Goal: Task Accomplishment & Management: Complete application form

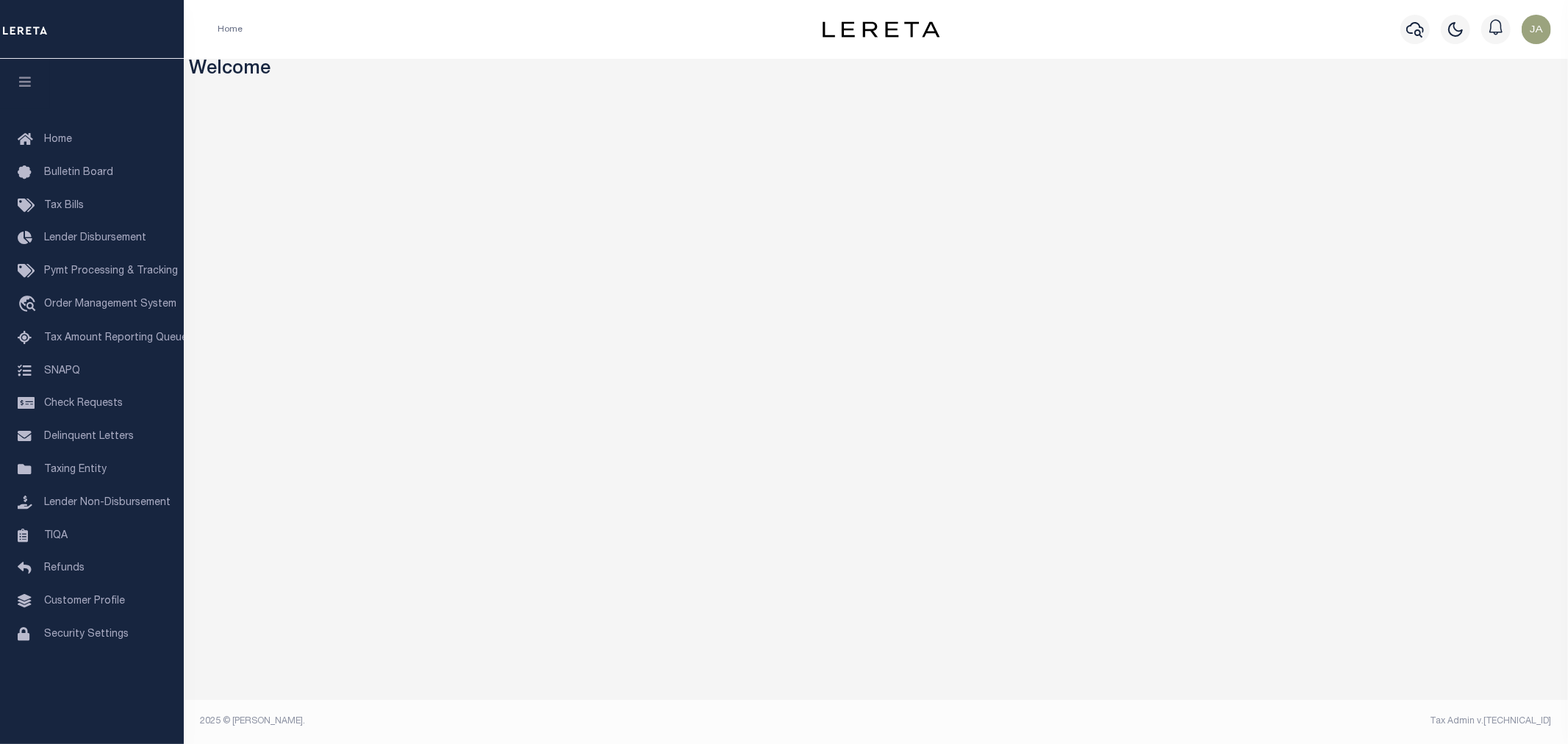
click at [697, 27] on div "Home" at bounding box center [487, 30] width 563 height 31
click at [89, 635] on span "Security Settings" at bounding box center [86, 635] width 85 height 10
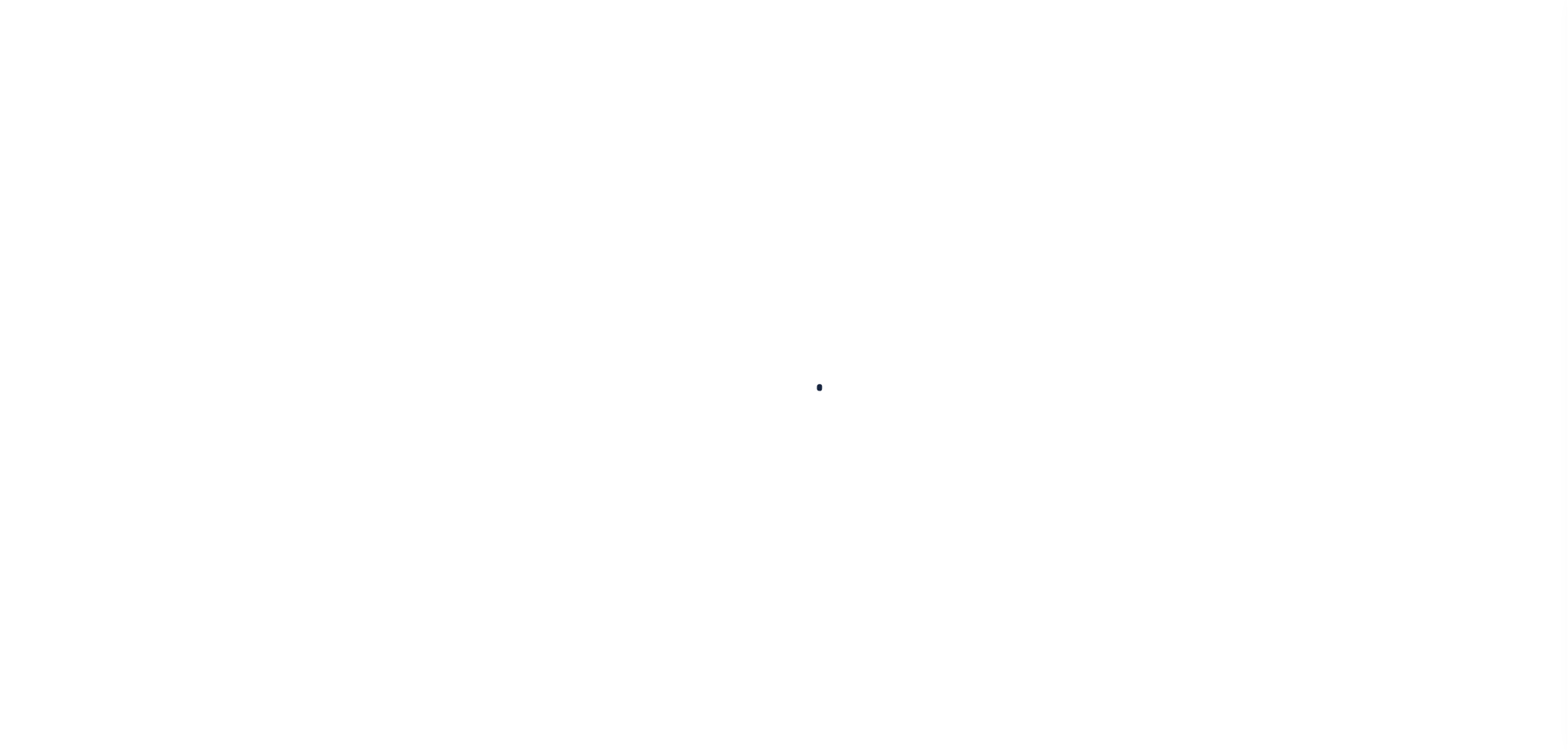
select select "100"
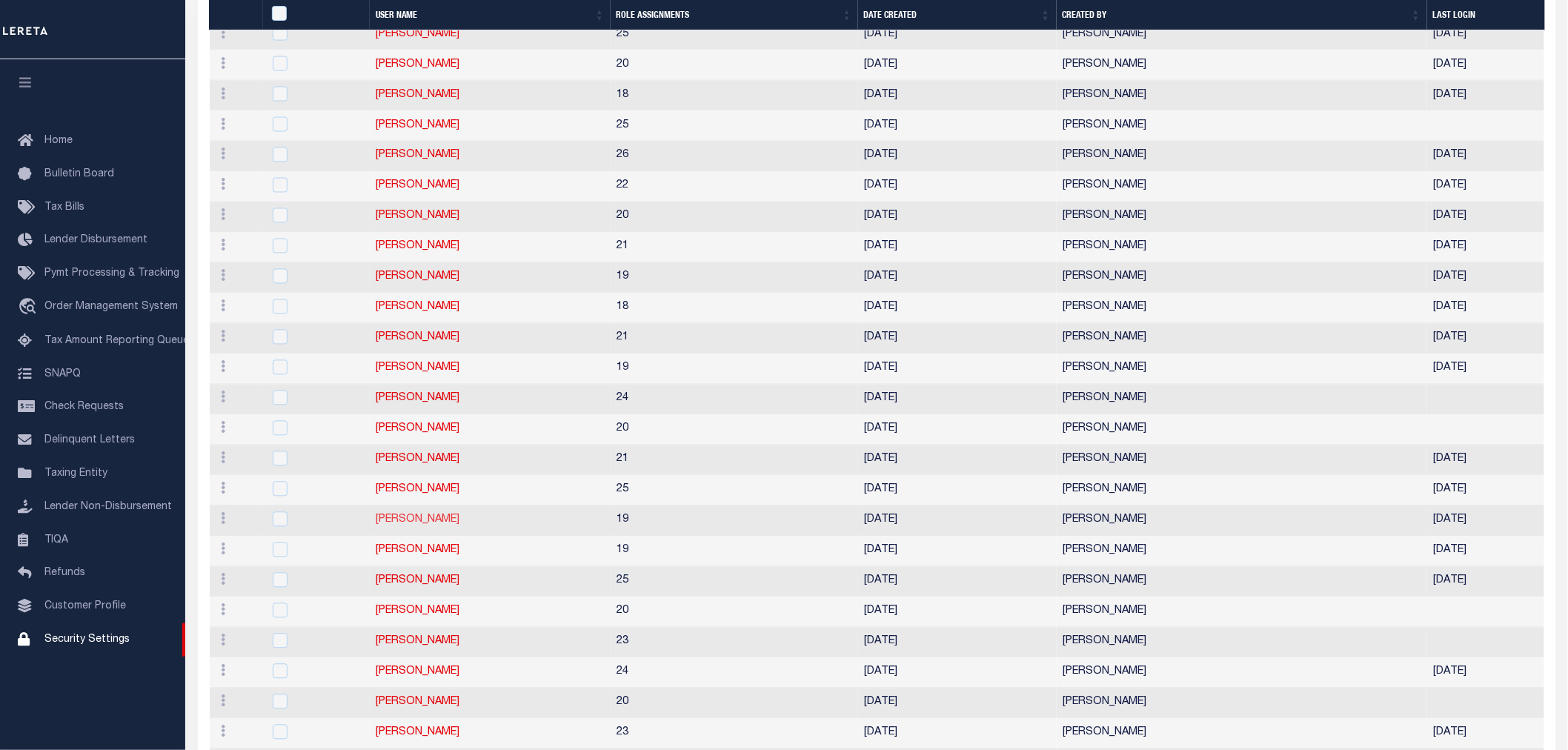
scroll to position [1152, 0]
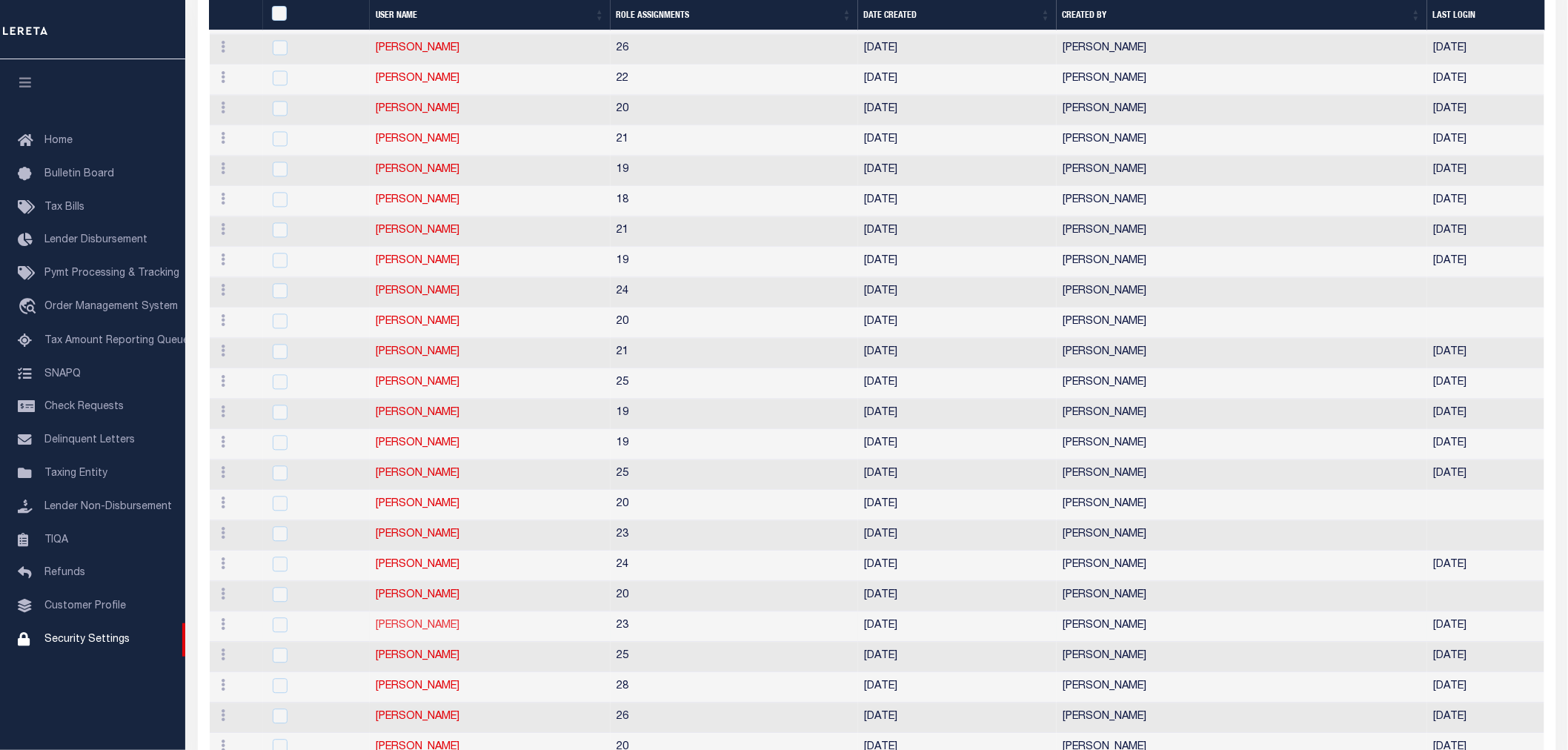
click at [376, 631] on link "[PERSON_NAME]" at bounding box center [418, 626] width 84 height 10
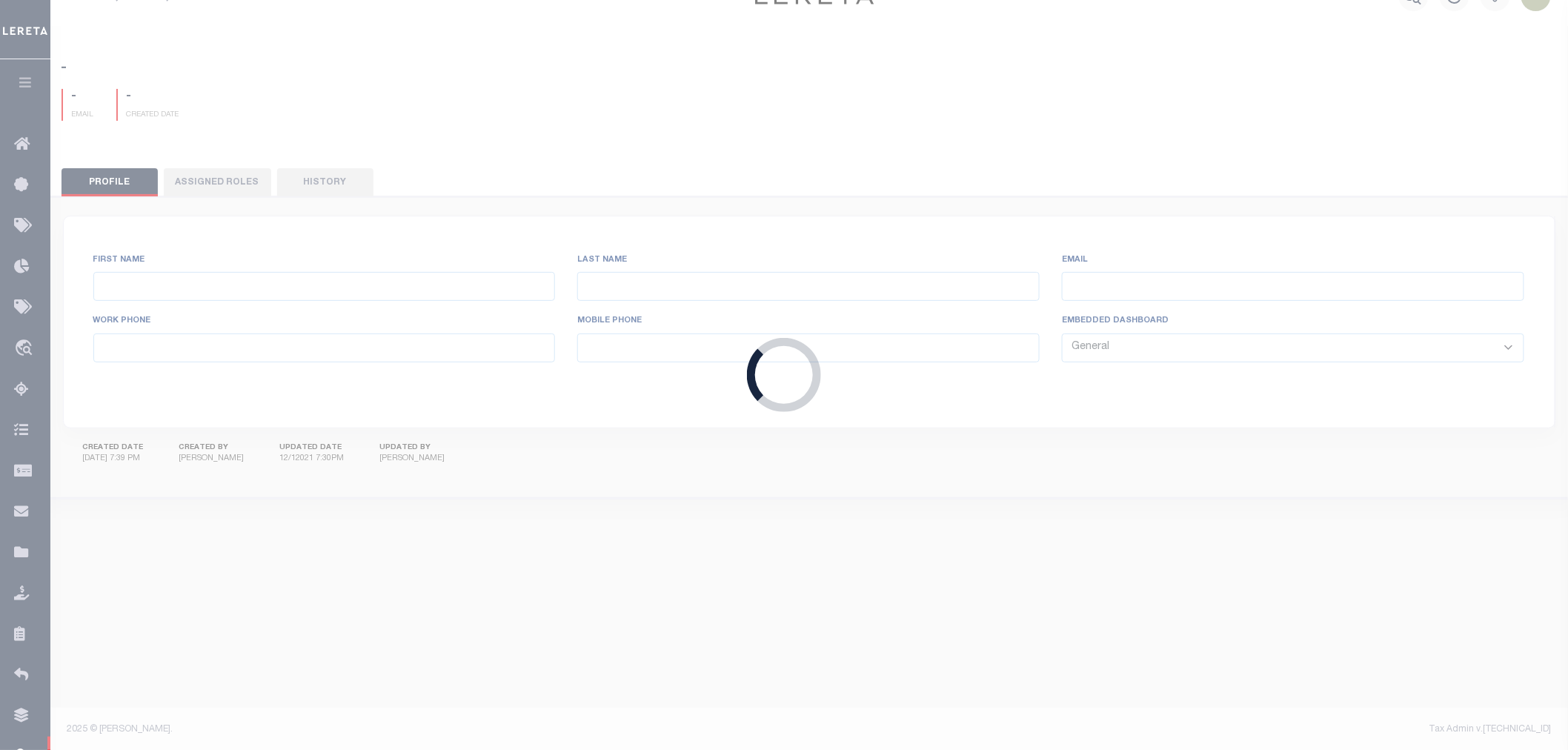
type input "[PERSON_NAME]"
type input "Huish"
type input "[PERSON_NAME][EMAIL_ADDRESS][PERSON_NAME][DOMAIN_NAME]"
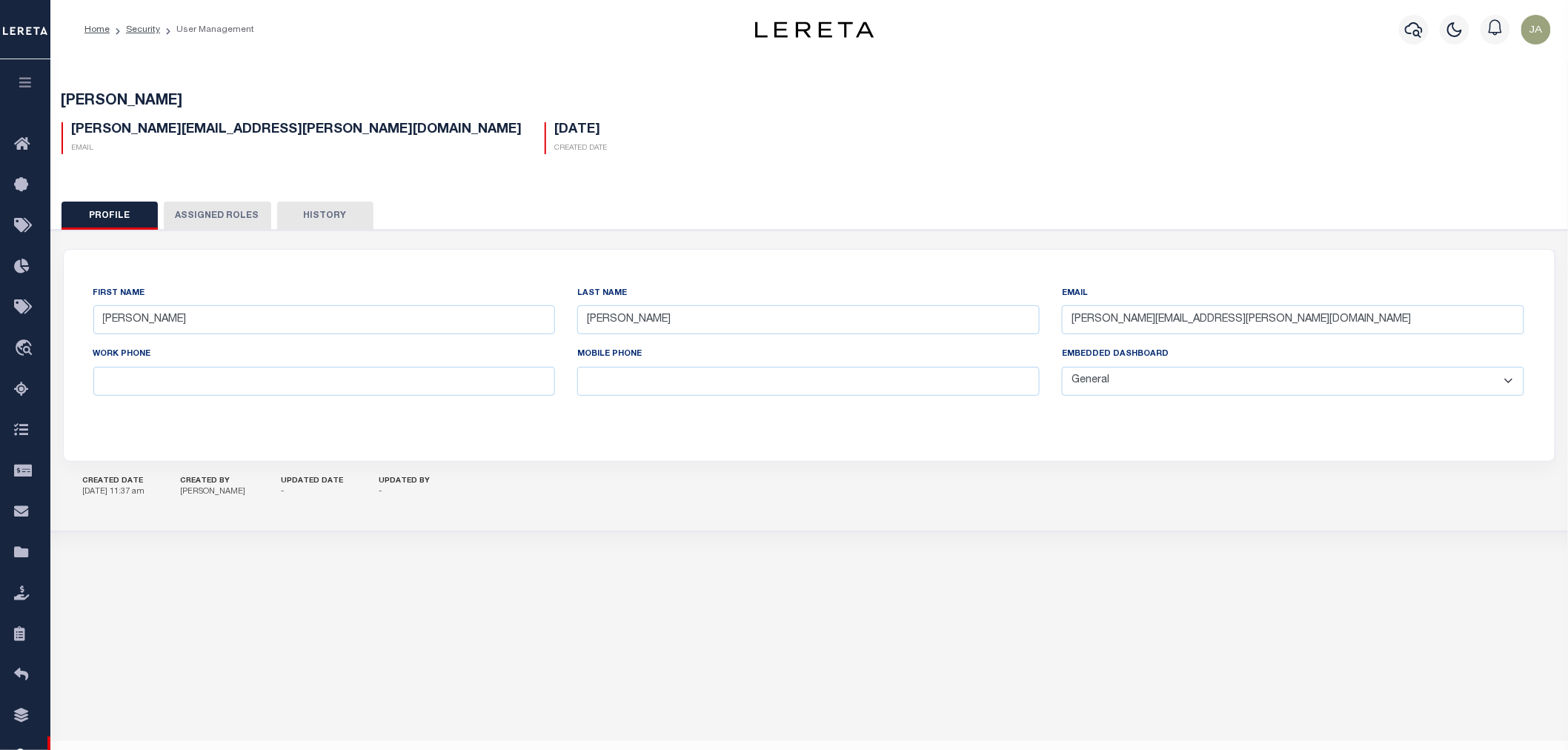
click at [232, 217] on button "Assigned Roles" at bounding box center [217, 216] width 107 height 28
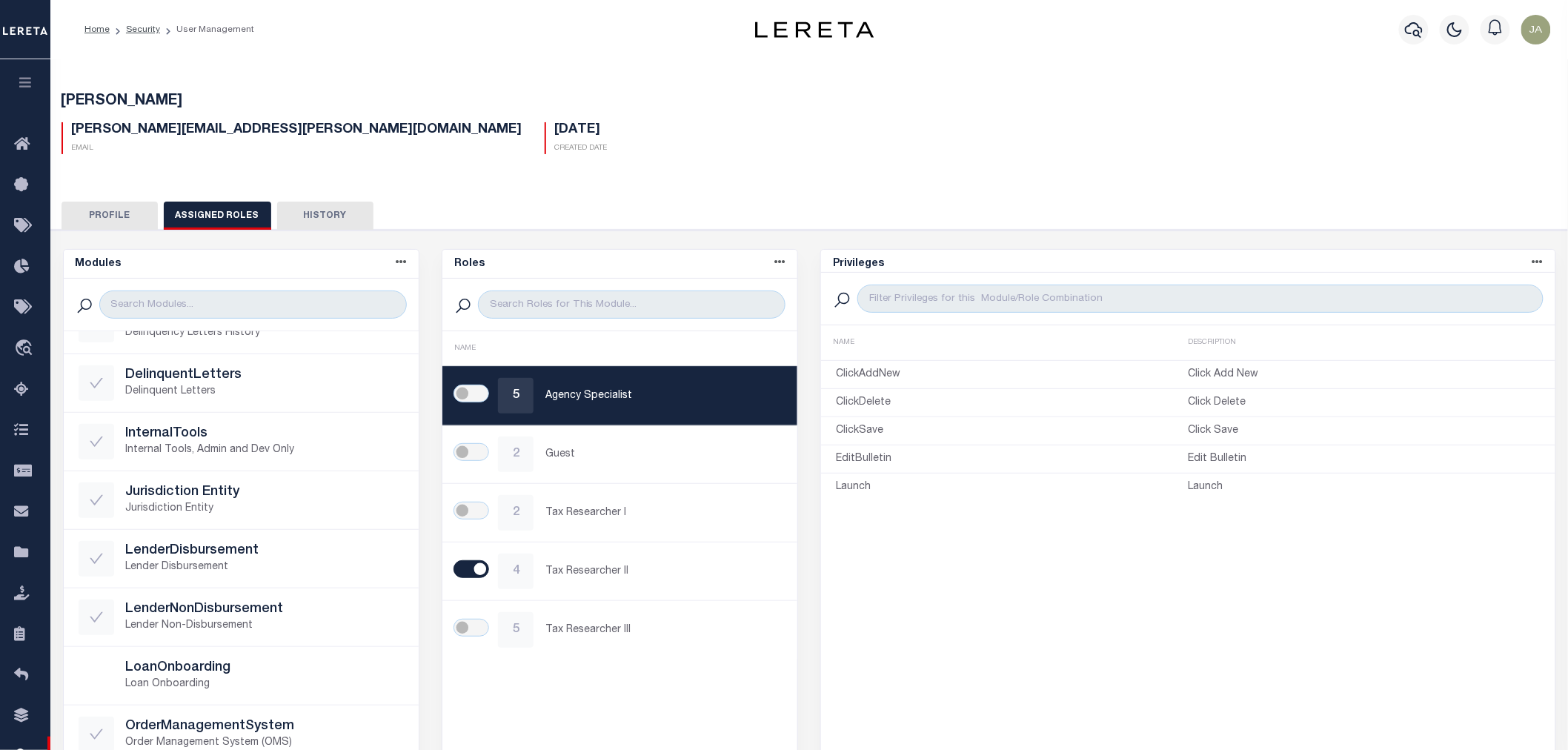
scroll to position [494, 0]
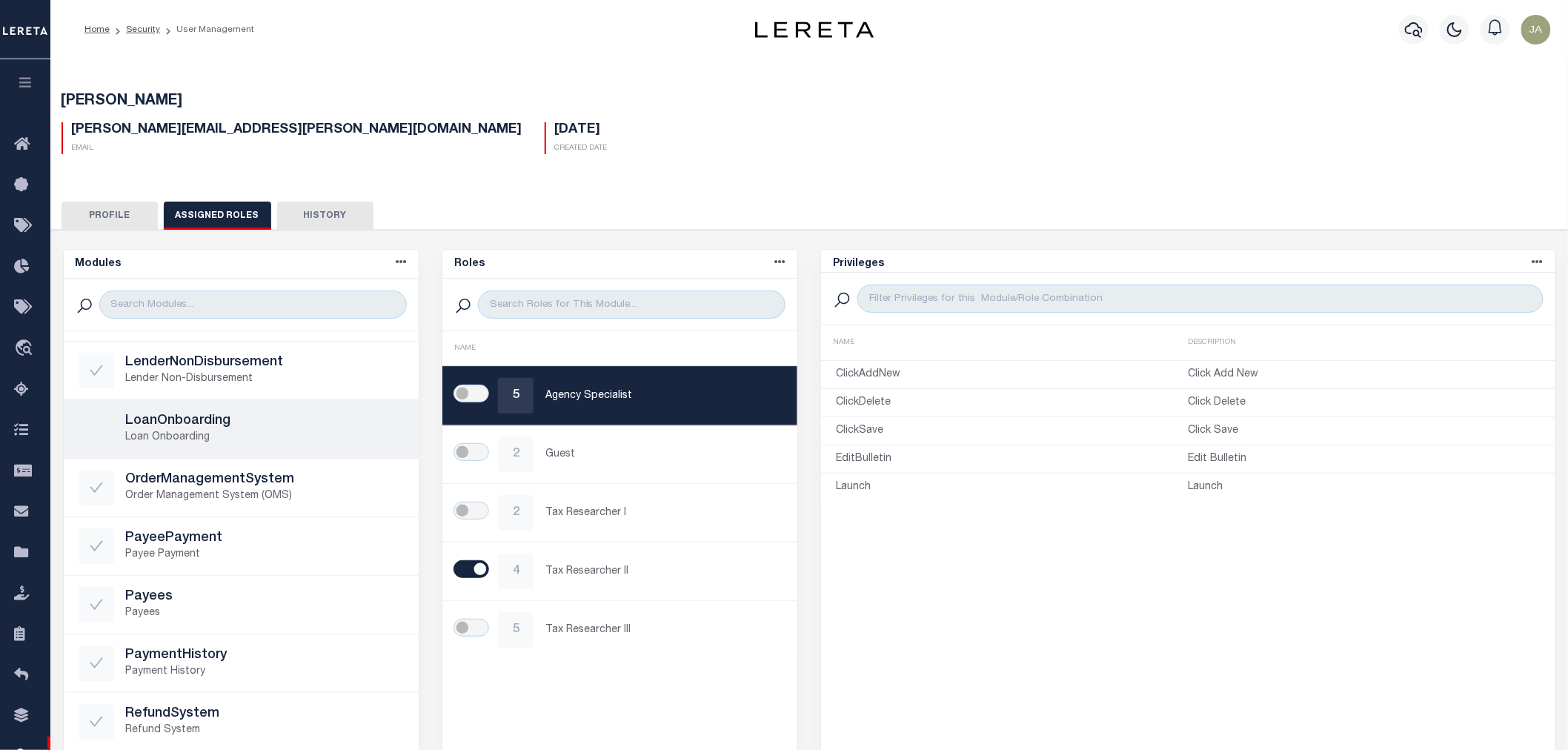
click at [204, 426] on h5 "LoanOnboarding" at bounding box center [264, 422] width 278 height 16
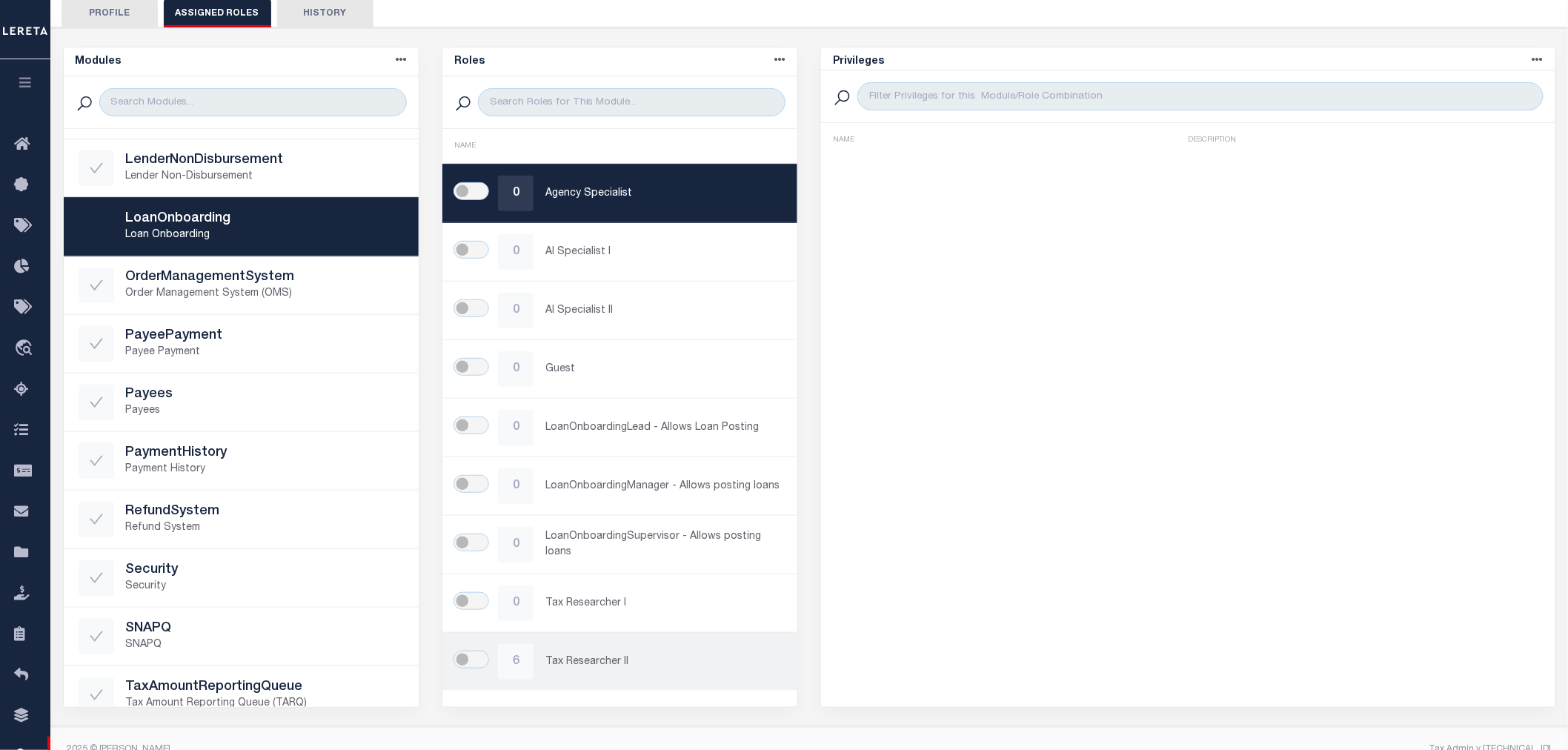
scroll to position [224, 0]
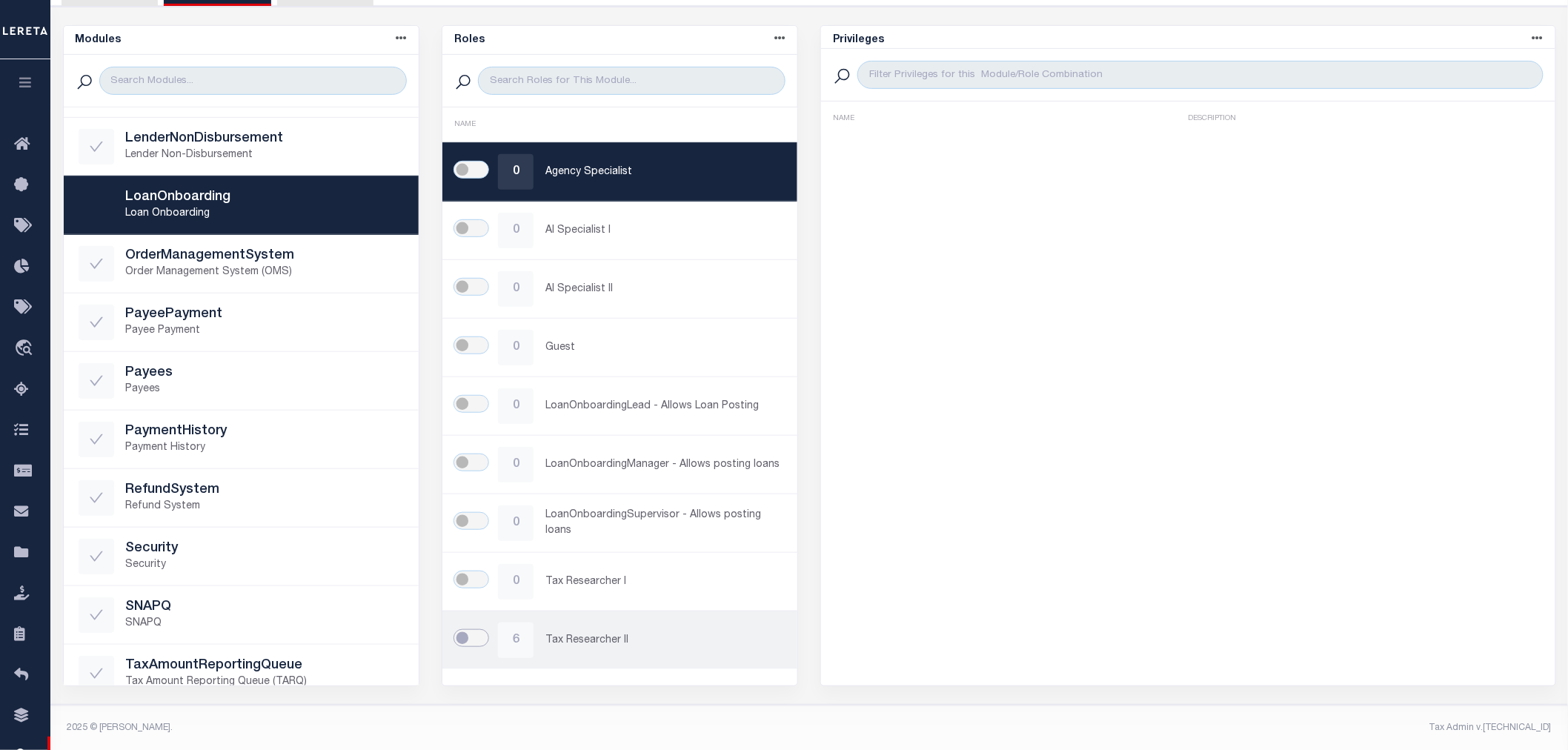
click at [460, 640] on input "checkbox" at bounding box center [470, 638] width 35 height 18
checkbox input "true"
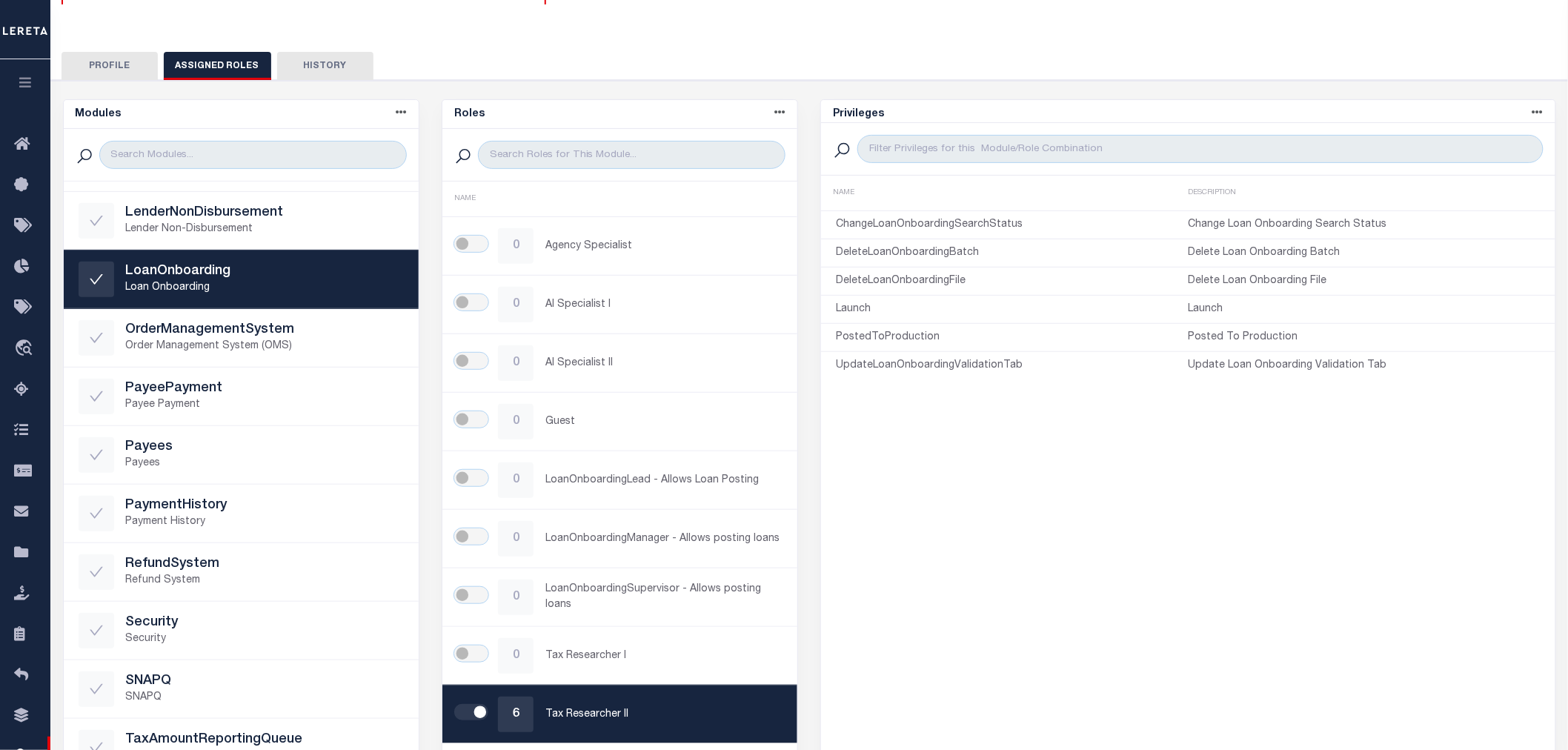
scroll to position [0, 0]
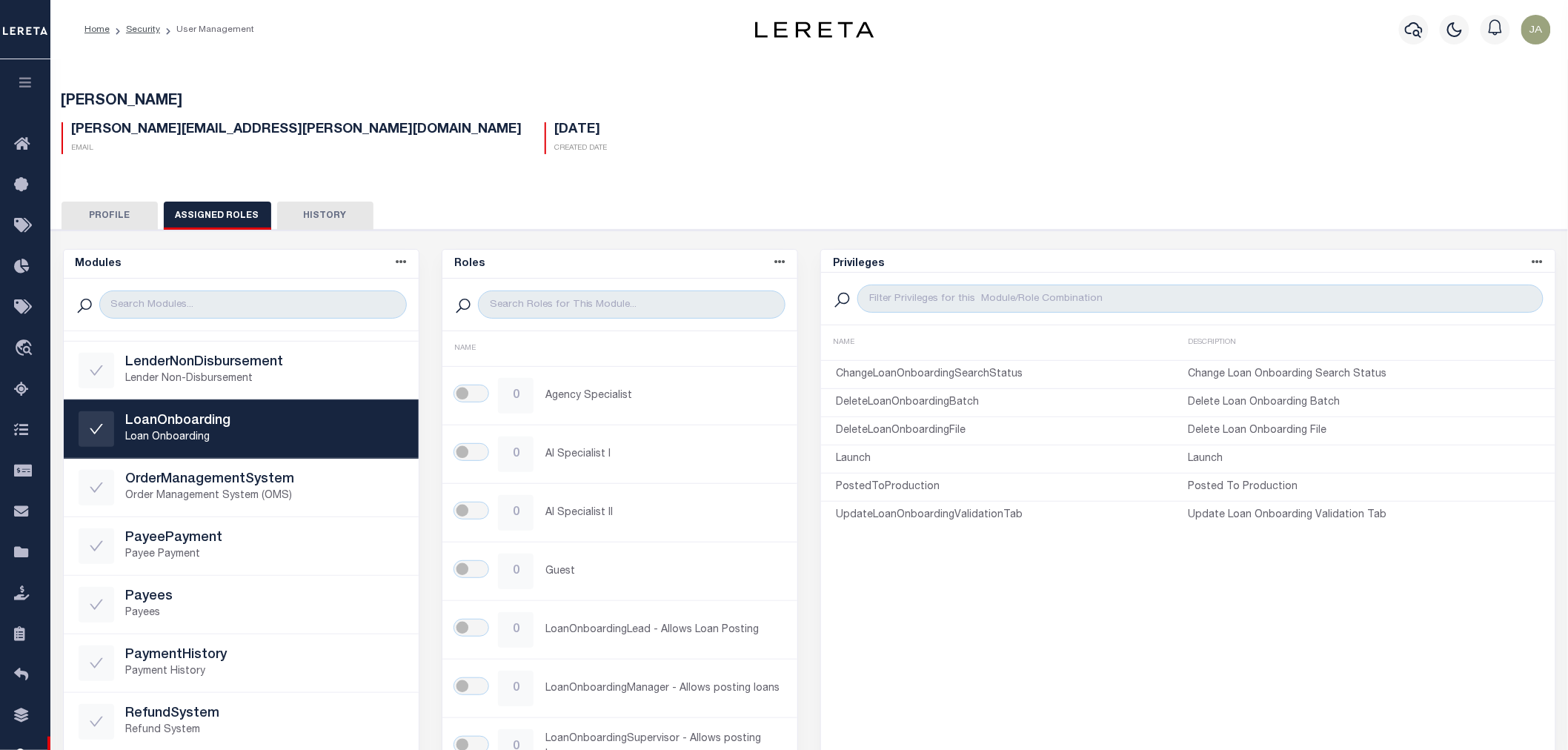
click at [1535, 115] on div "Jackie.Huish@accumatch.com Email 07/01/2022 Created Date" at bounding box center [809, 132] width 1519 height 43
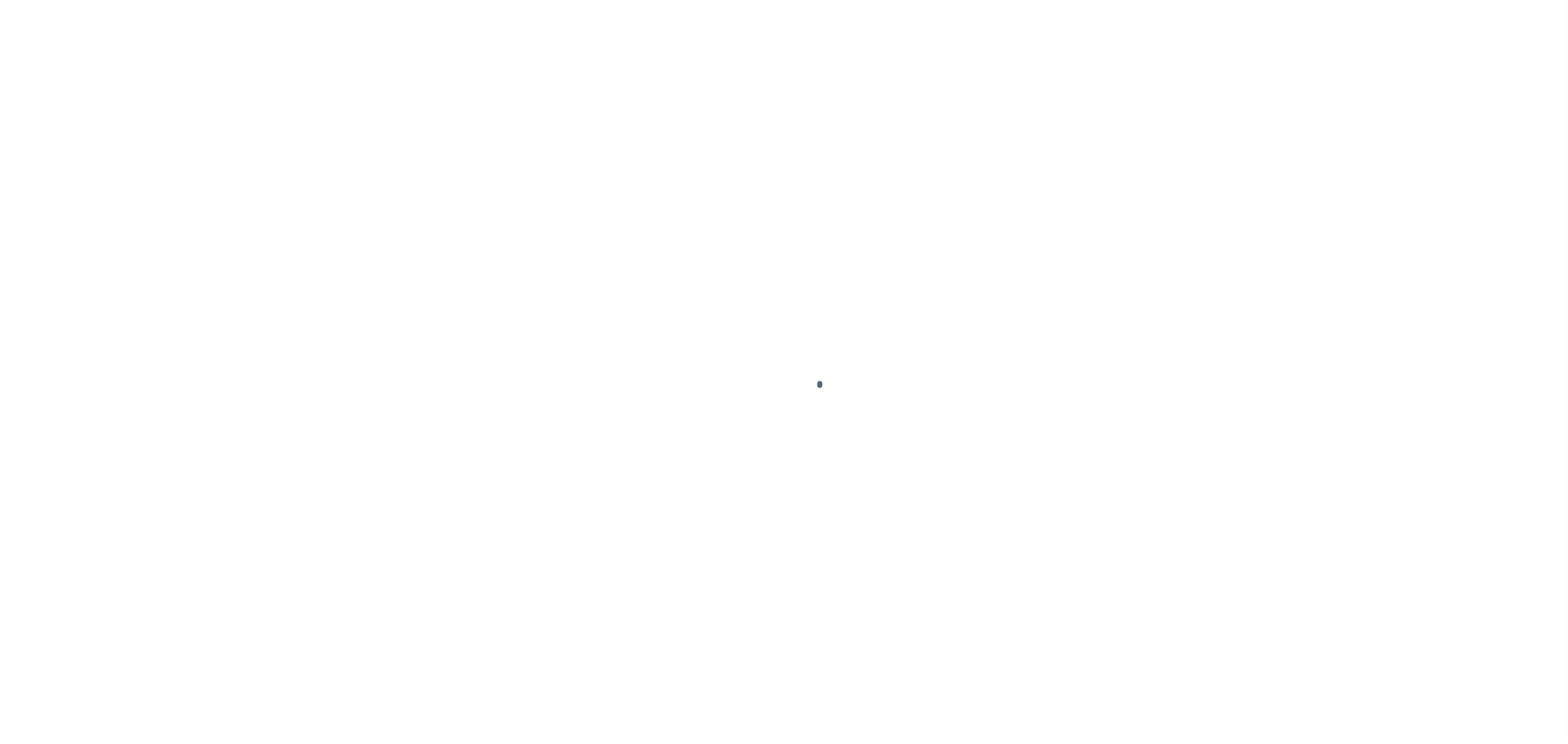
type input "[PERSON_NAME]"
type input "[PERSON_NAME][EMAIL_ADDRESS][PERSON_NAME][DOMAIN_NAME]"
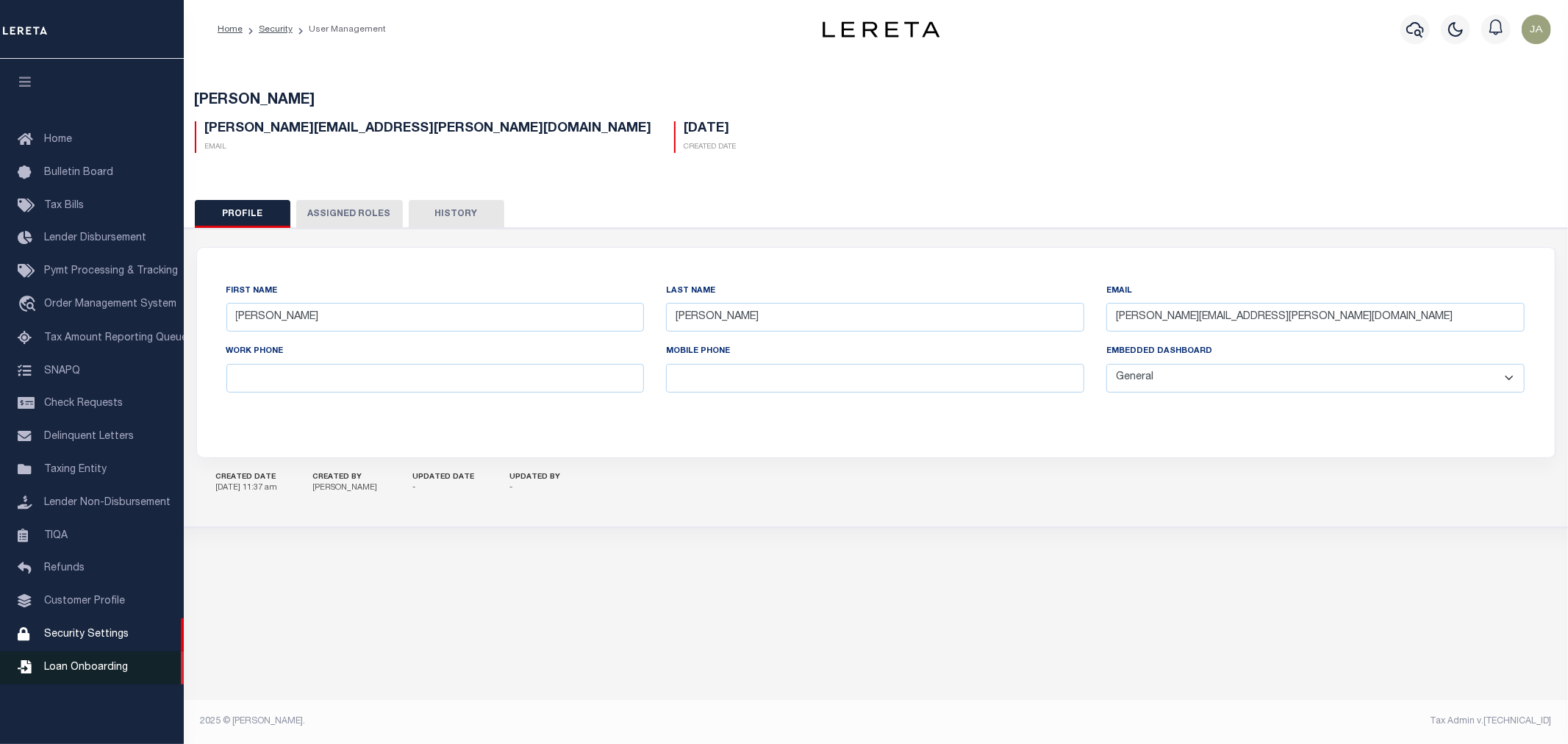
click at [89, 672] on span "Loan Onboarding" at bounding box center [85, 667] width 84 height 10
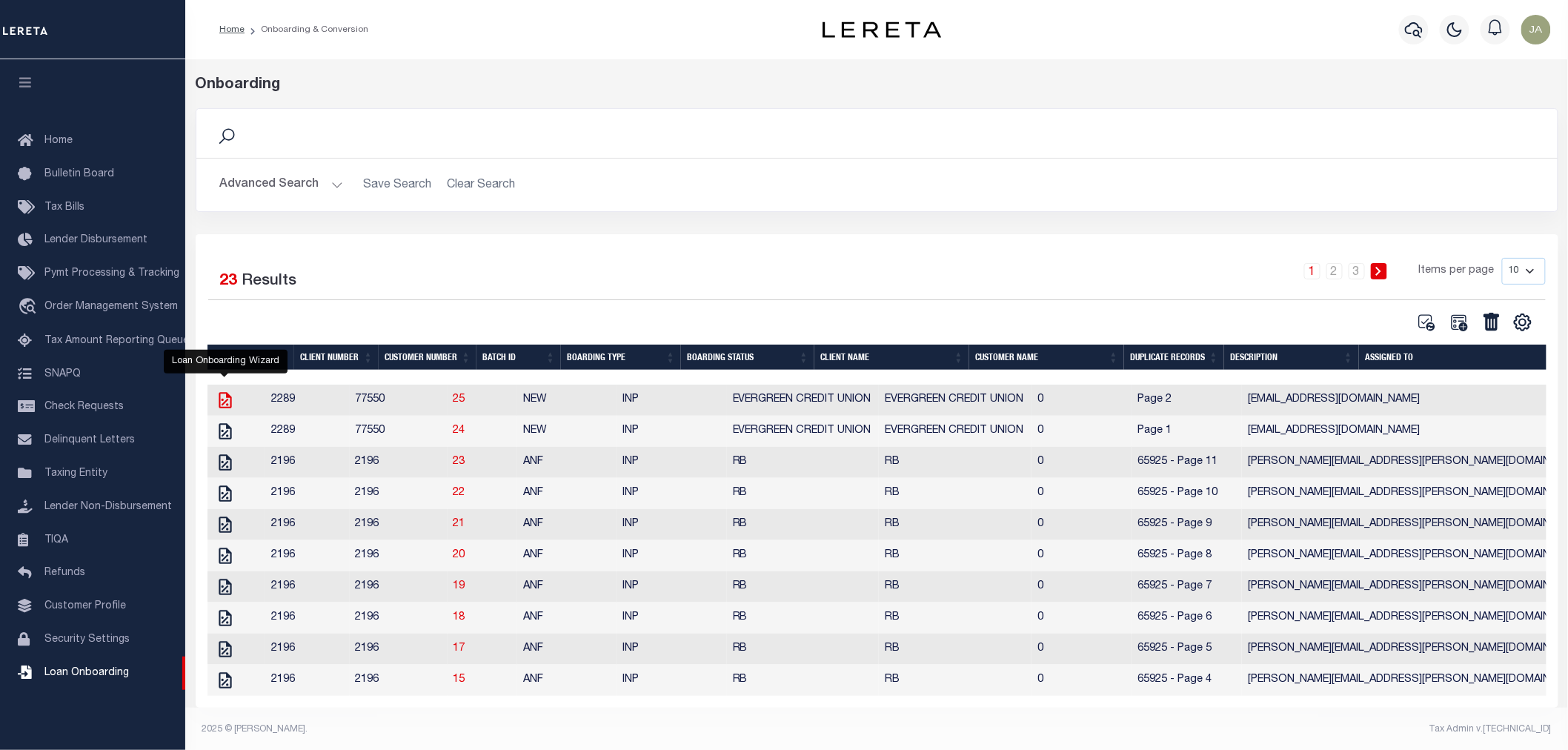
click at [228, 408] on icon "" at bounding box center [225, 400] width 13 height 16
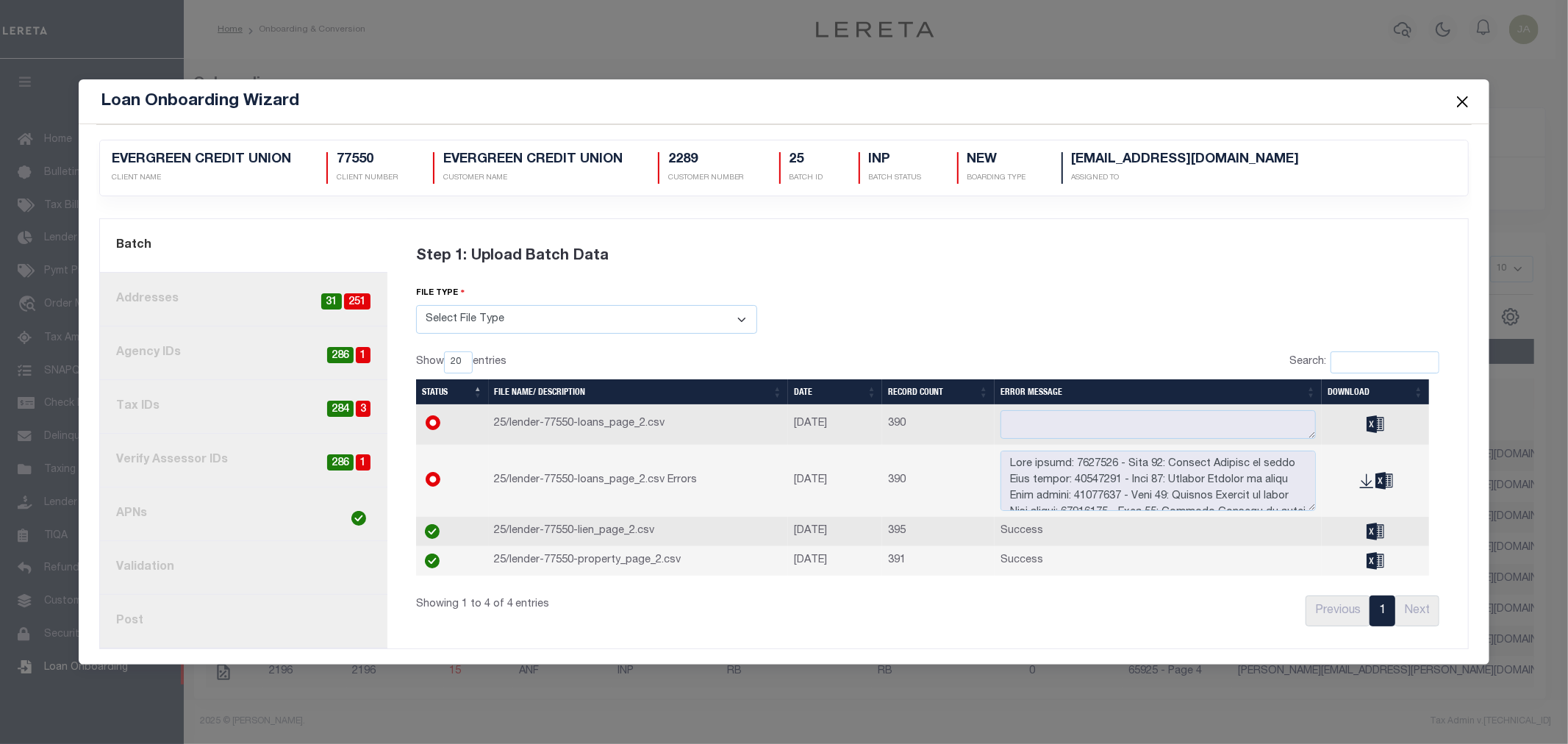
click at [347, 349] on span "286" at bounding box center [340, 355] width 27 height 17
radio input "true"
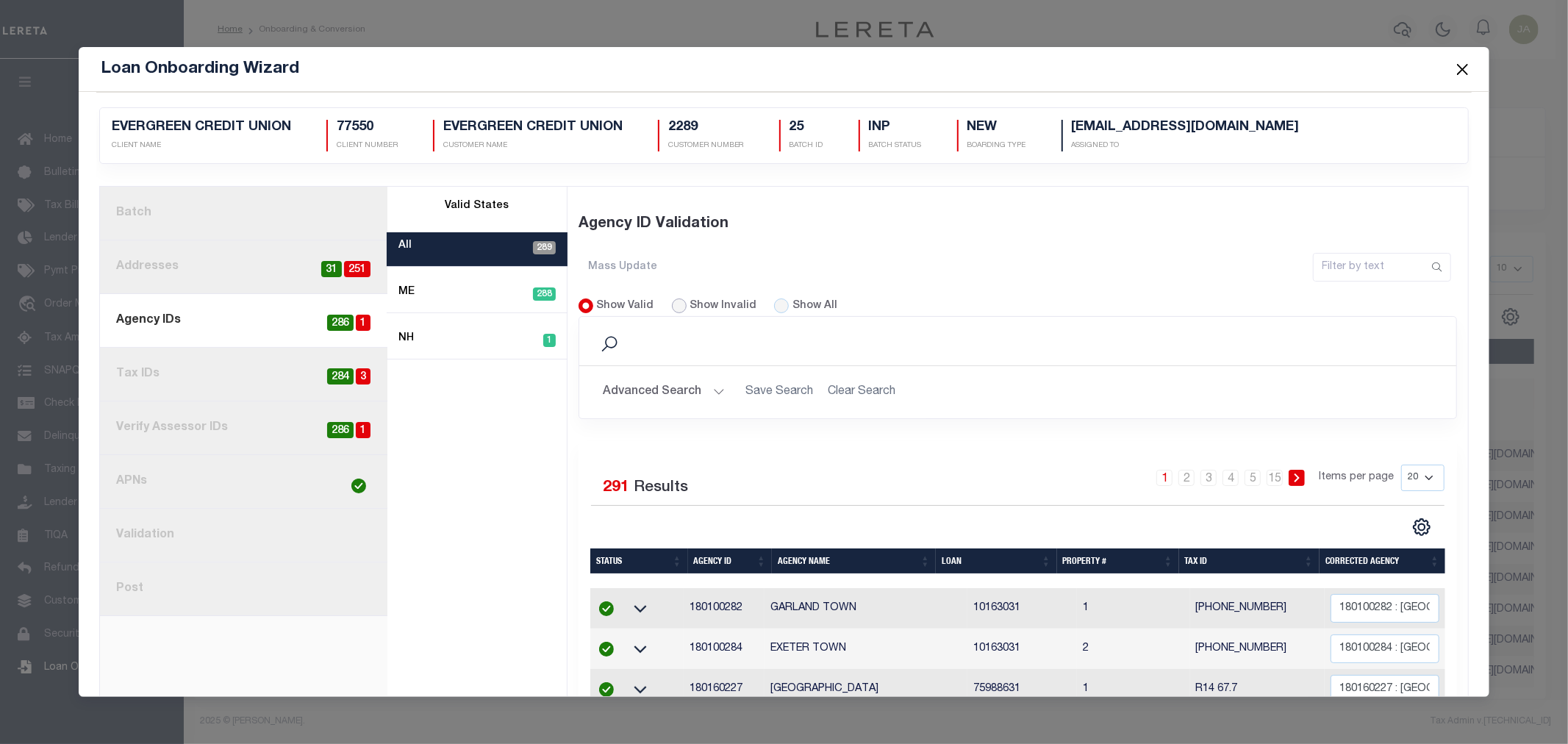
click at [676, 308] on input "Show Invalid" at bounding box center [679, 306] width 15 height 15
radio input "true"
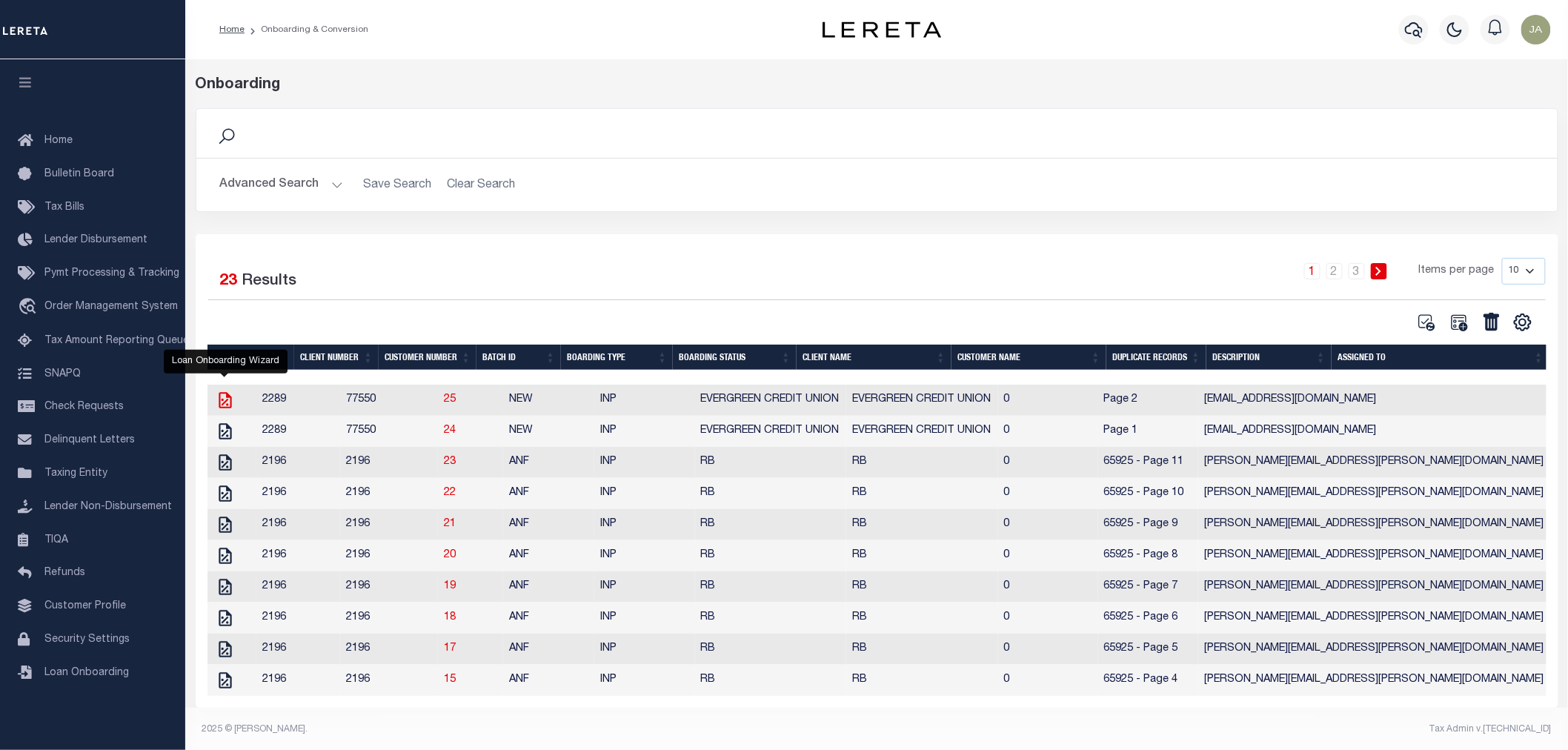
click at [226, 400] on icon "" at bounding box center [225, 400] width 13 height 16
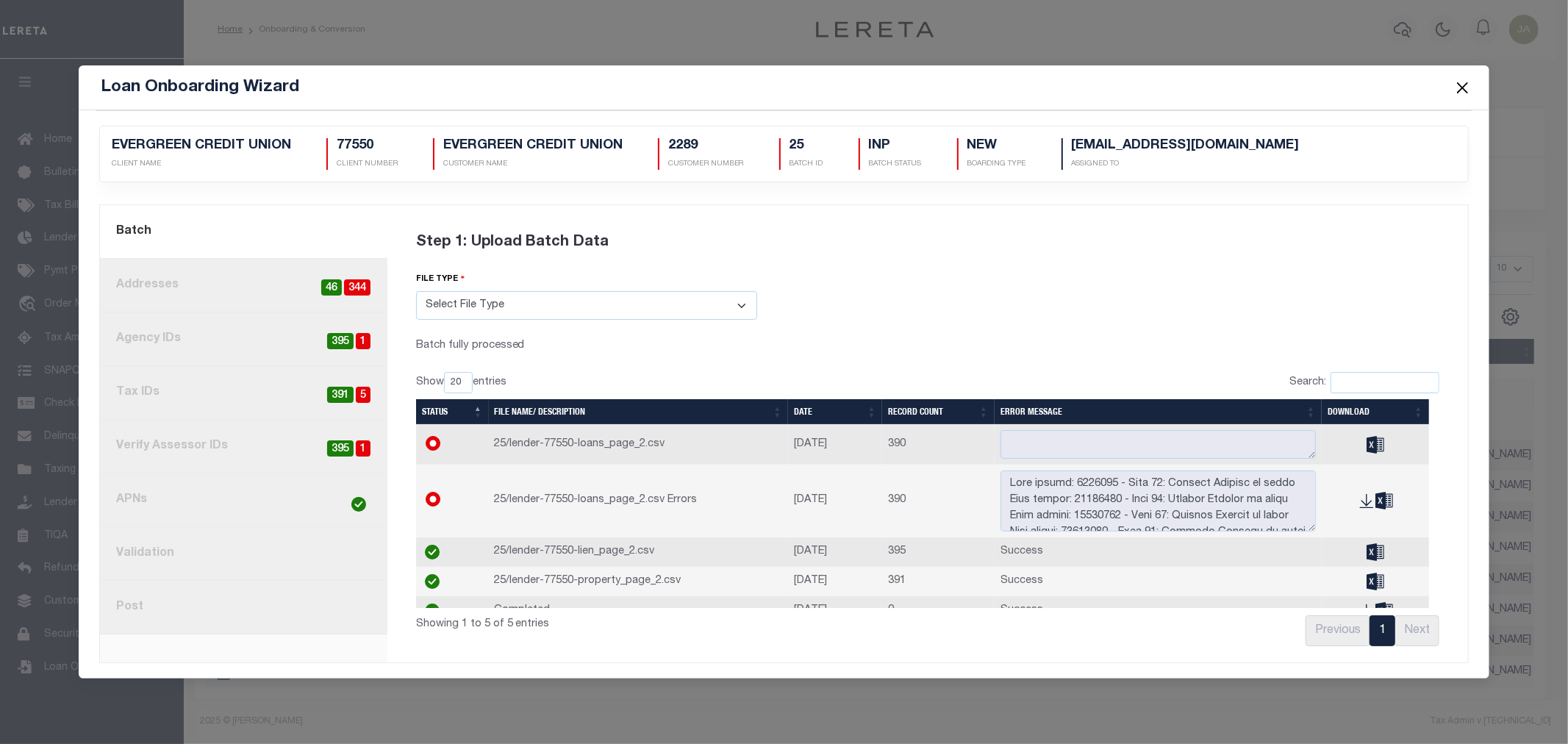
click at [341, 333] on span "395" at bounding box center [340, 341] width 27 height 17
radio input "true"
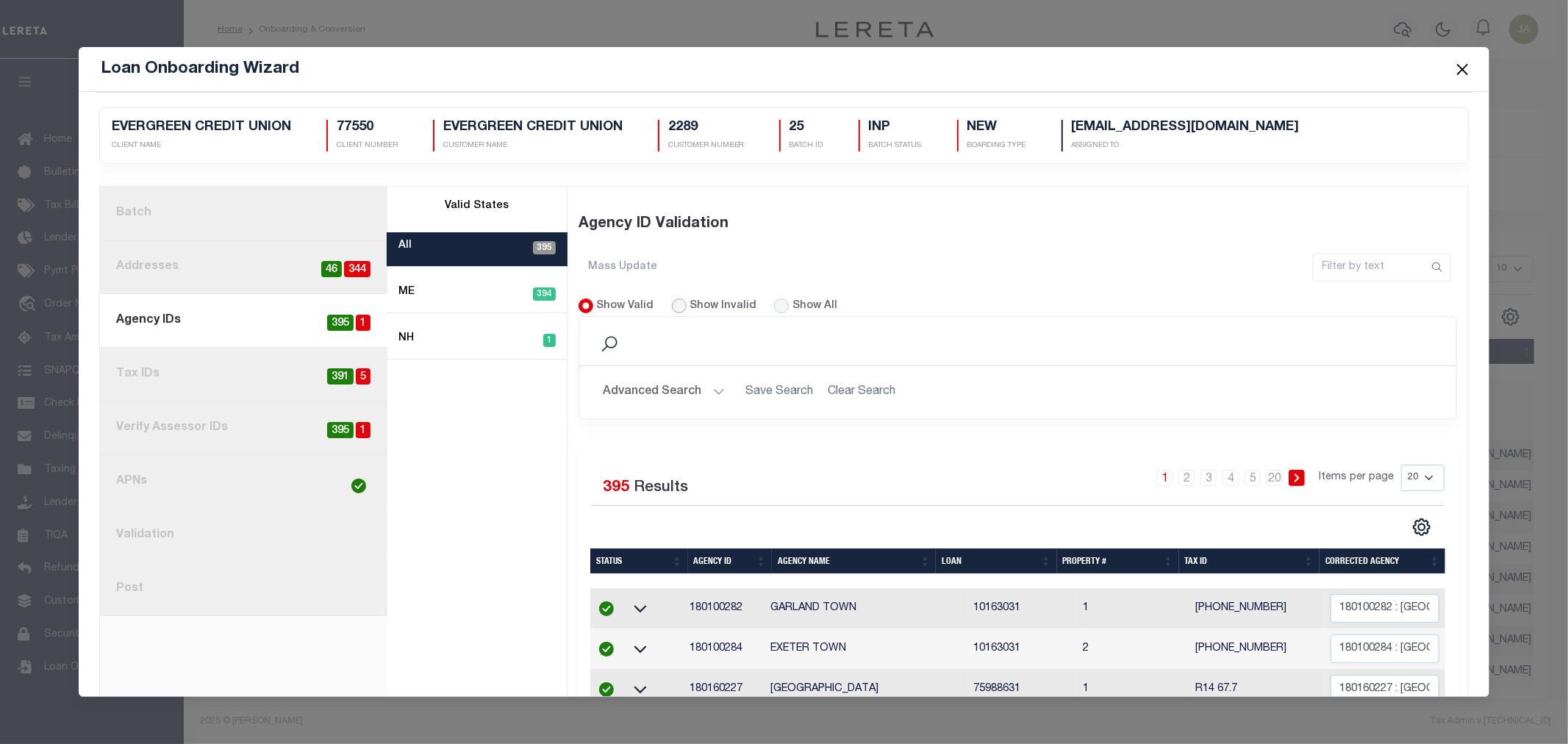
click at [673, 303] on input "Show Invalid" at bounding box center [679, 306] width 15 height 15
radio input "true"
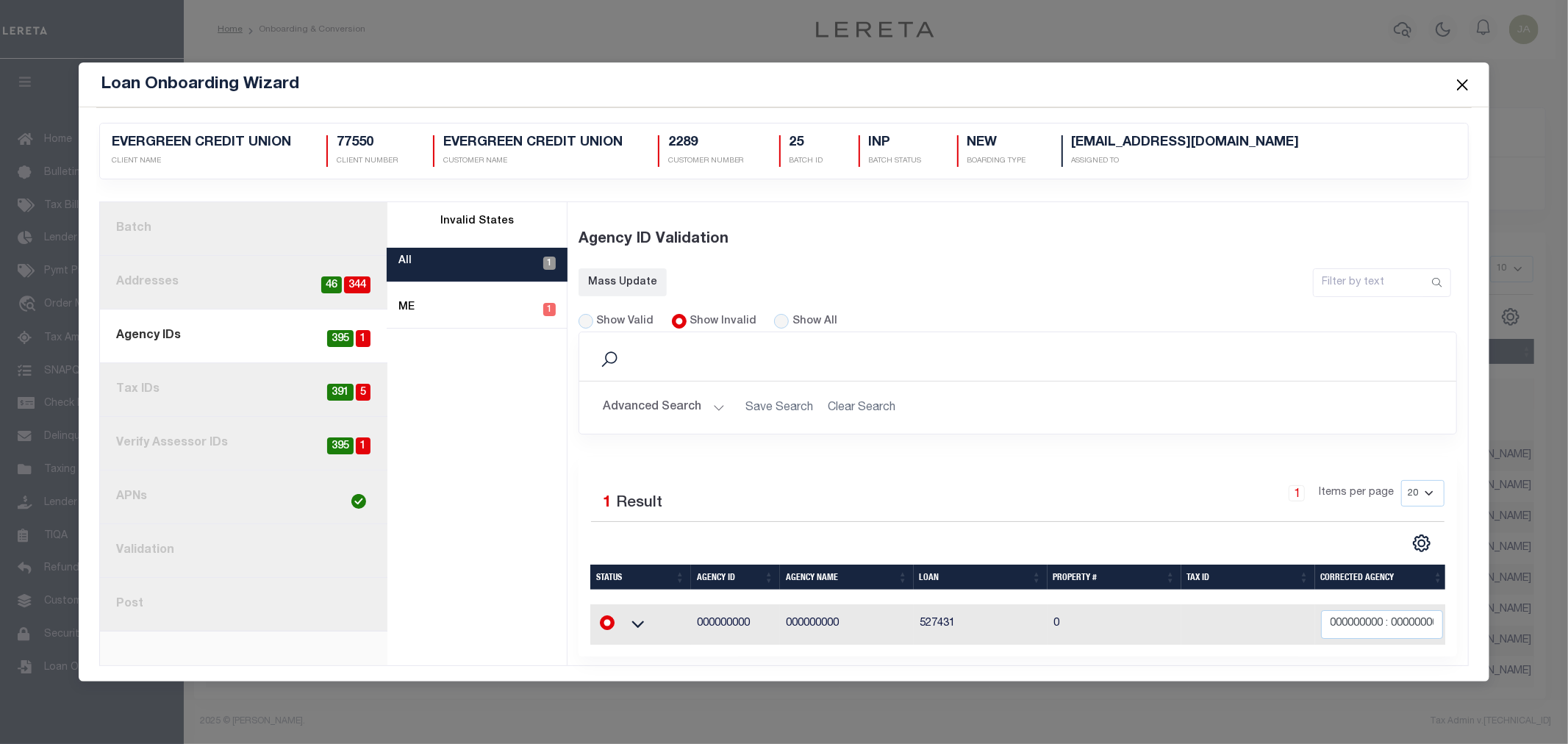
click at [1463, 77] on button "Close" at bounding box center [1462, 85] width 19 height 19
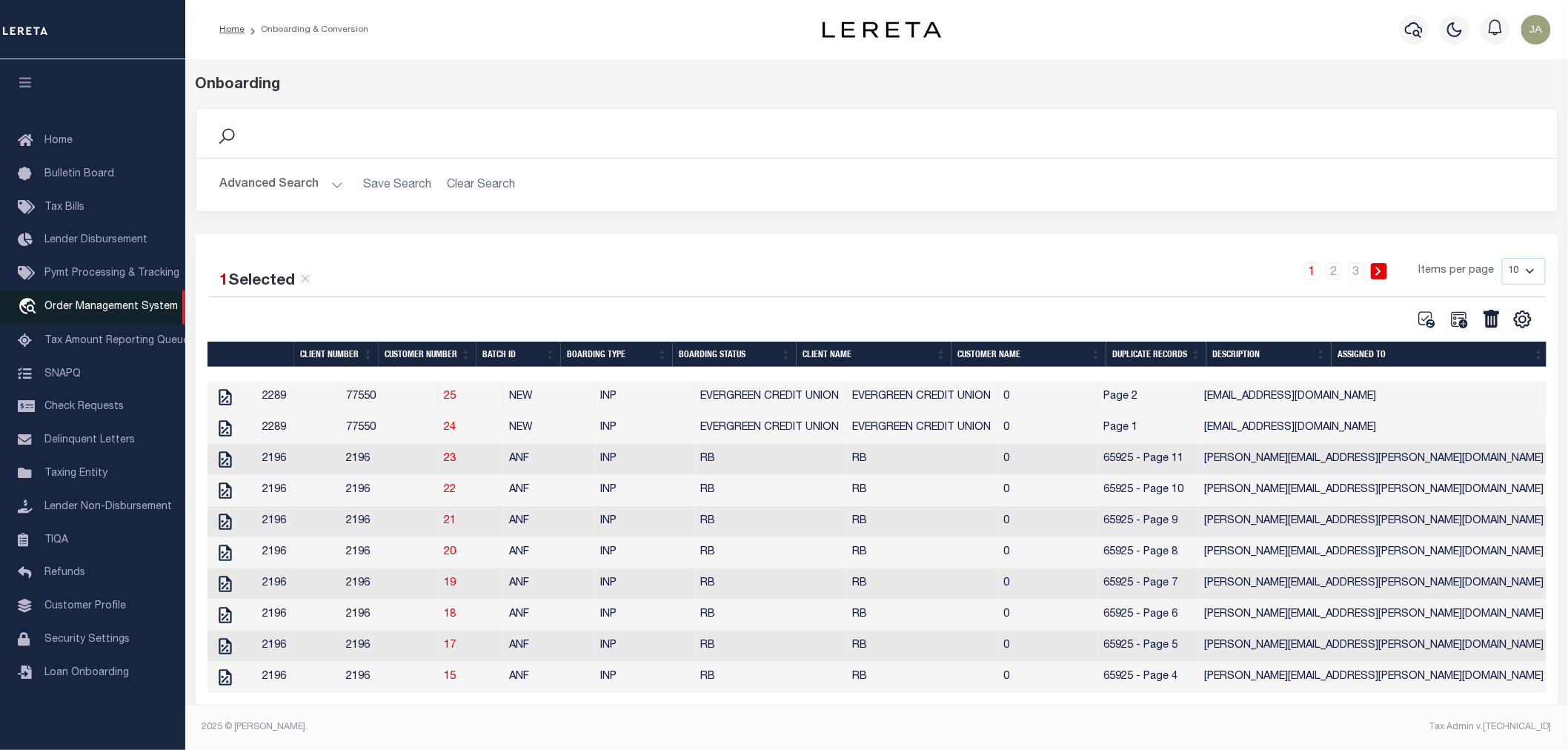
click at [83, 307] on span "Order Management System" at bounding box center [111, 307] width 133 height 10
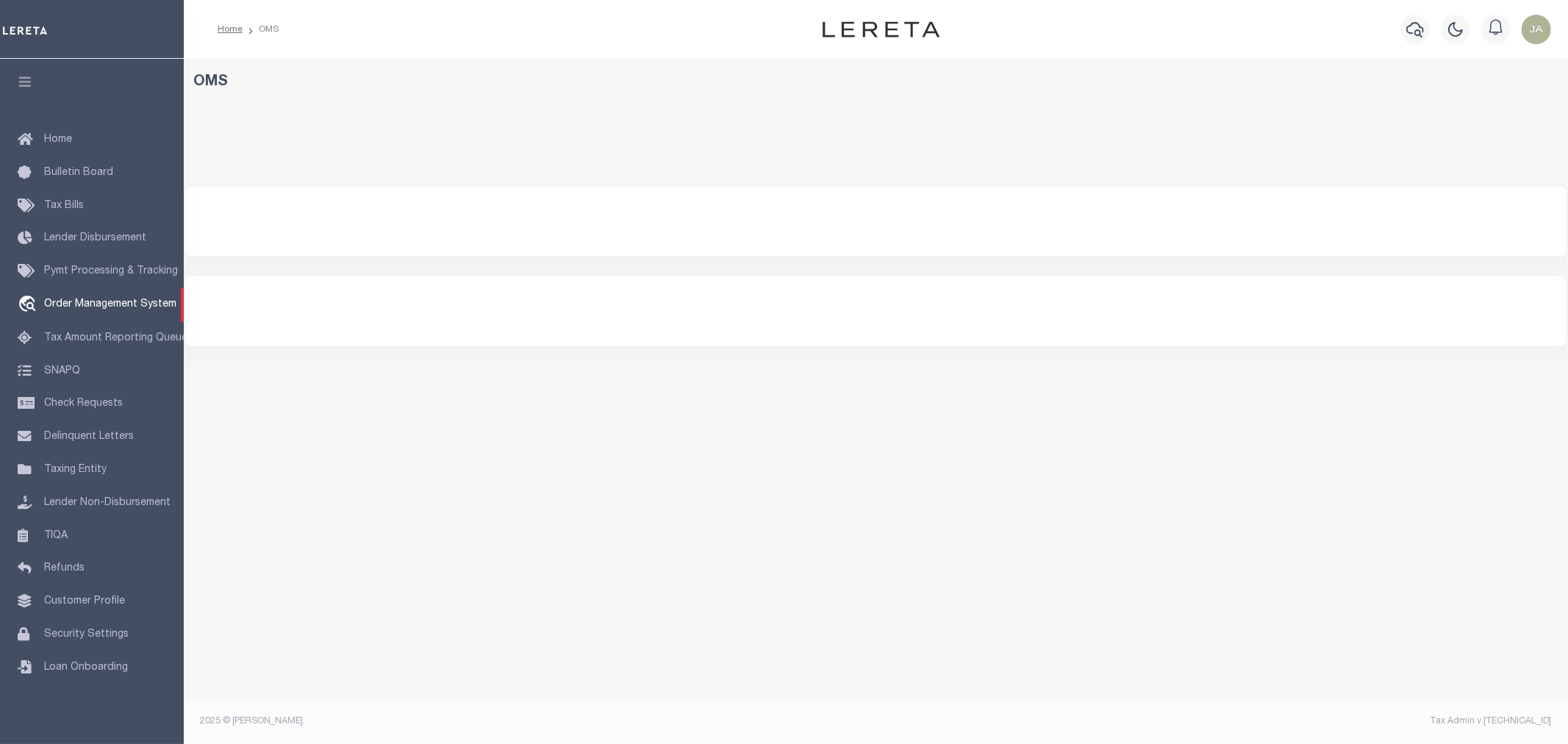
select select "200"
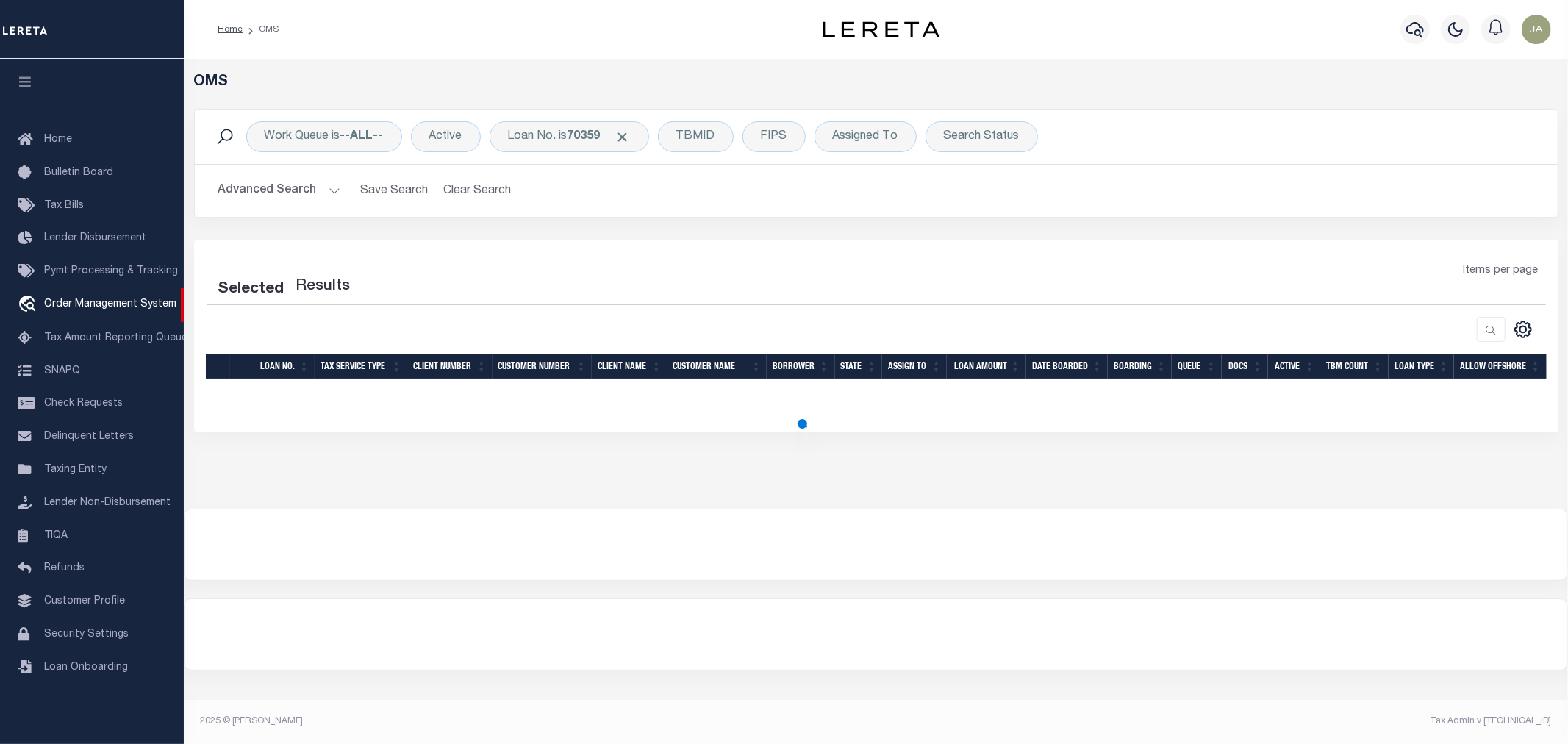
select select "200"
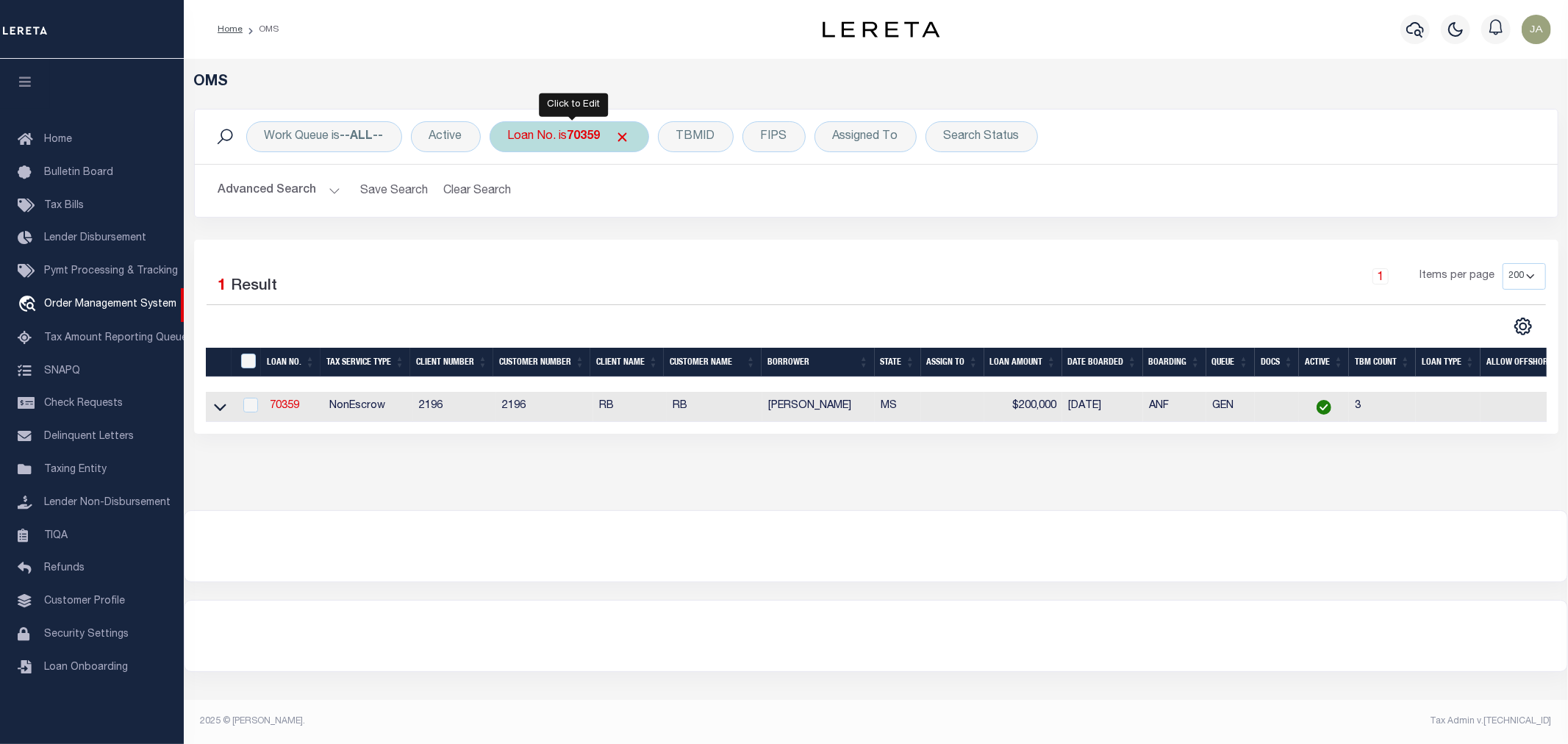
click at [576, 146] on div "Loan No. is 70359" at bounding box center [569, 137] width 160 height 31
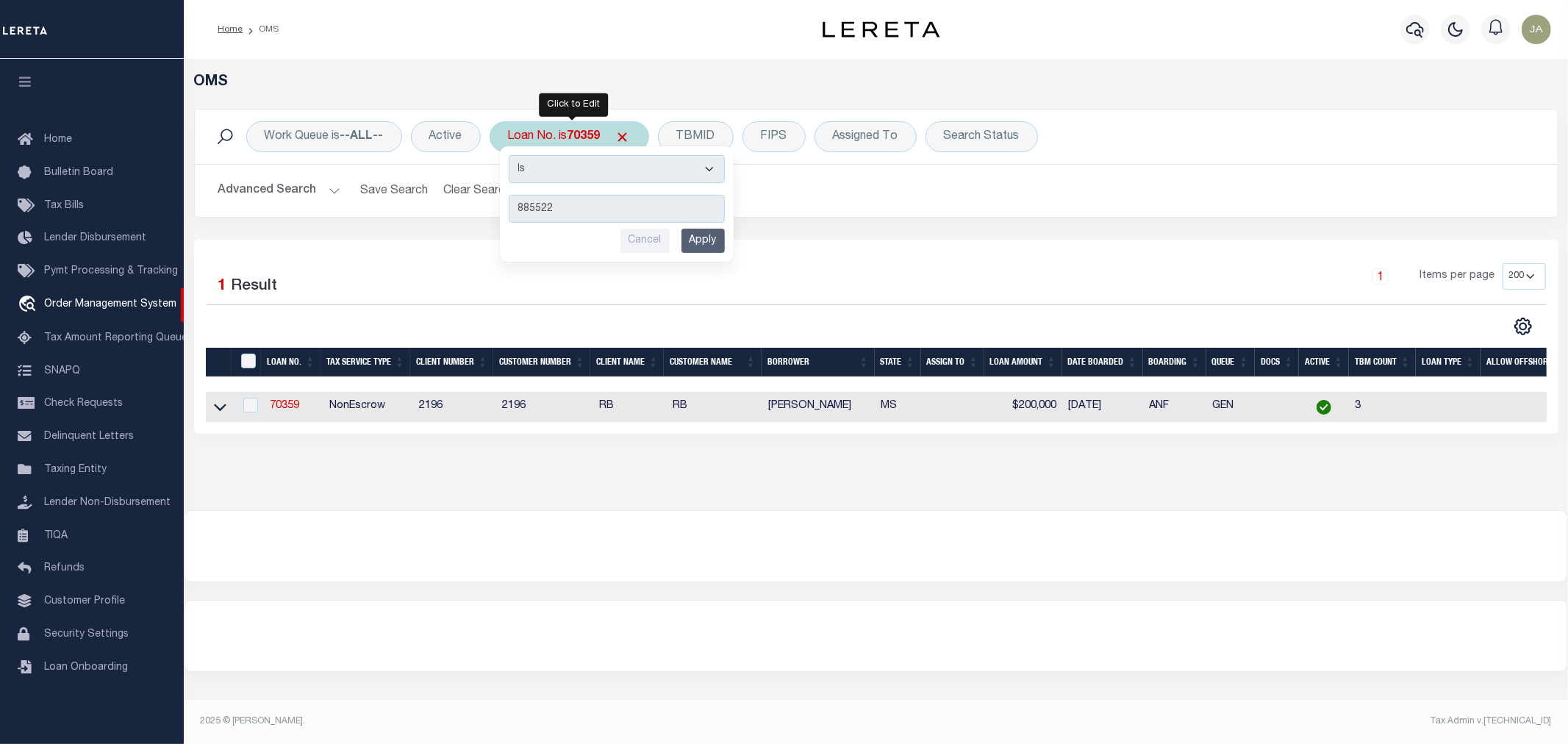
type input "885522"
click at [704, 237] on input "Apply" at bounding box center [703, 241] width 43 height 25
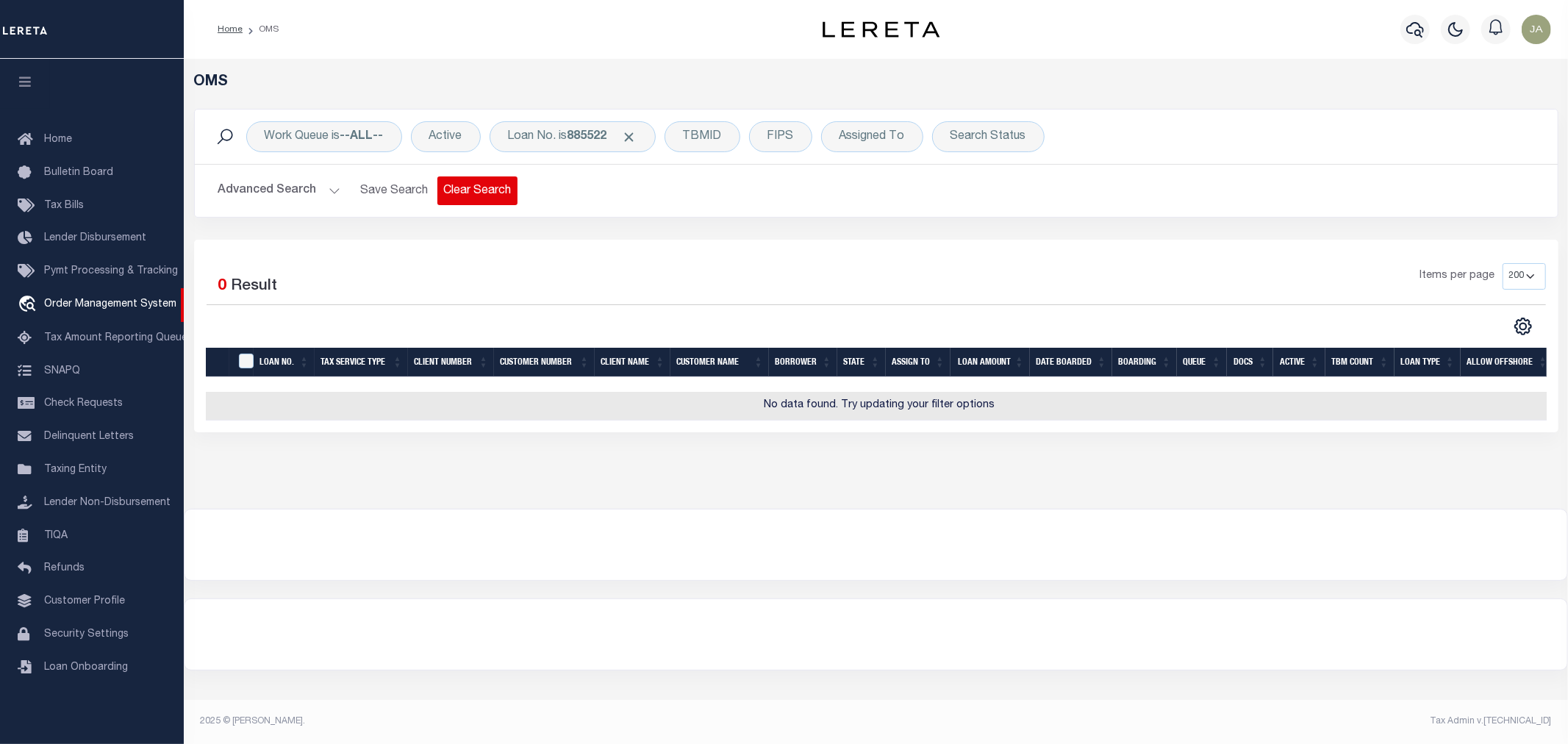
click at [473, 193] on button "Clear Search" at bounding box center [478, 190] width 80 height 29
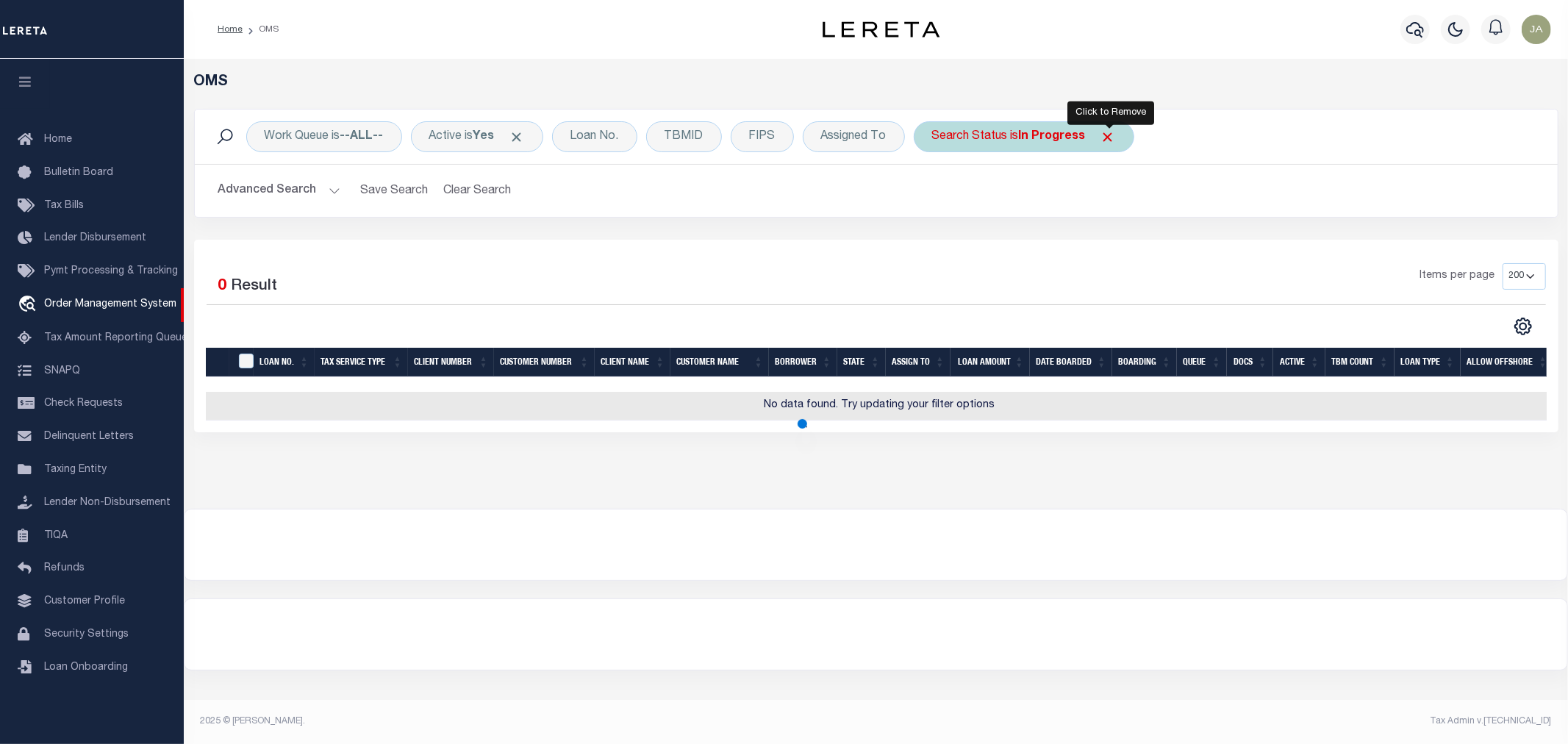
click at [1110, 141] on span "Click to Remove" at bounding box center [1108, 137] width 16 height 16
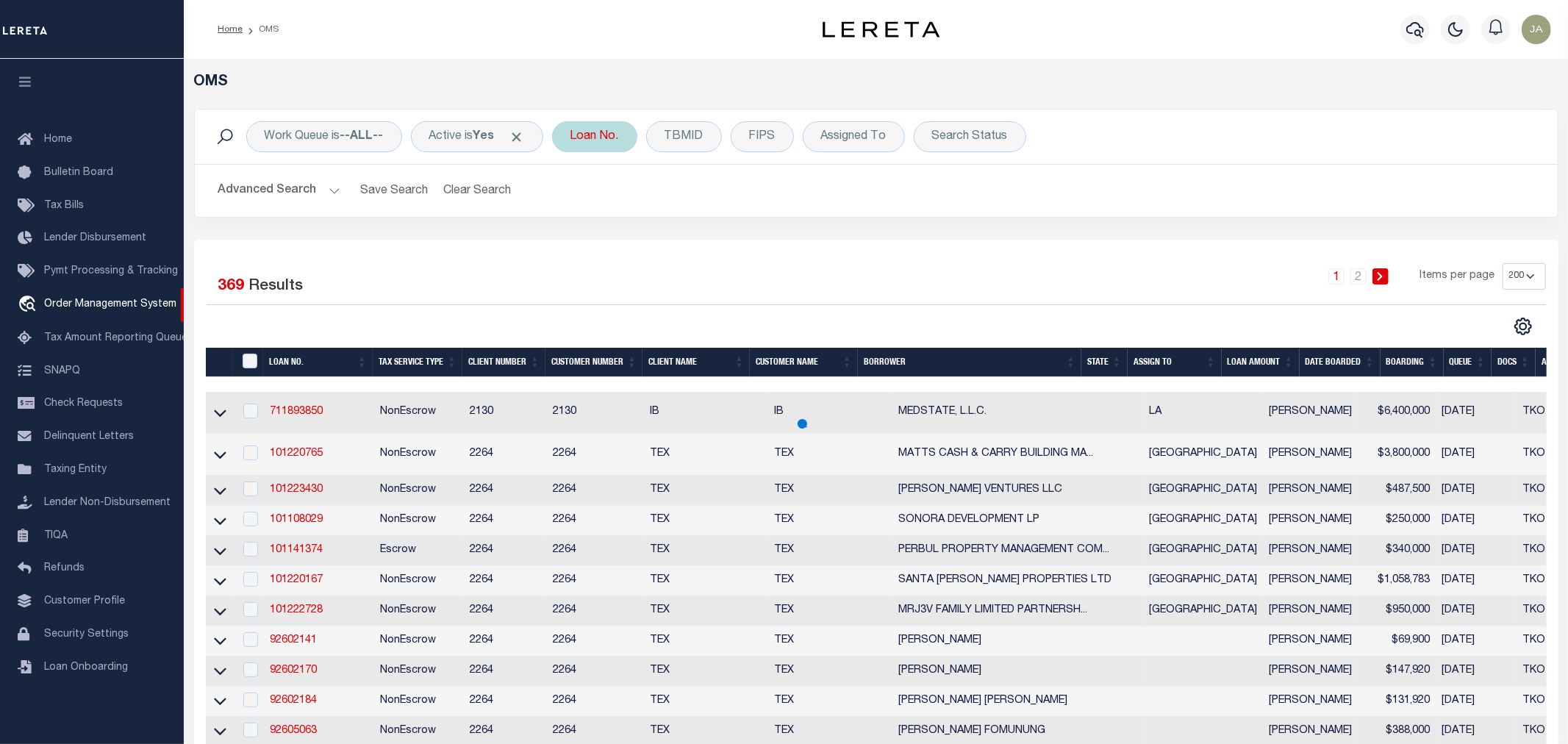
click at [518, 132] on span "Click to Remove" at bounding box center [517, 137] width 16 height 16
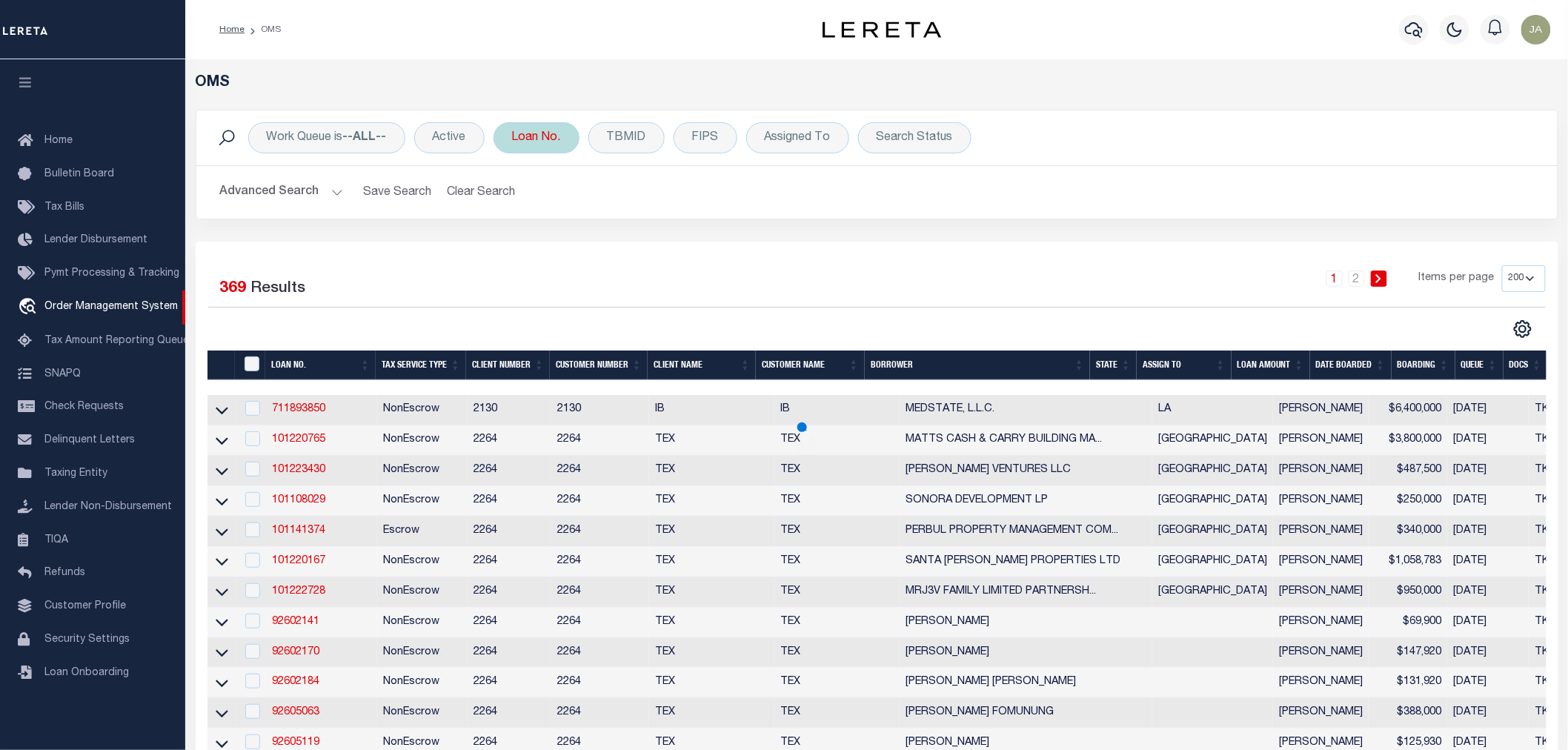
click at [545, 146] on div "Loan No." at bounding box center [536, 138] width 86 height 31
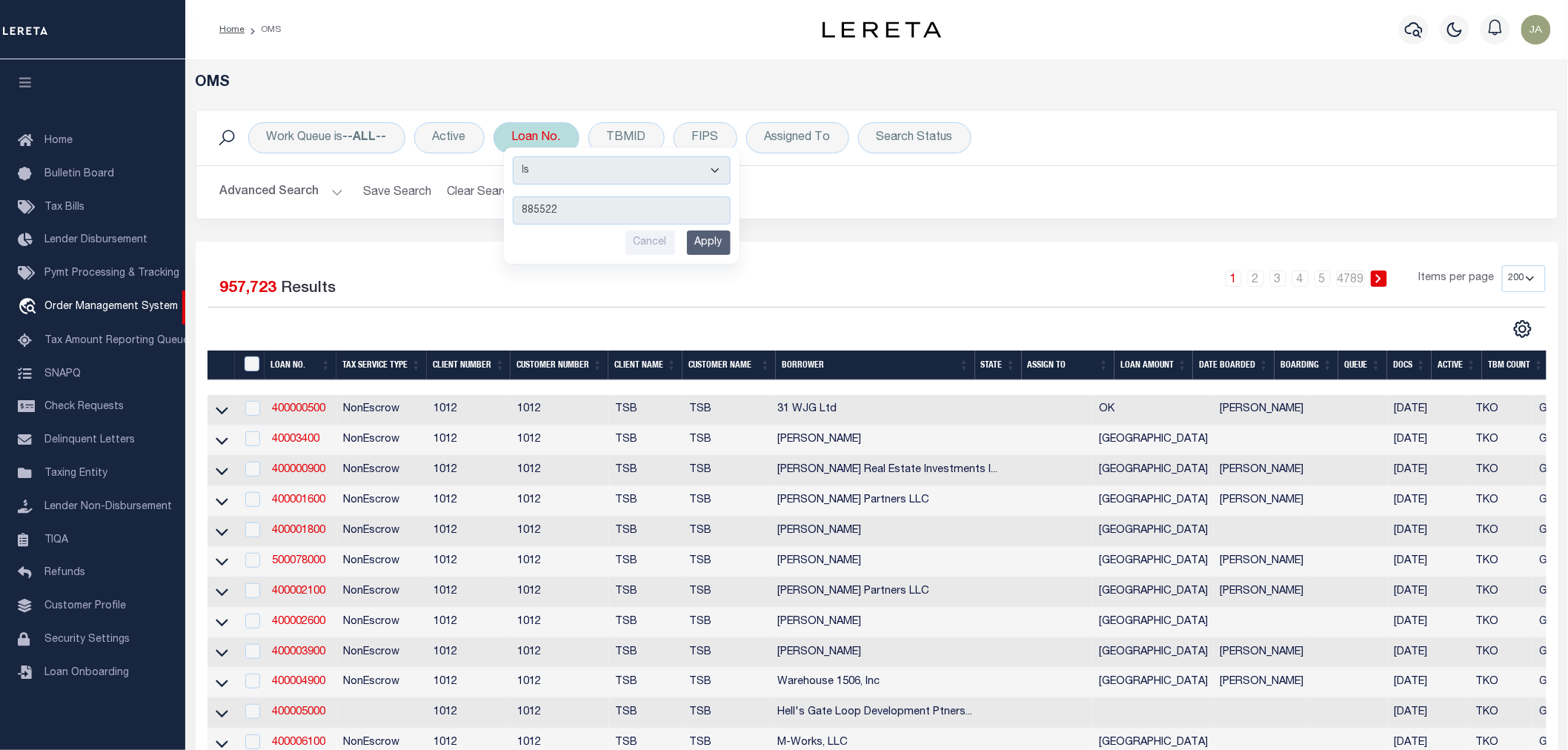
type input "885522"
click at [700, 244] on input "Apply" at bounding box center [709, 243] width 43 height 25
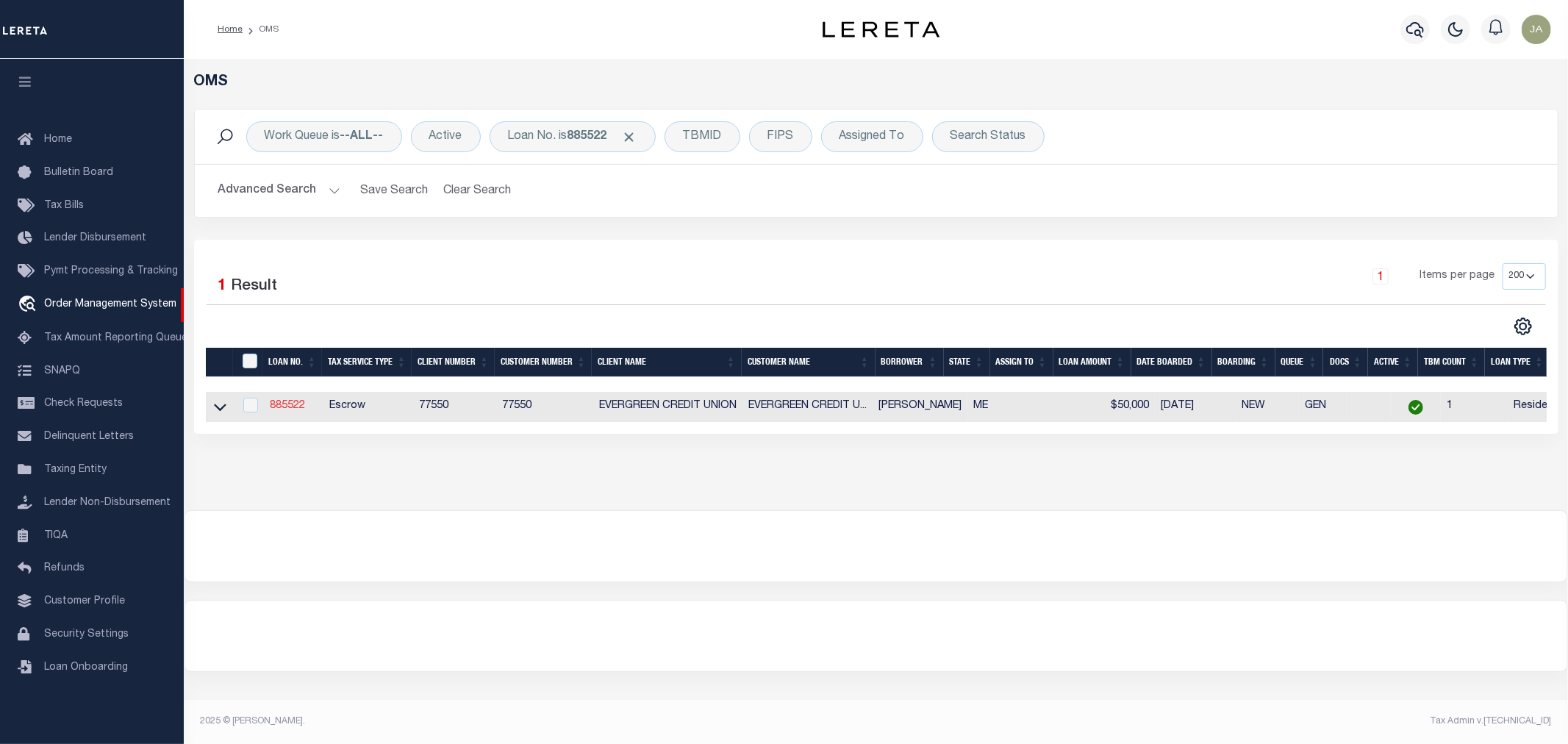
click at [287, 407] on link "885522" at bounding box center [287, 406] width 35 height 10
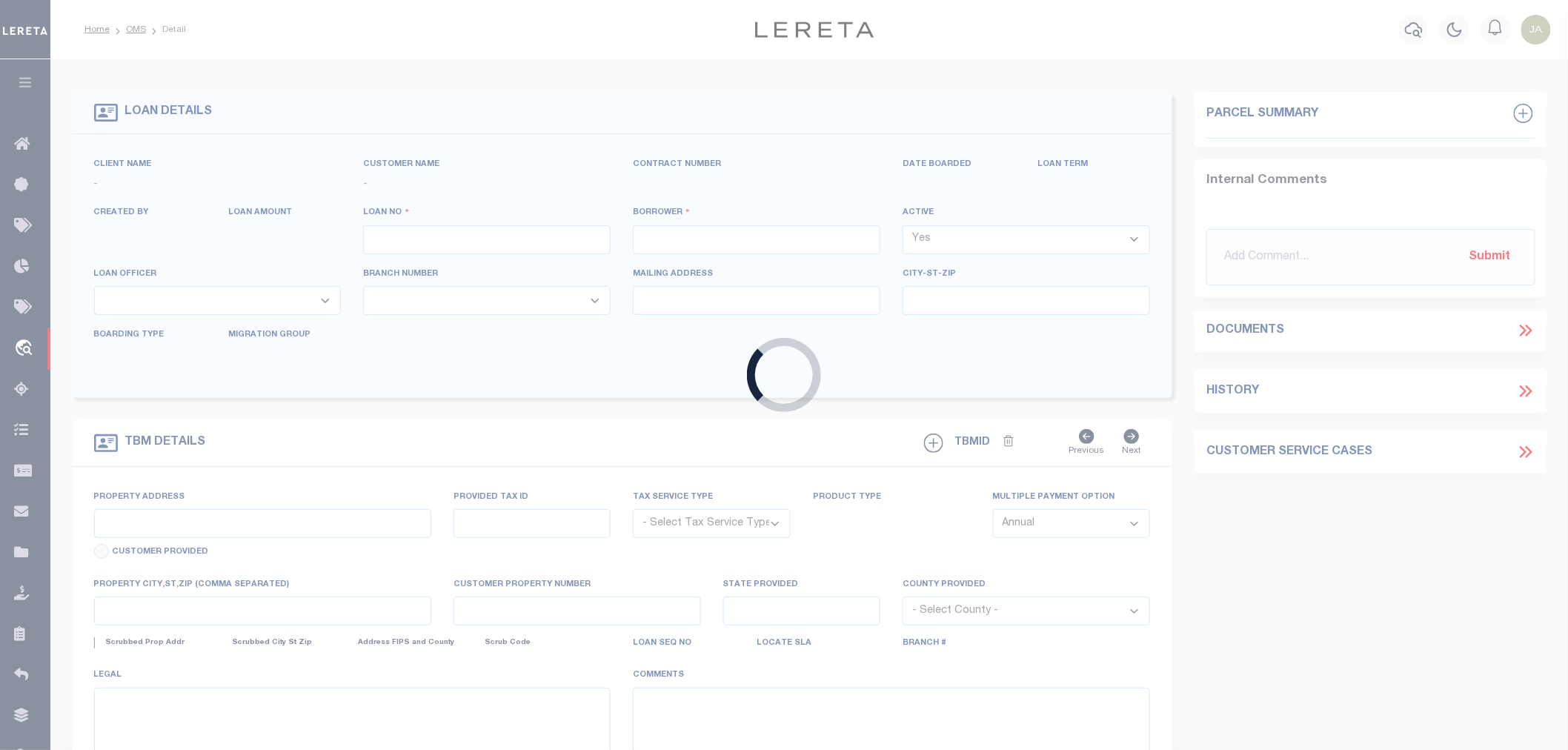
type input "885522"
type input "[PERSON_NAME]"
select select
type input "[DATE]"
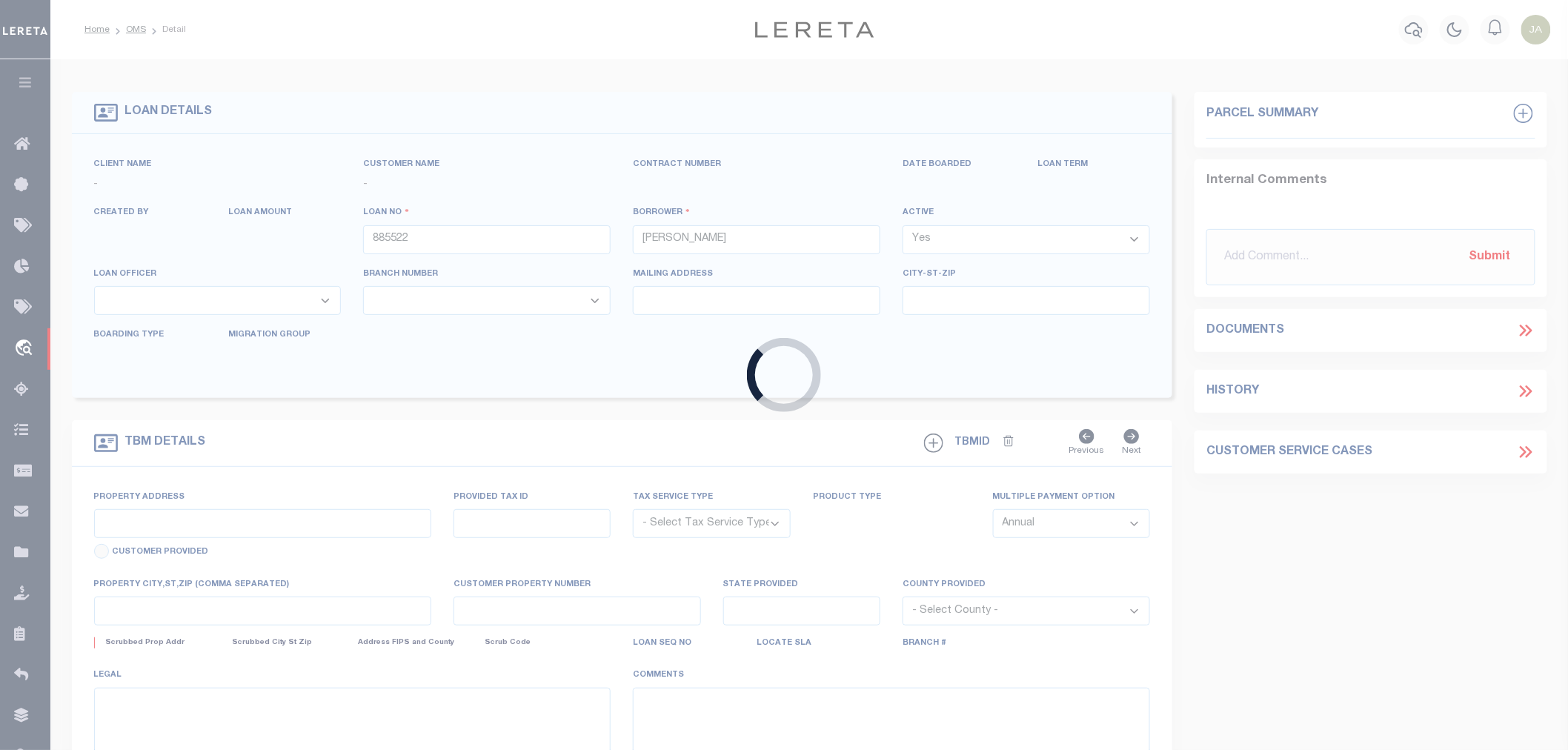
select select "10"
select select "Escrow"
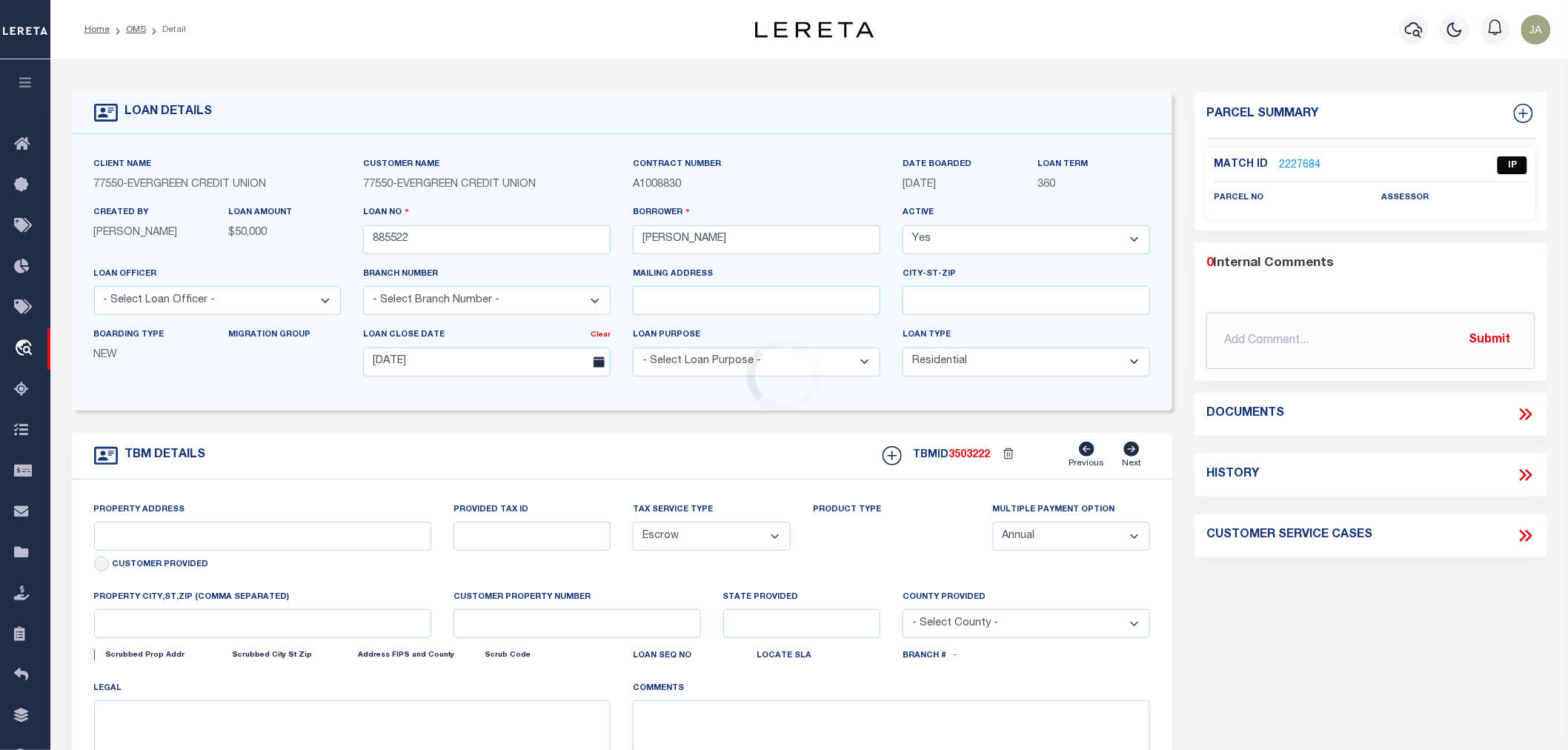
type input "[STREET_ADDRESS]"
select select
type input "RANGELEY ME 04970"
type input "ME"
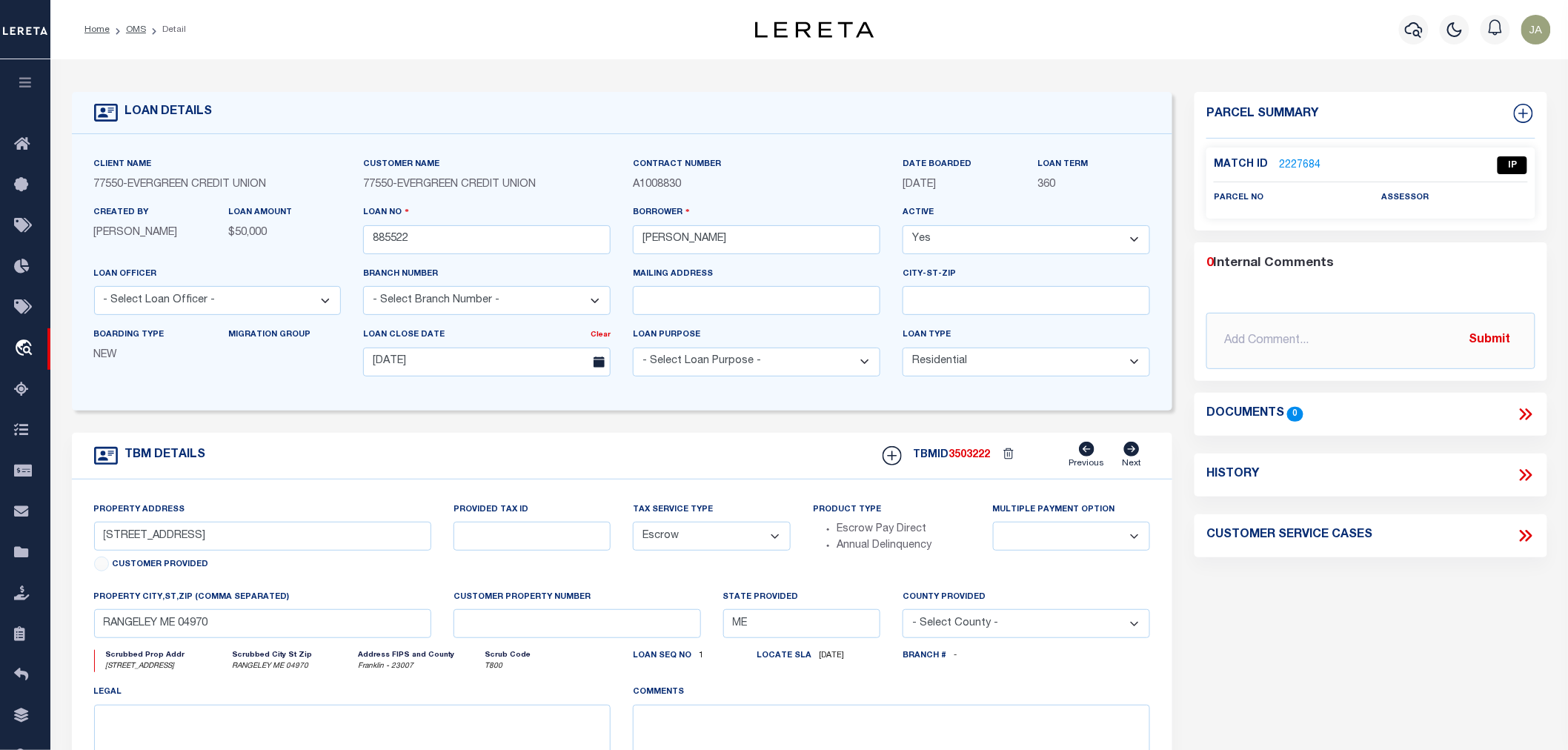
click at [1299, 159] on link "2227684" at bounding box center [1299, 166] width 41 height 16
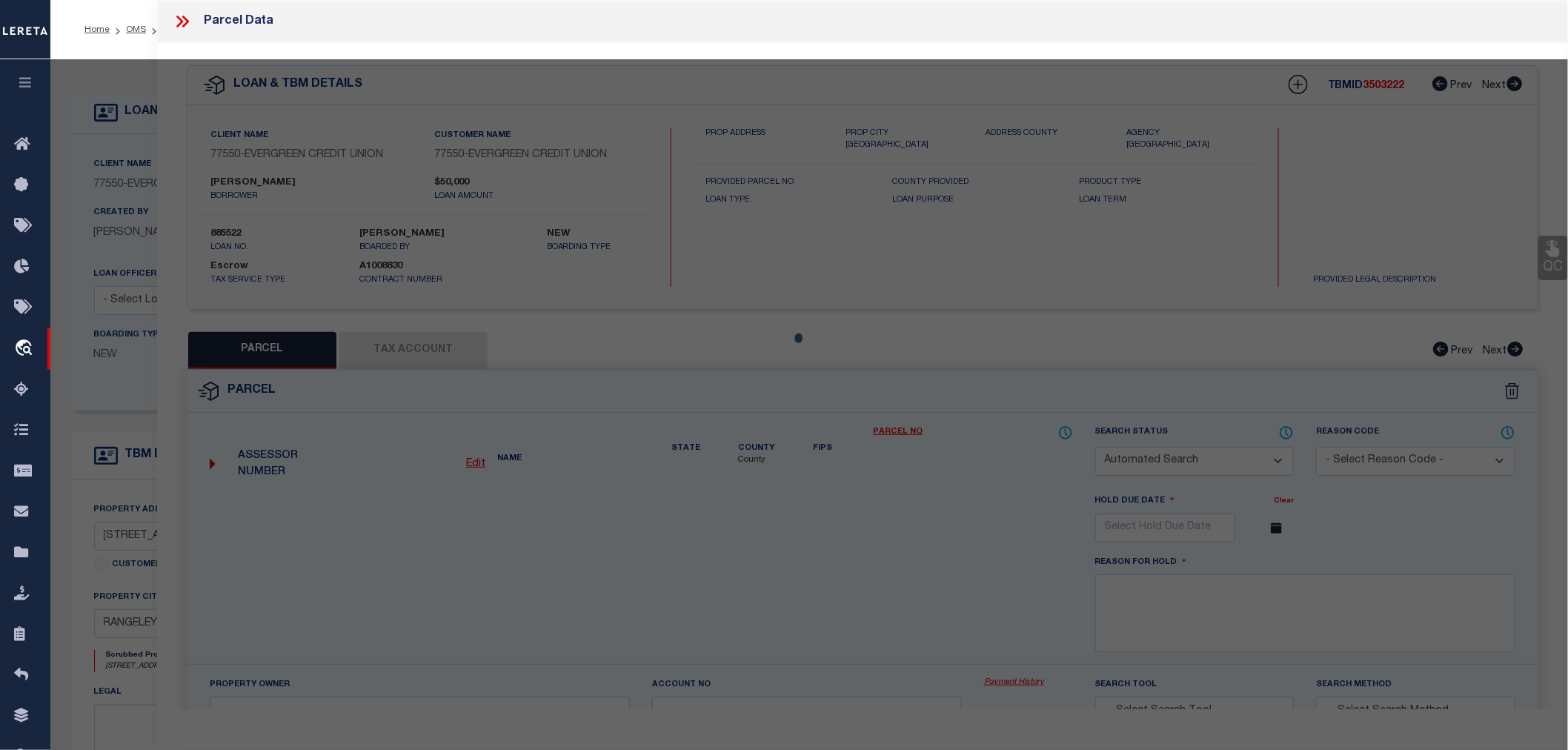
checkbox input "false"
select select "IP"
checkbox input "false"
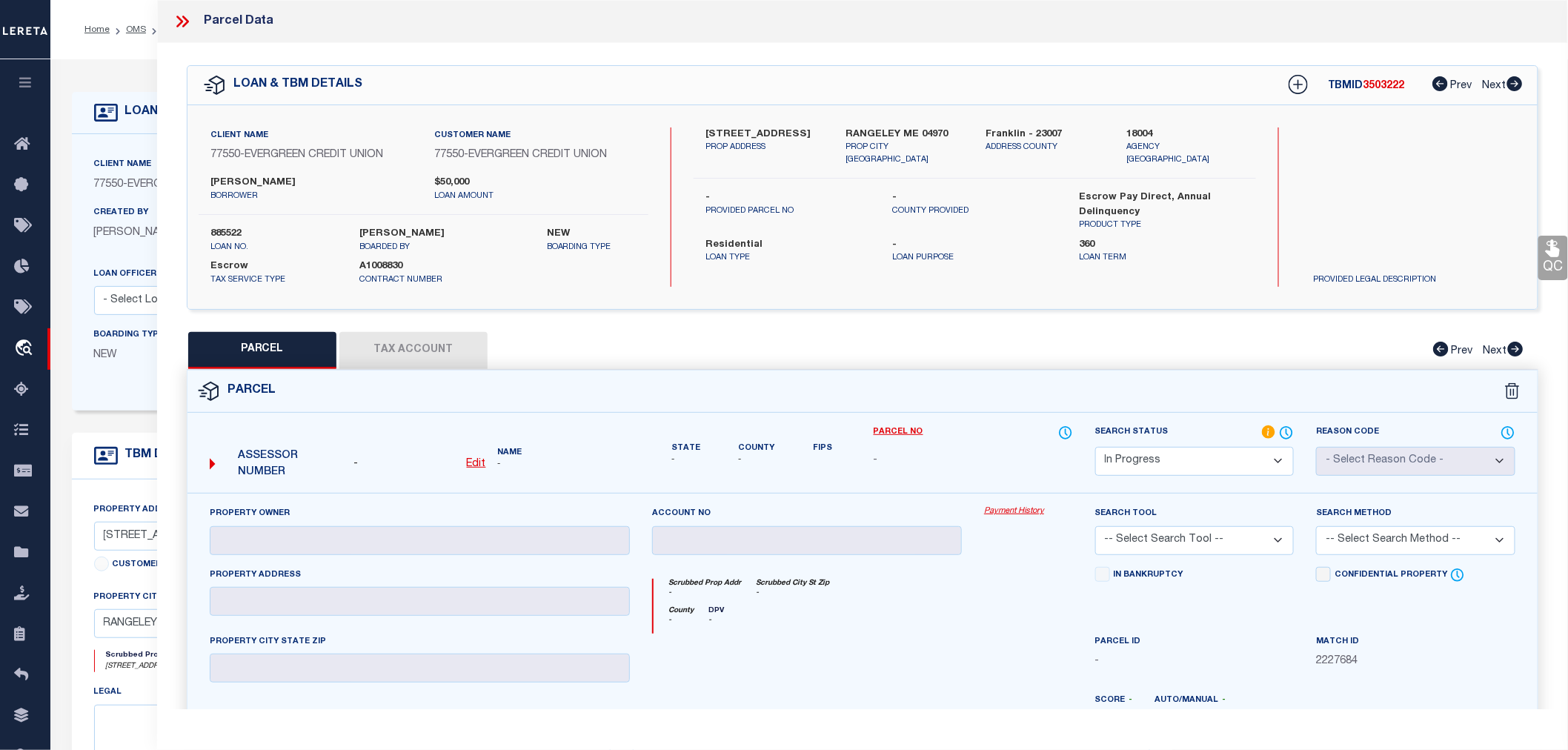
click at [178, 20] on icon at bounding box center [182, 22] width 19 height 19
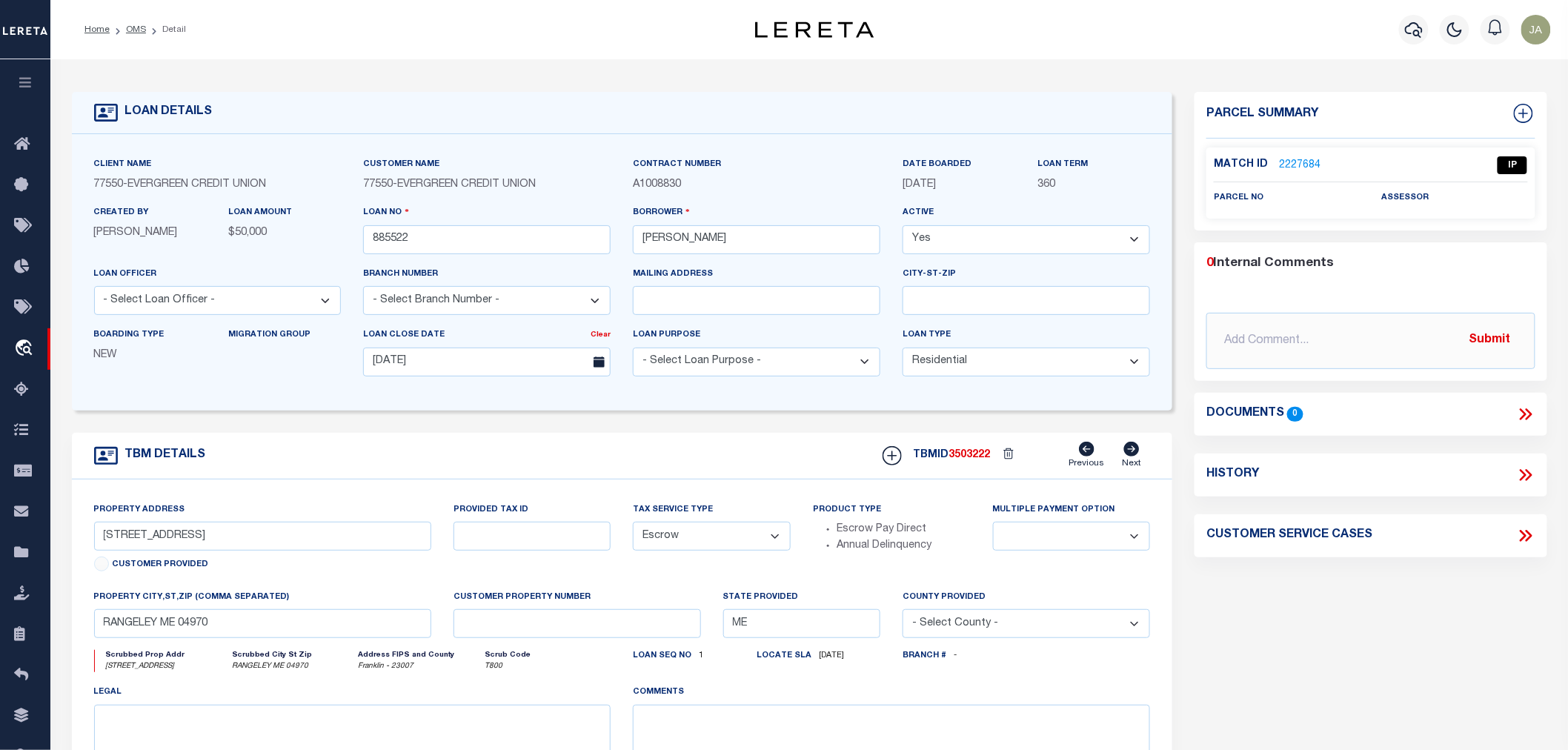
click at [1284, 161] on link "2227684" at bounding box center [1299, 166] width 41 height 16
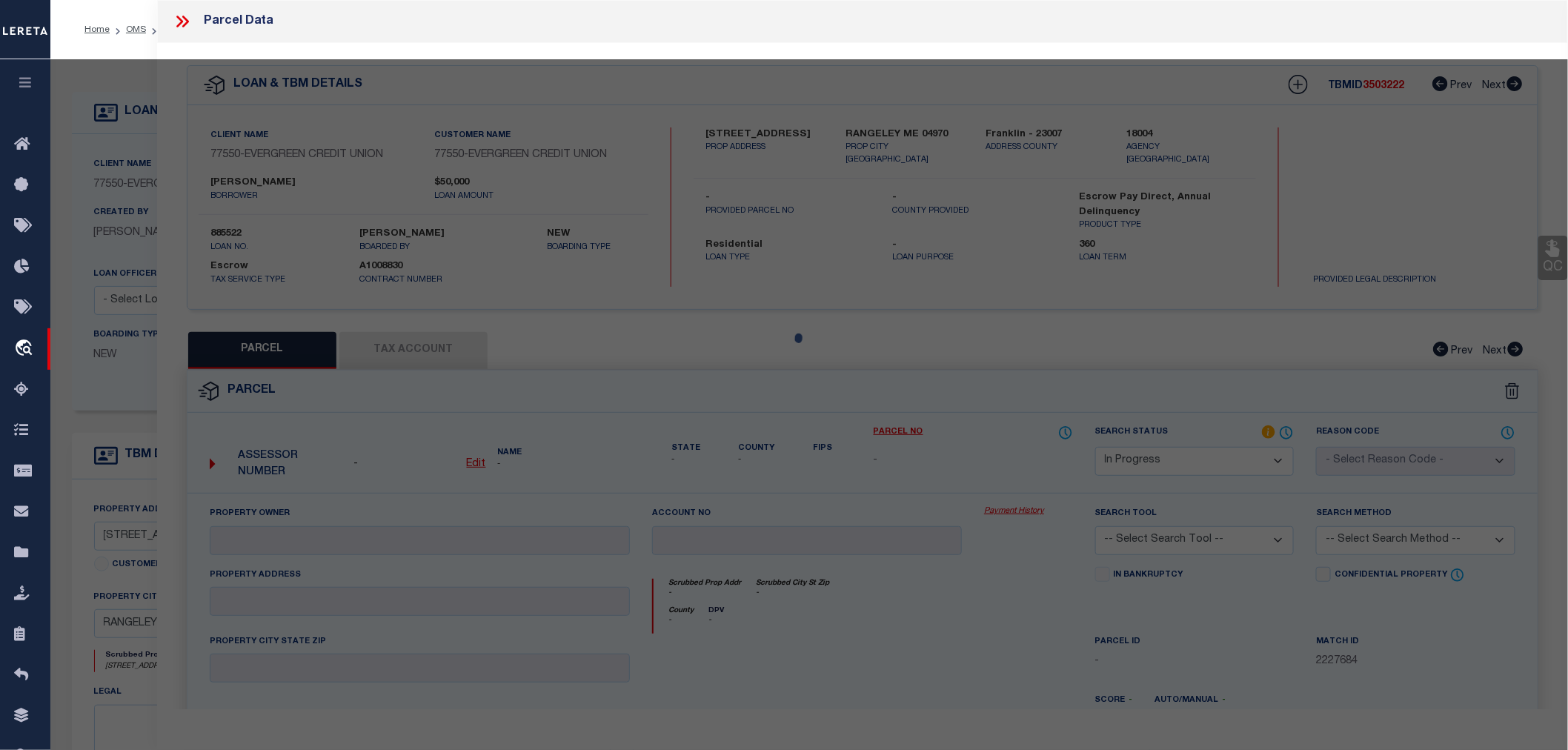
select select "AS"
checkbox input "false"
select select "IP"
checkbox input "false"
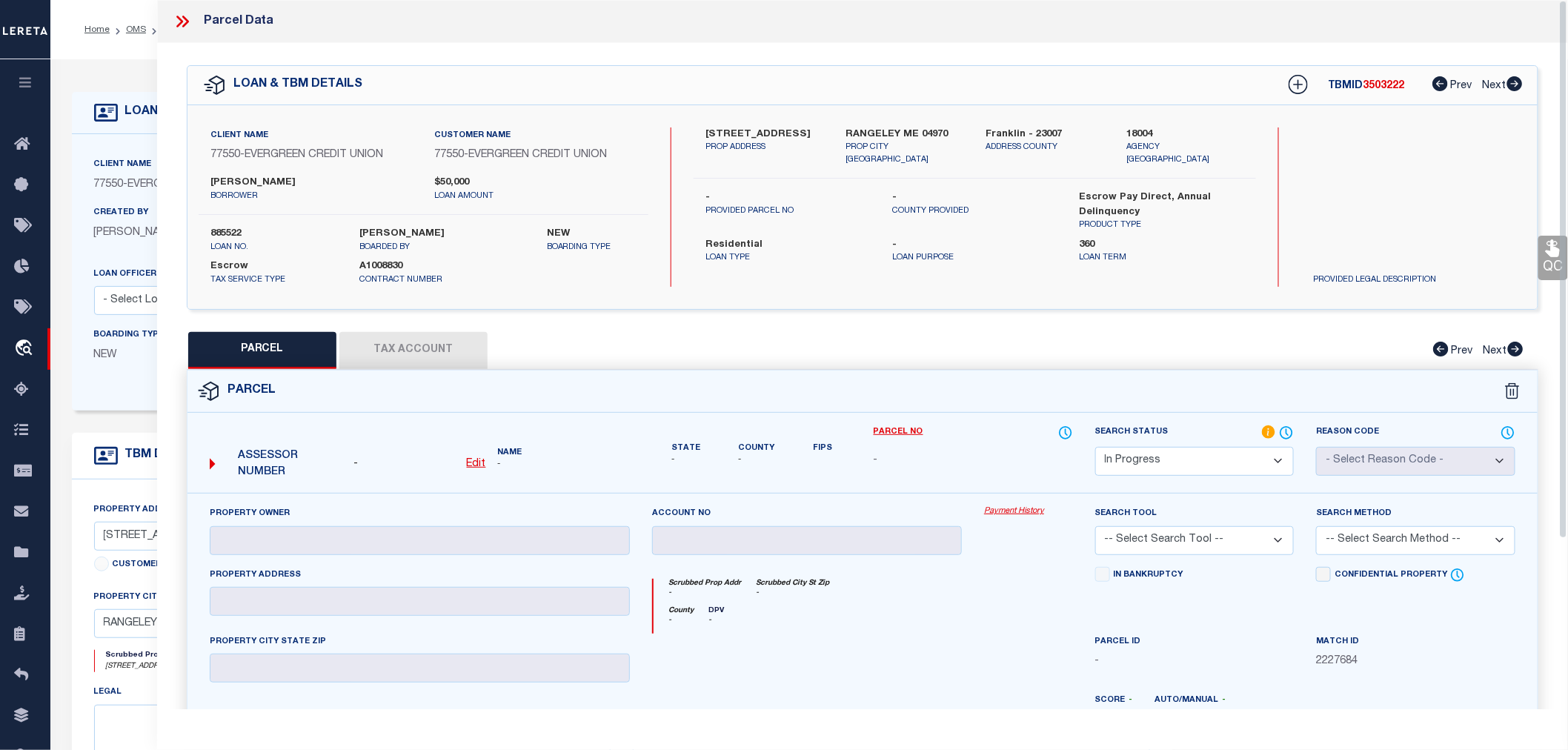
click at [1277, 456] on select "Automated Search Bad Parcel Complete Duplicate Parcel High Dollar Reporting In …" at bounding box center [1195, 462] width 199 height 29
select select "AS"
click at [1095, 447] on select "Automated Search Bad Parcel Complete Duplicate Parcel High Dollar Reporting In …" at bounding box center [1195, 462] width 199 height 29
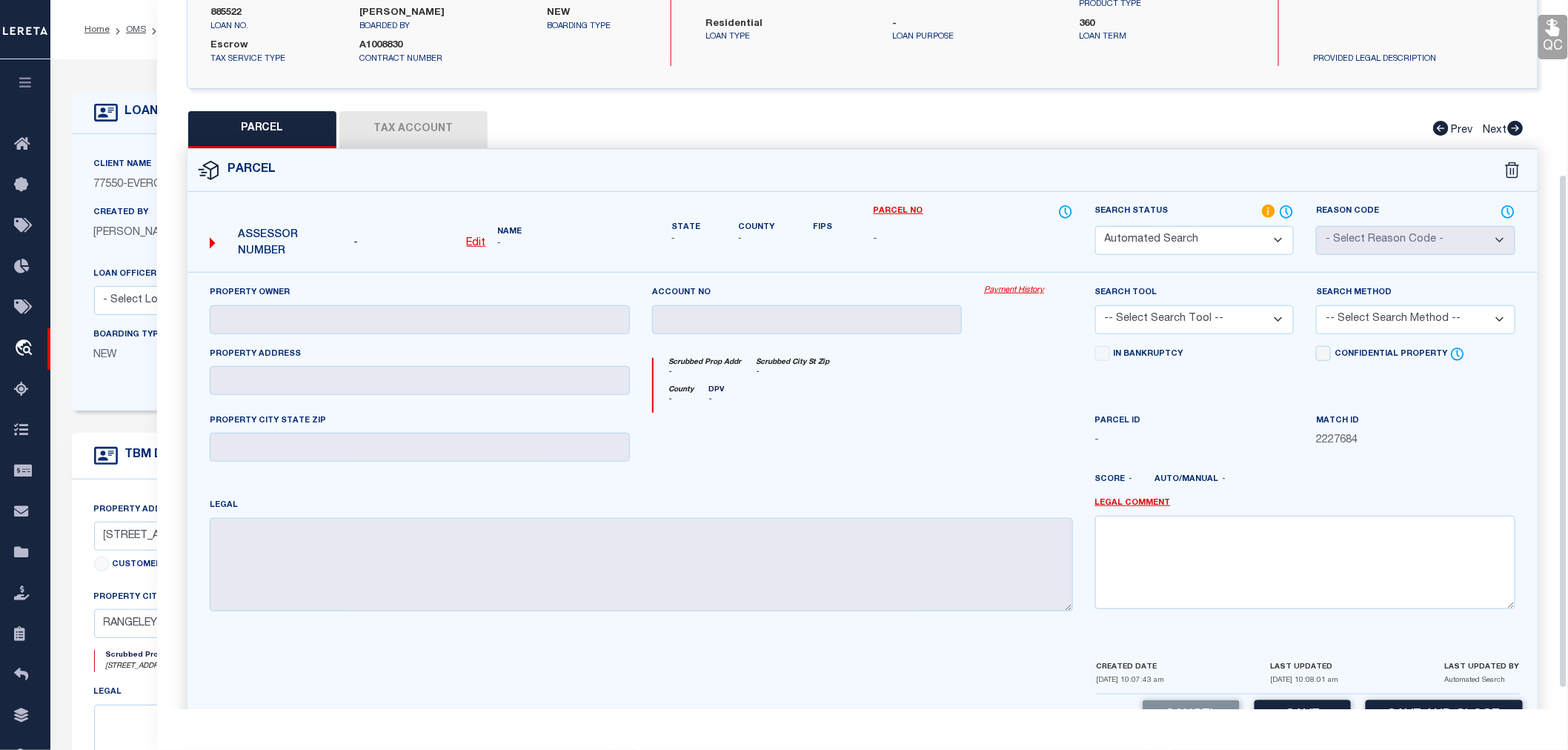
scroll to position [247, 0]
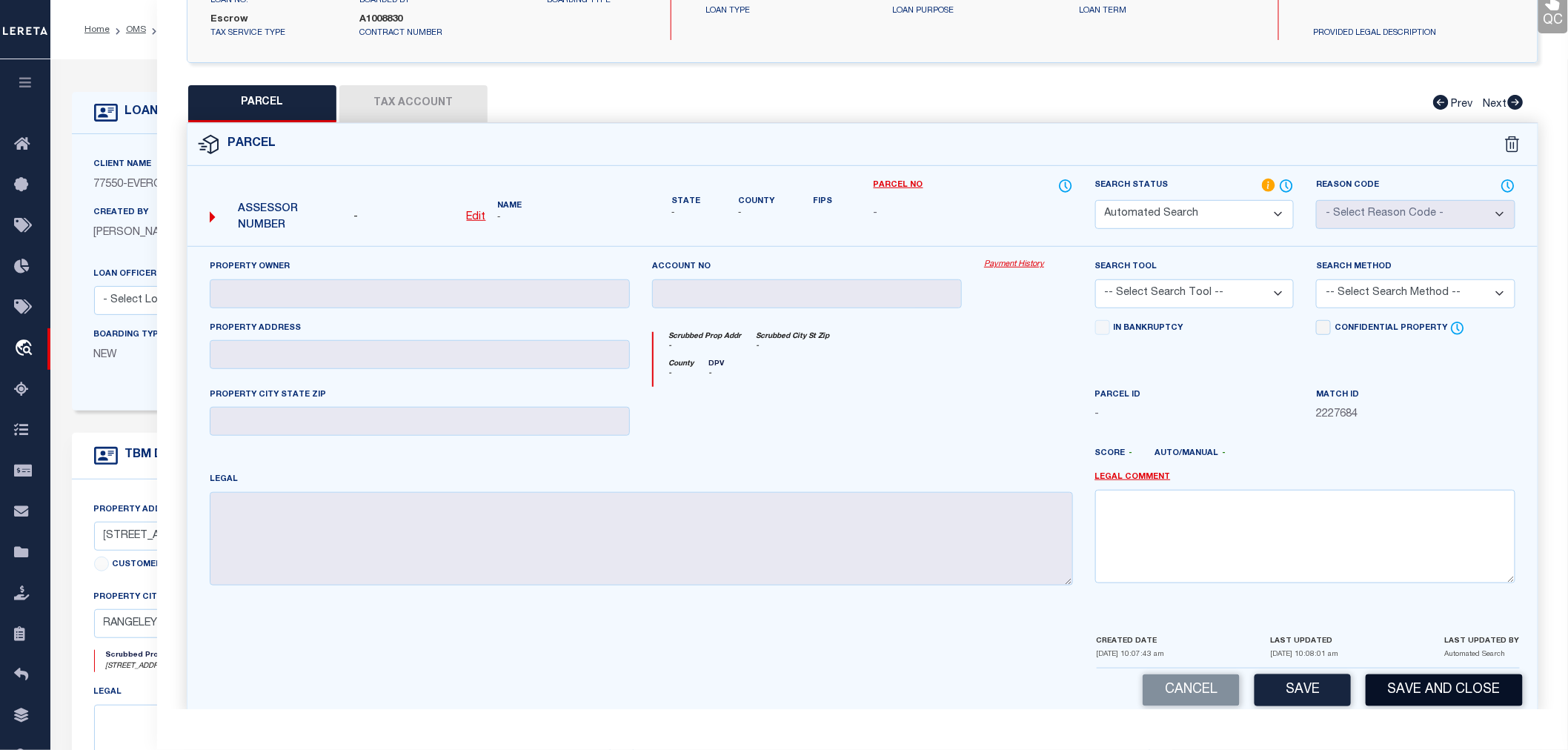
click at [1477, 697] on button "Save and Close" at bounding box center [1444, 690] width 157 height 32
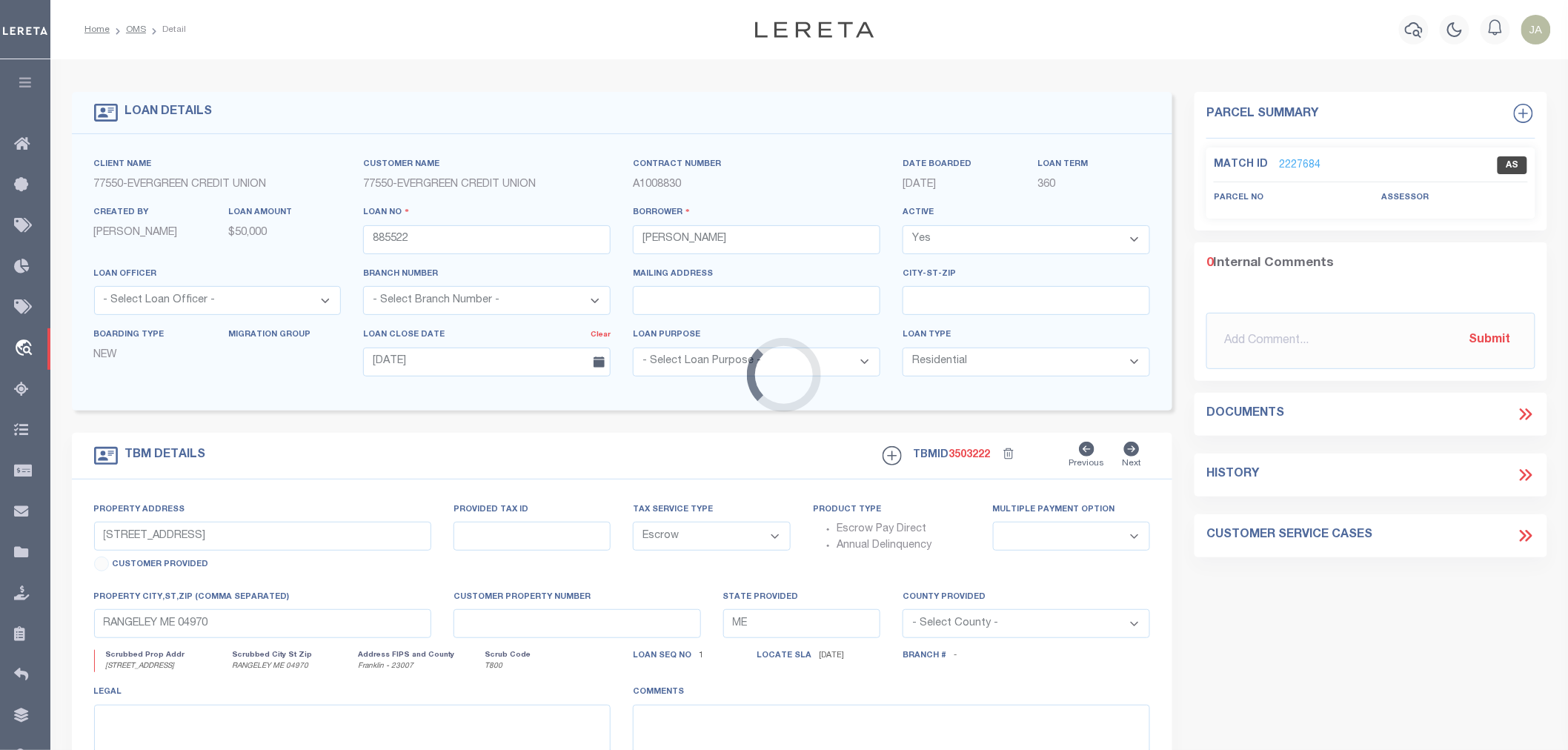
select select
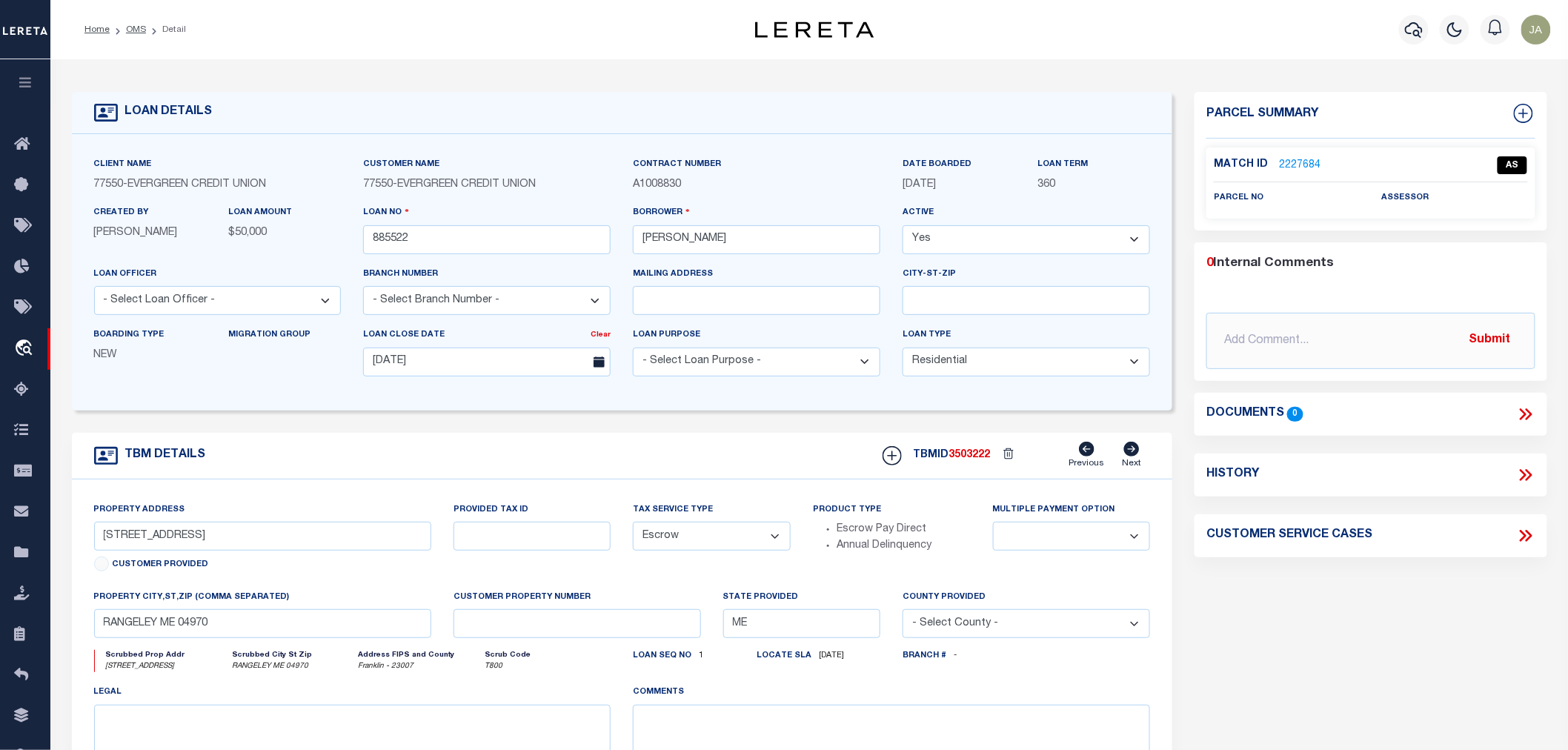
click at [4, 76] on button "button" at bounding box center [25, 84] width 50 height 50
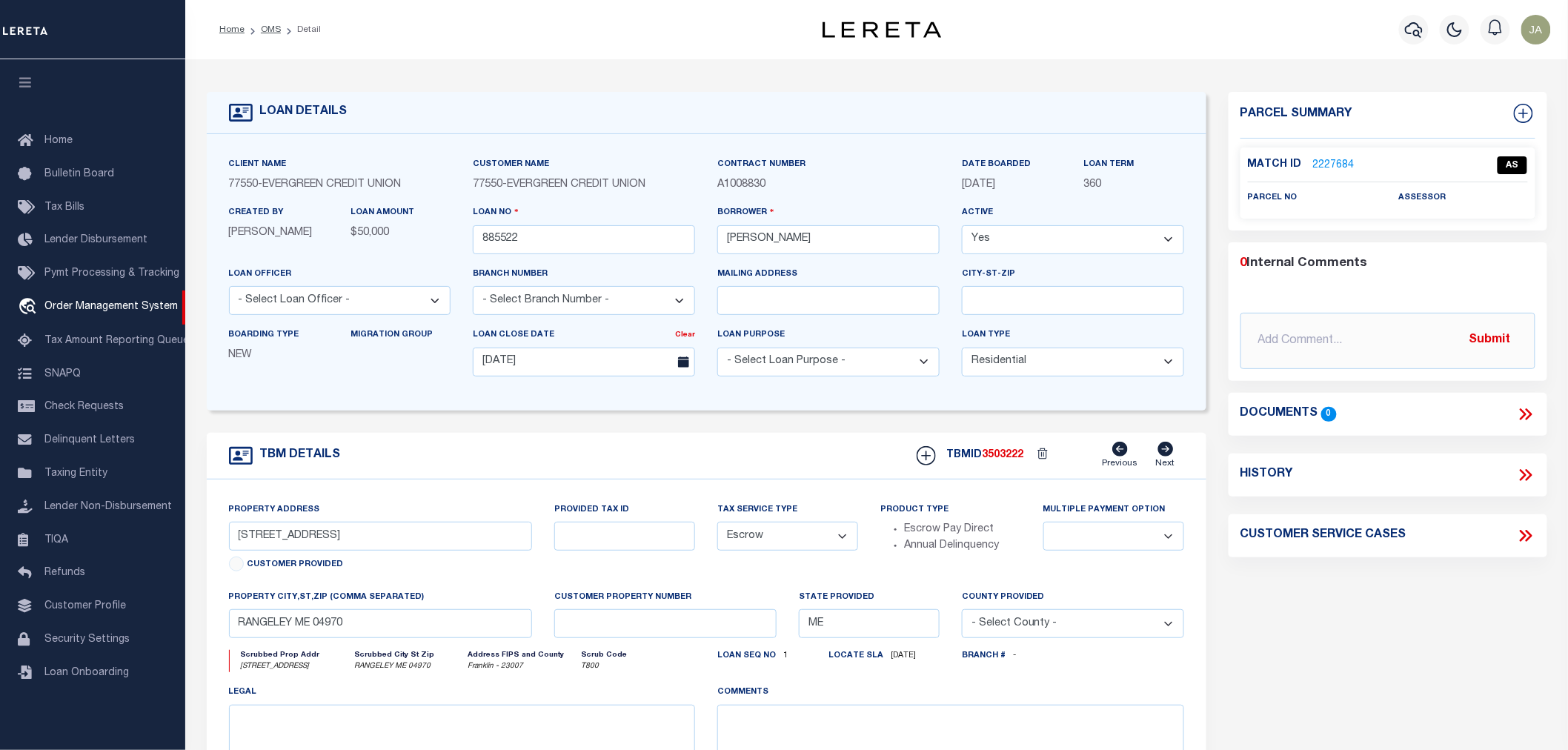
click at [1274, 623] on div "Parcel Summary Match ID 2227684 0" at bounding box center [1387, 497] width 341 height 810
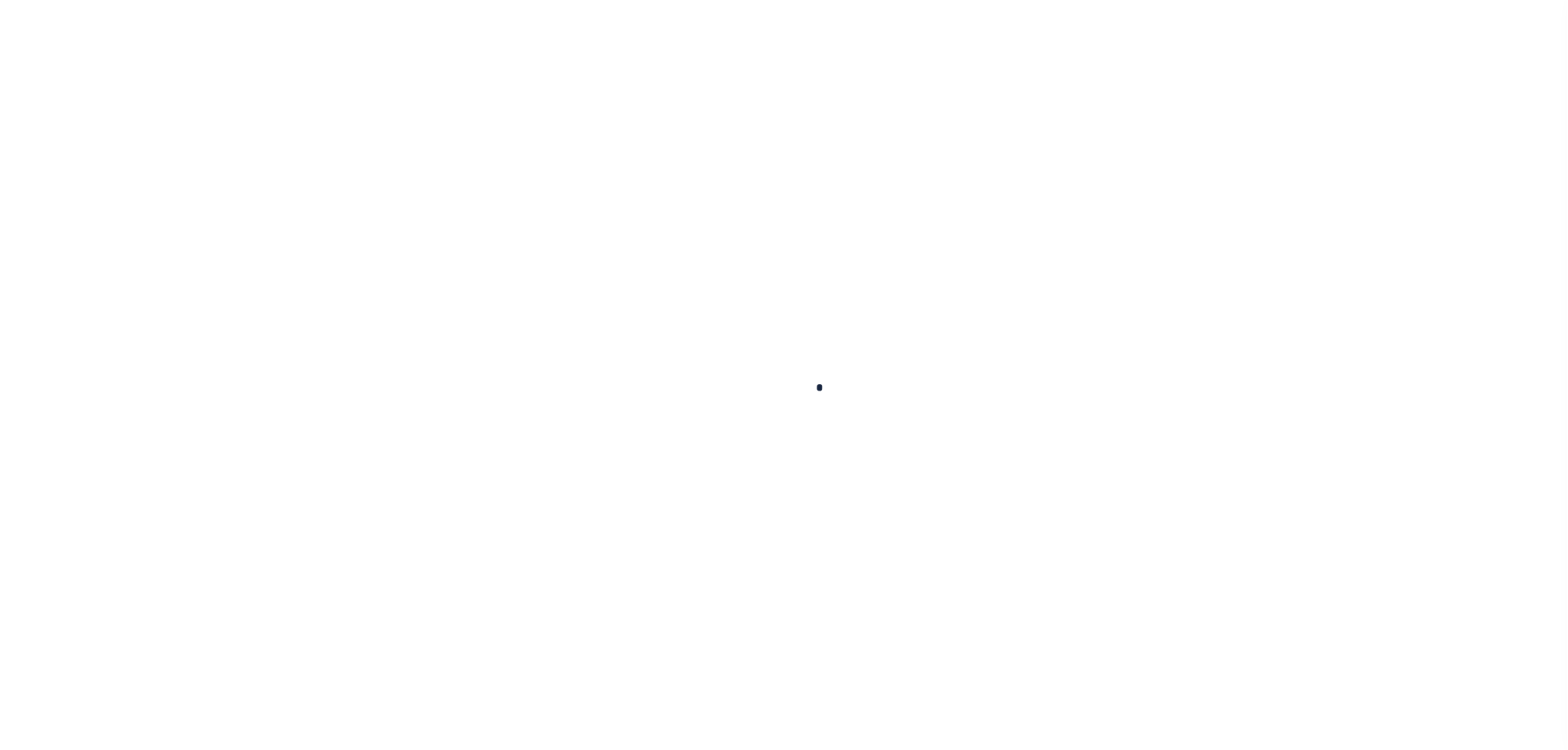
type input "885522"
type input "[PERSON_NAME]"
select select
type input "[DATE]"
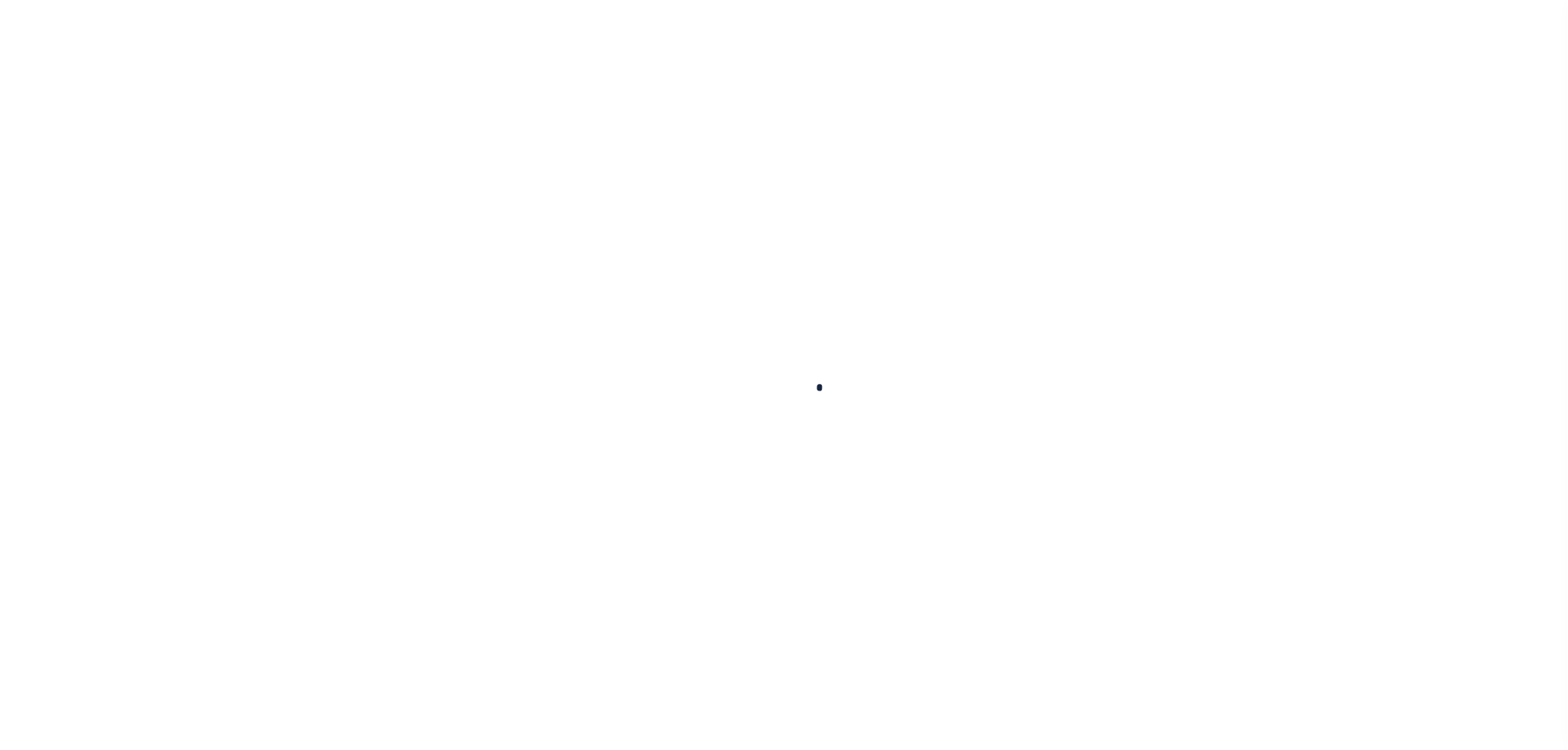
select select "10"
select select "Escrow"
type input "[STREET_ADDRESS]"
select select
type input "RANGELEY ME 04970"
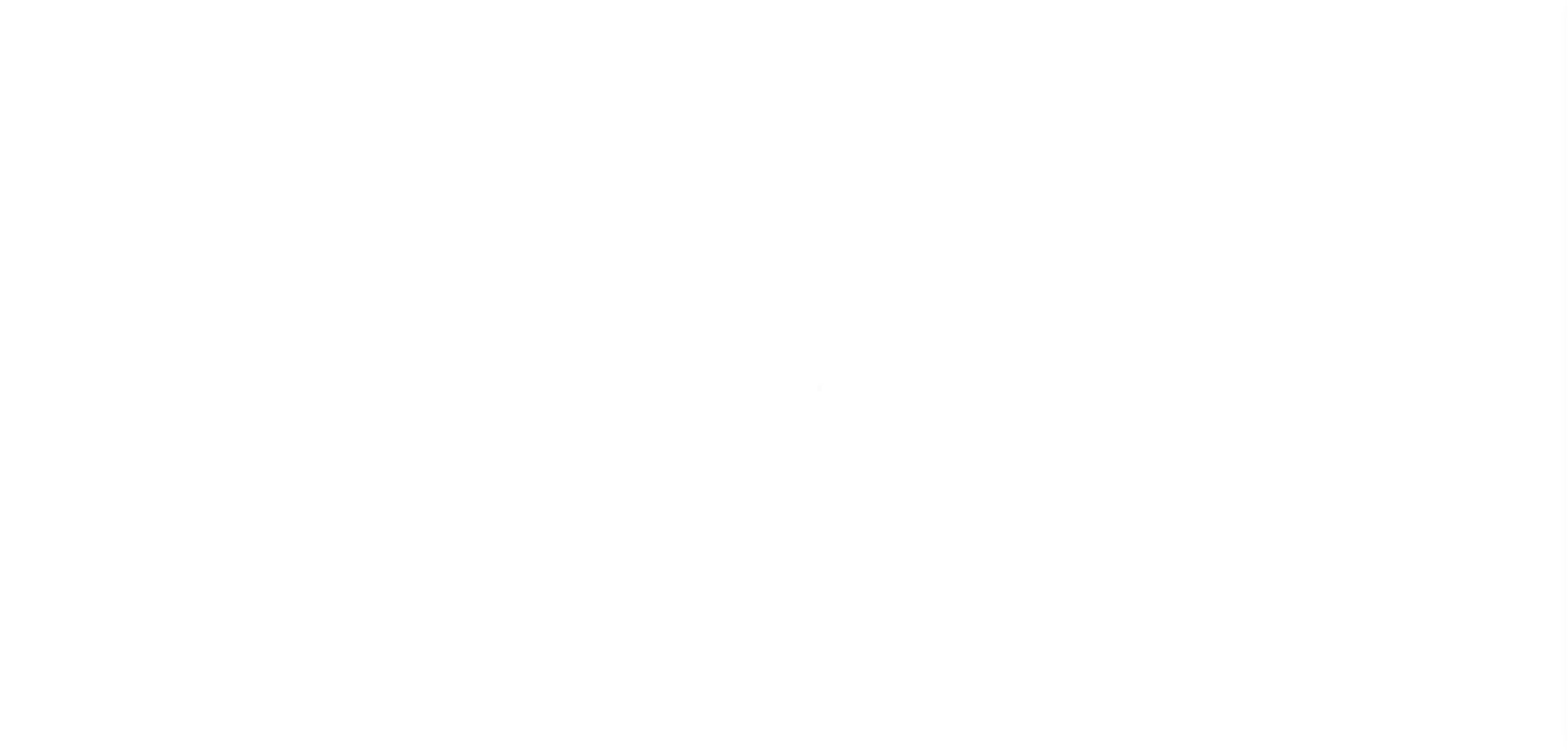
type input "ME"
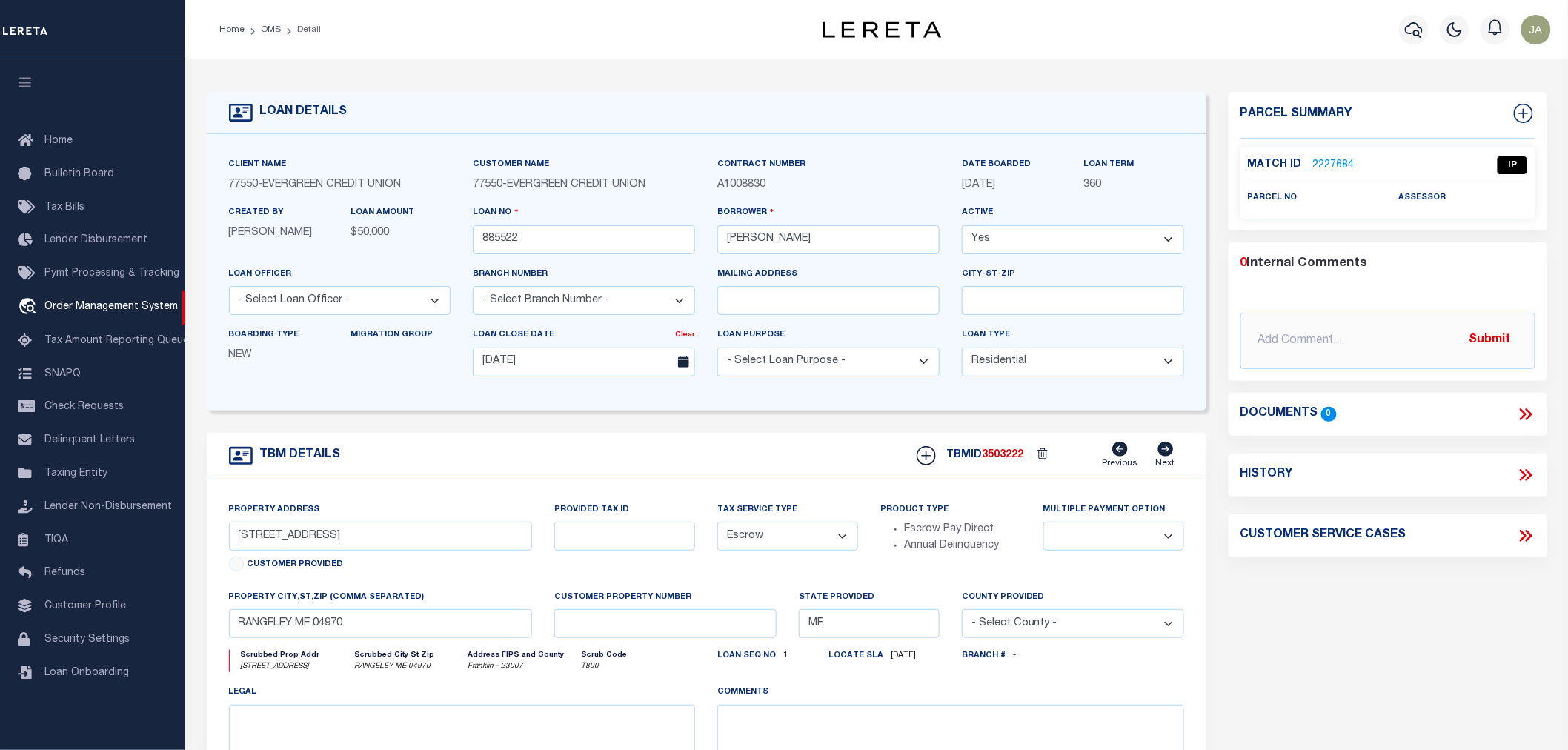
click at [1325, 160] on link "2227684" at bounding box center [1334, 166] width 41 height 16
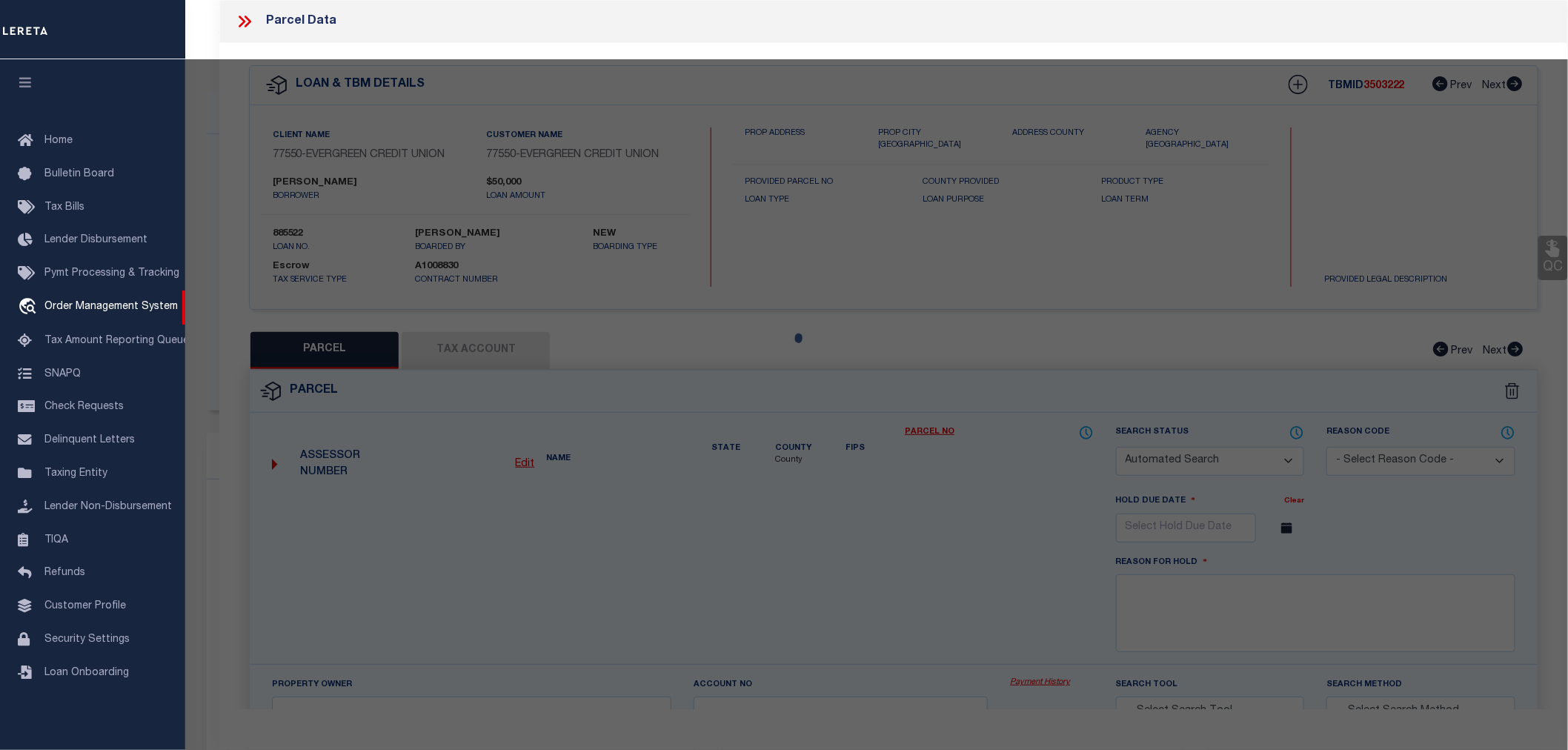
checkbox input "false"
select select "IP"
checkbox input "false"
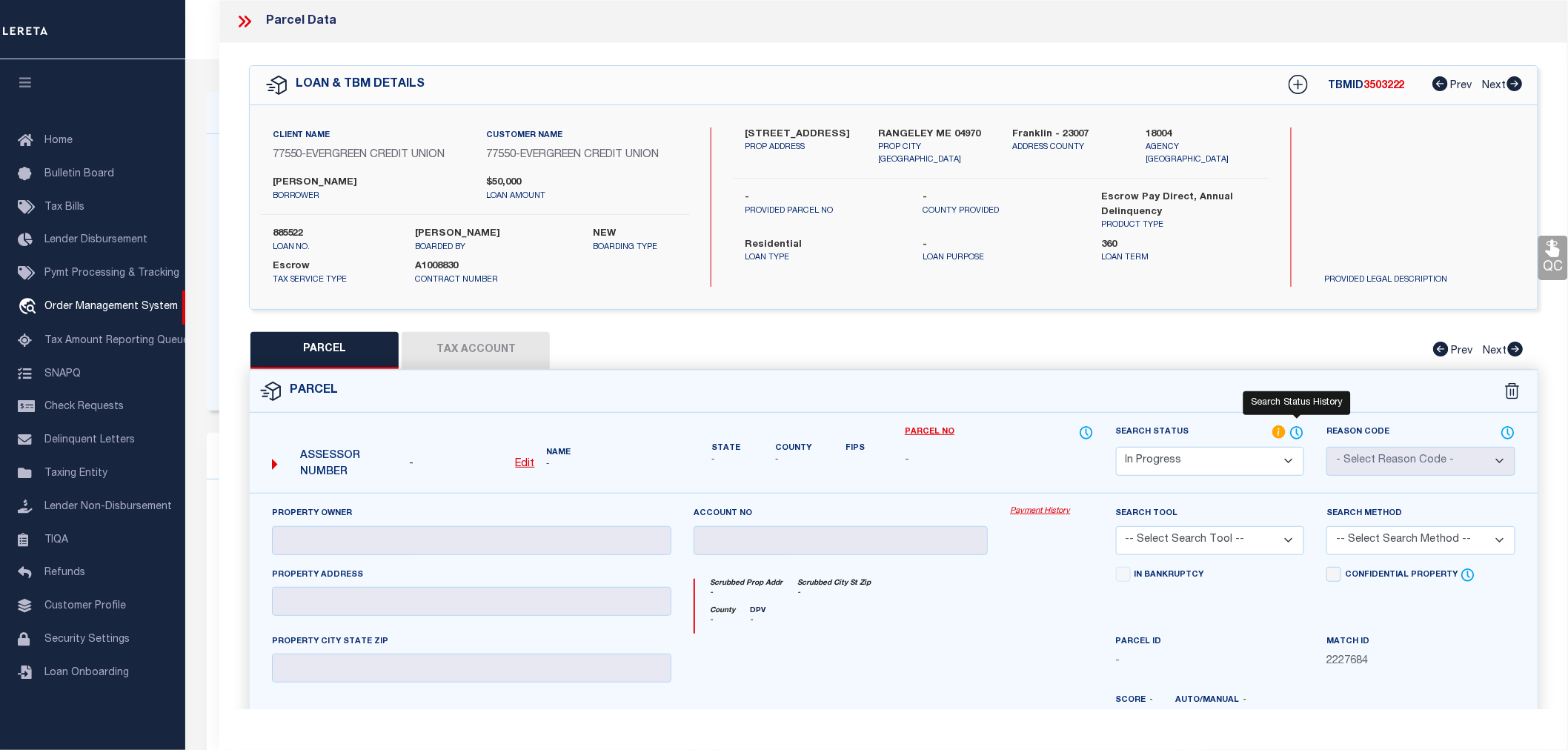
click at [1298, 435] on icon at bounding box center [1297, 433] width 15 height 16
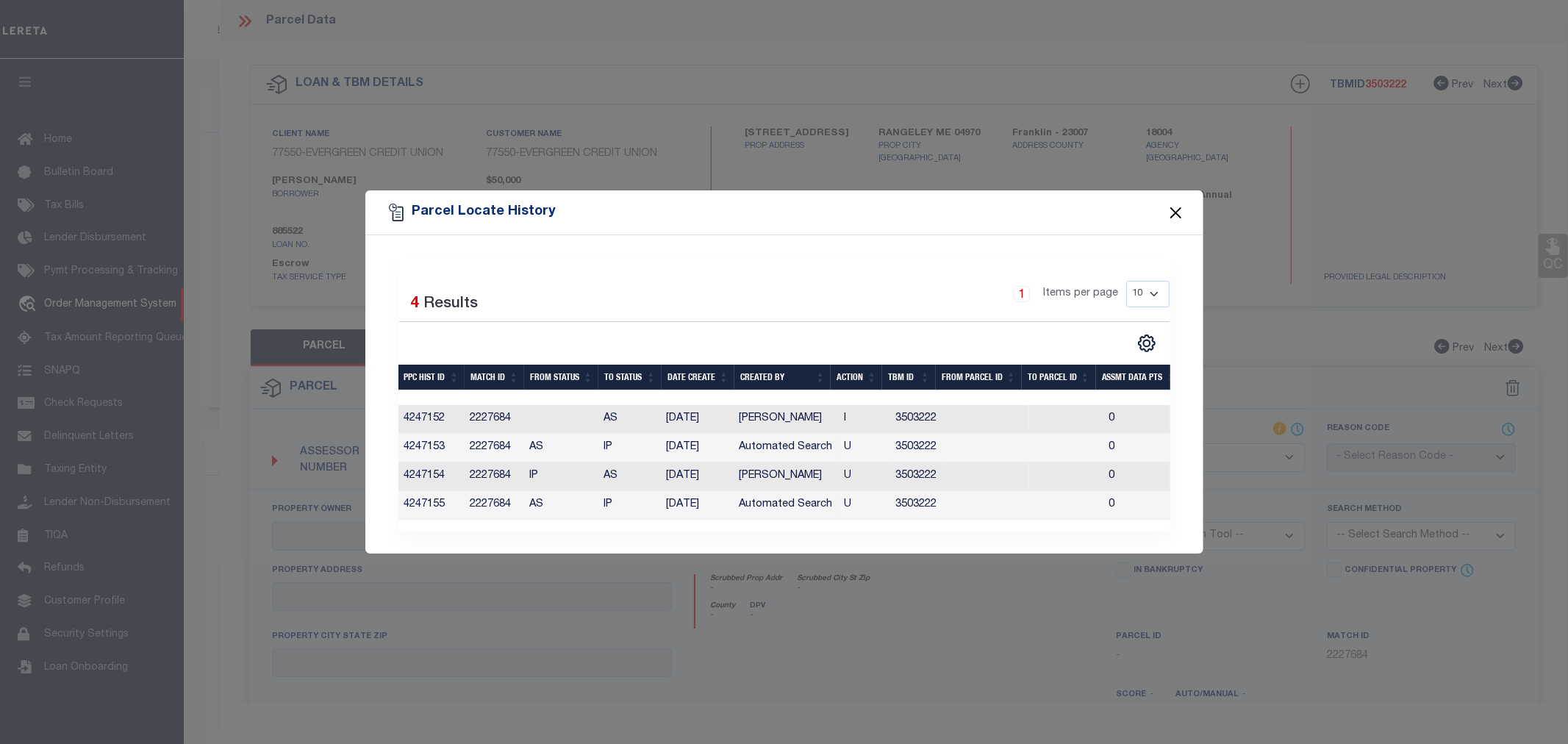
click at [1179, 207] on button "Close" at bounding box center [1176, 213] width 19 height 19
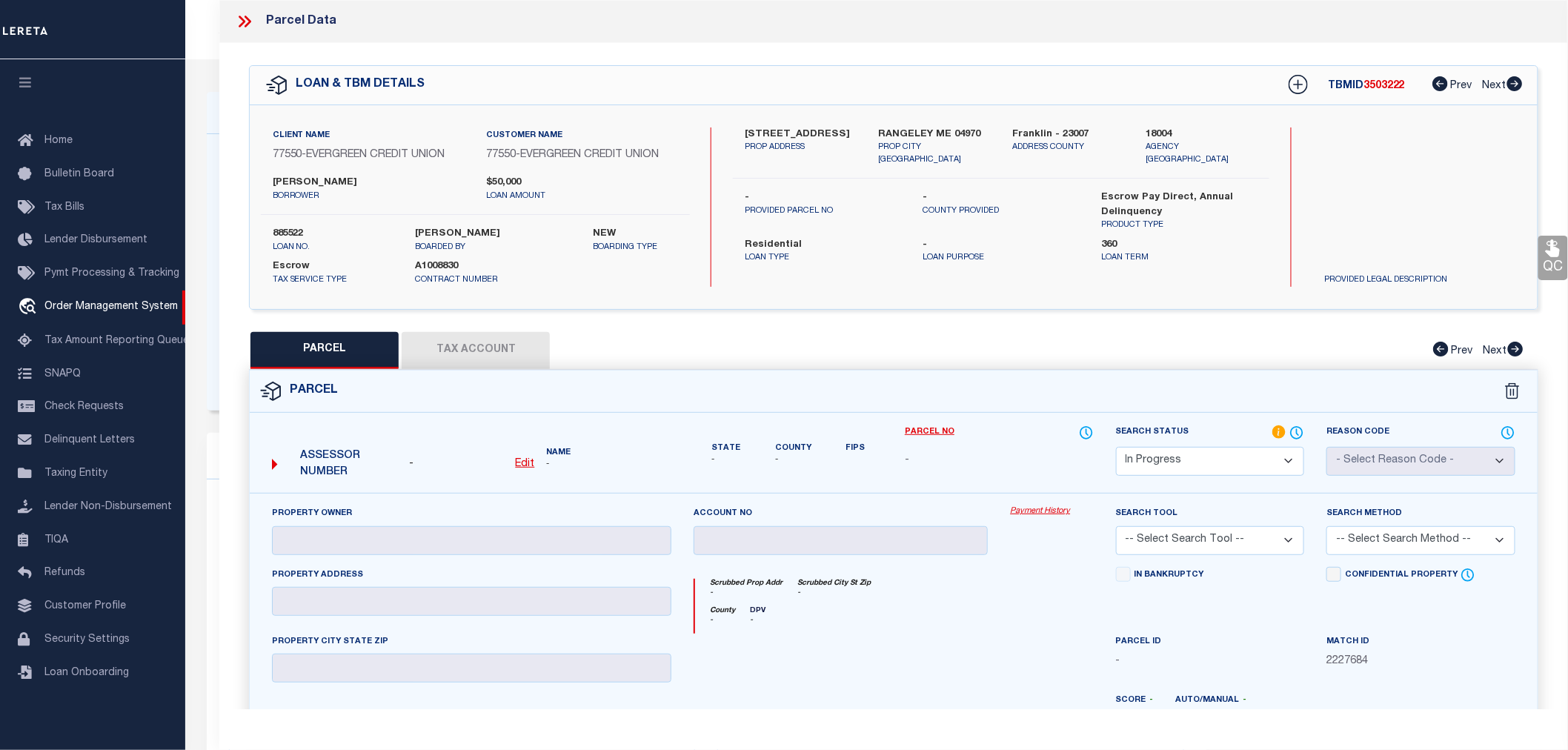
click at [253, 19] on icon at bounding box center [245, 22] width 19 height 19
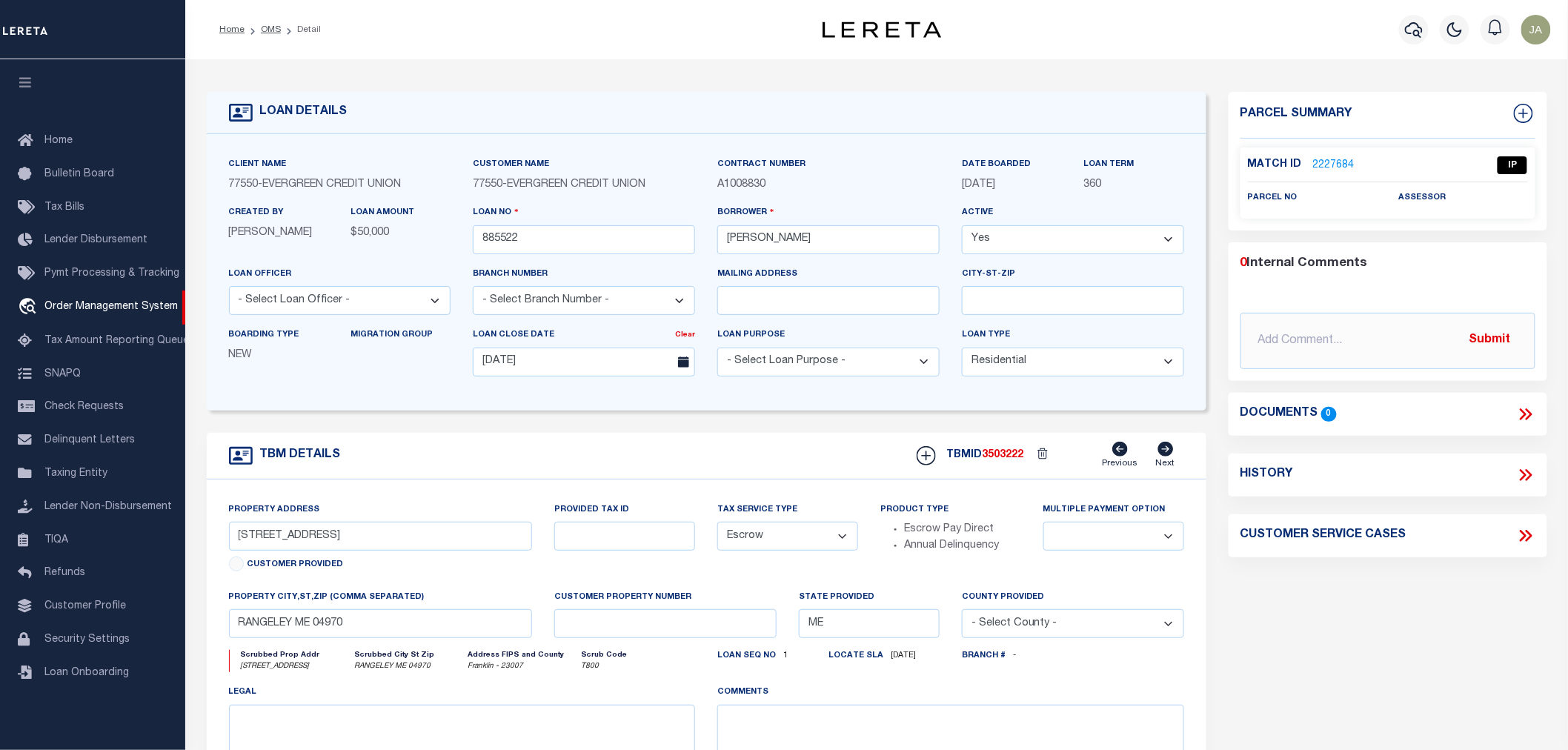
click at [1332, 161] on link "2227684" at bounding box center [1334, 166] width 41 height 16
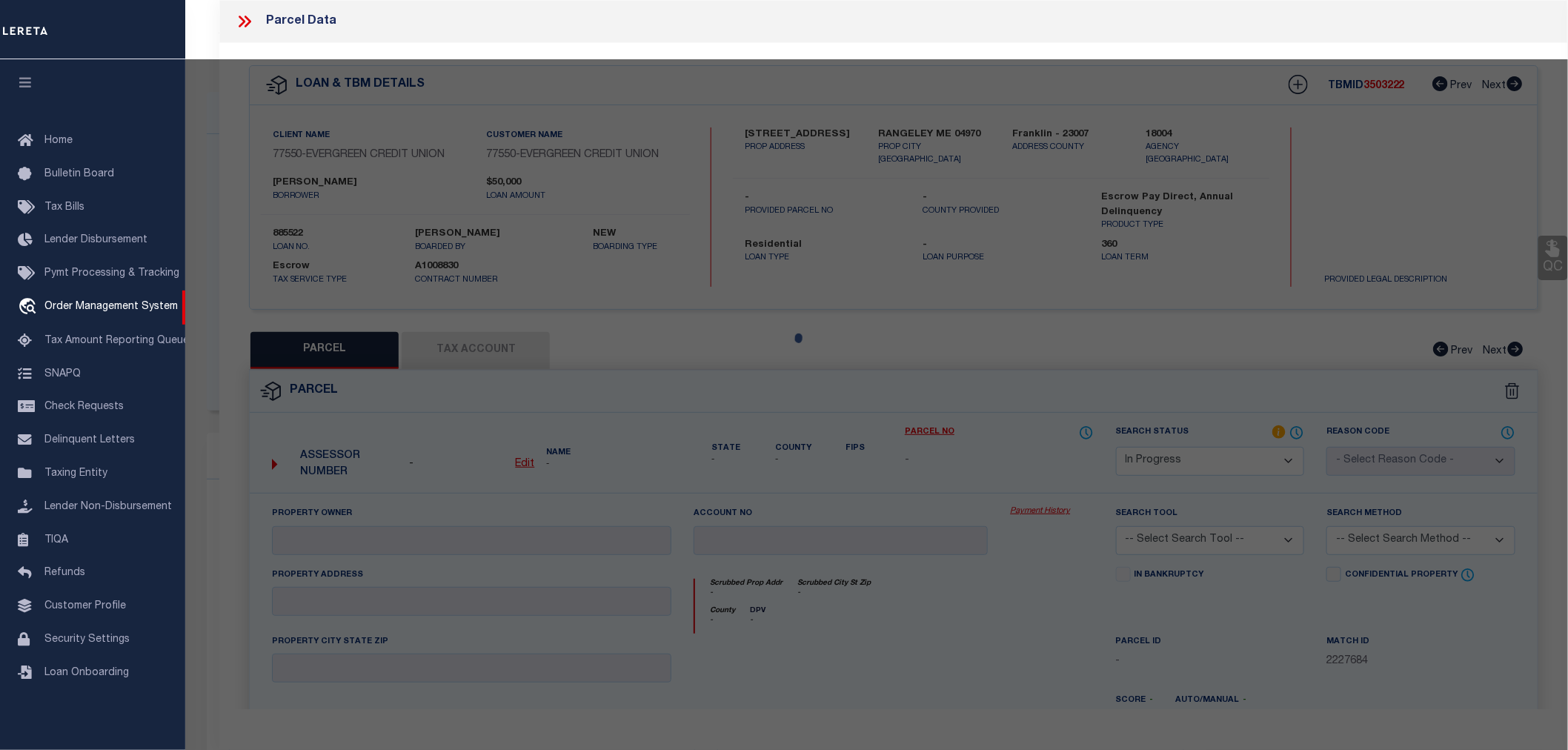
select select "AS"
checkbox input "false"
select select "IP"
checkbox input "false"
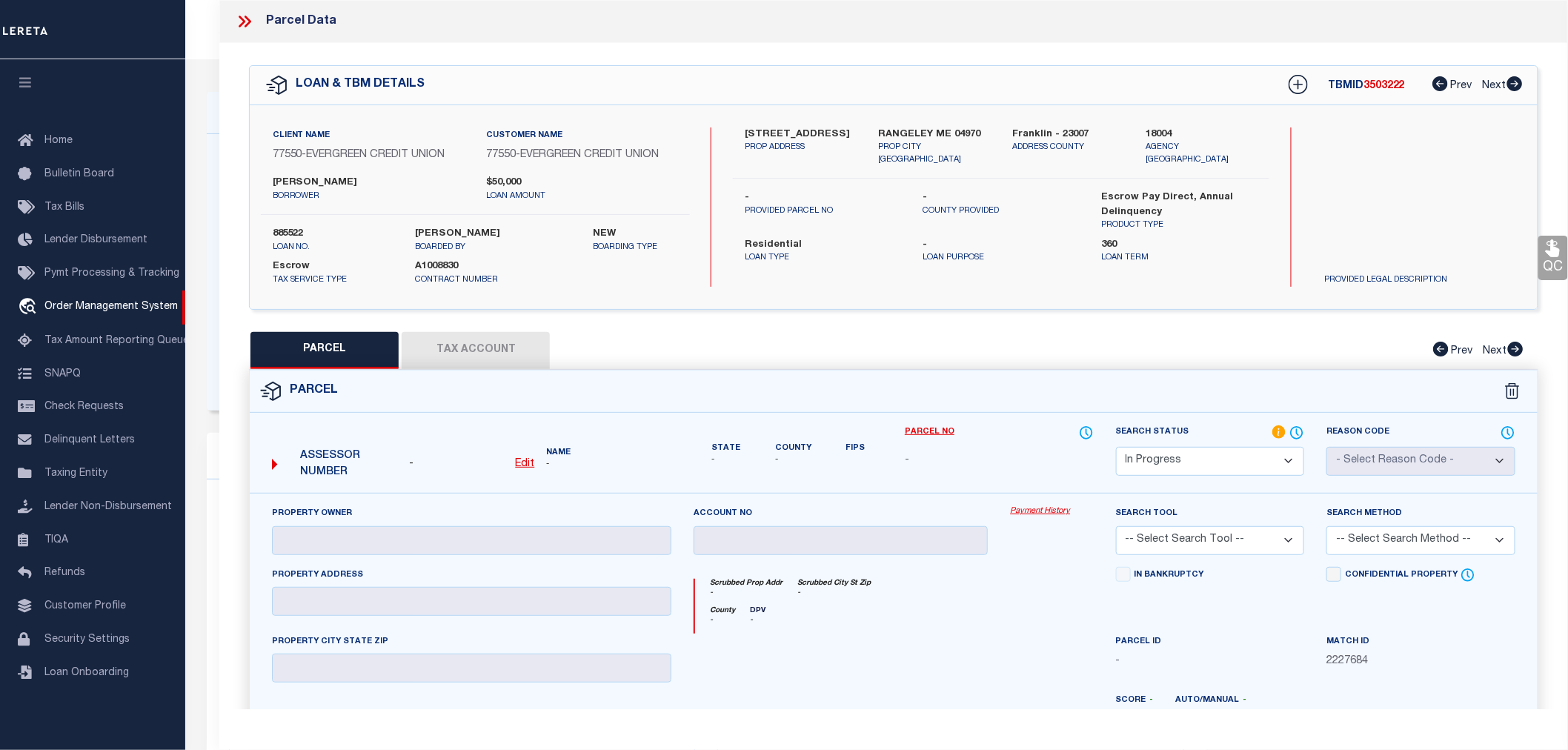
click at [1287, 463] on select "Automated Search Bad Parcel Complete Duplicate Parcel High Dollar Reporting In …" at bounding box center [1211, 462] width 189 height 29
select select "AS"
click at [1116, 447] on select "Automated Search Bad Parcel Complete Duplicate Parcel High Dollar Reporting In …" at bounding box center [1211, 462] width 189 height 29
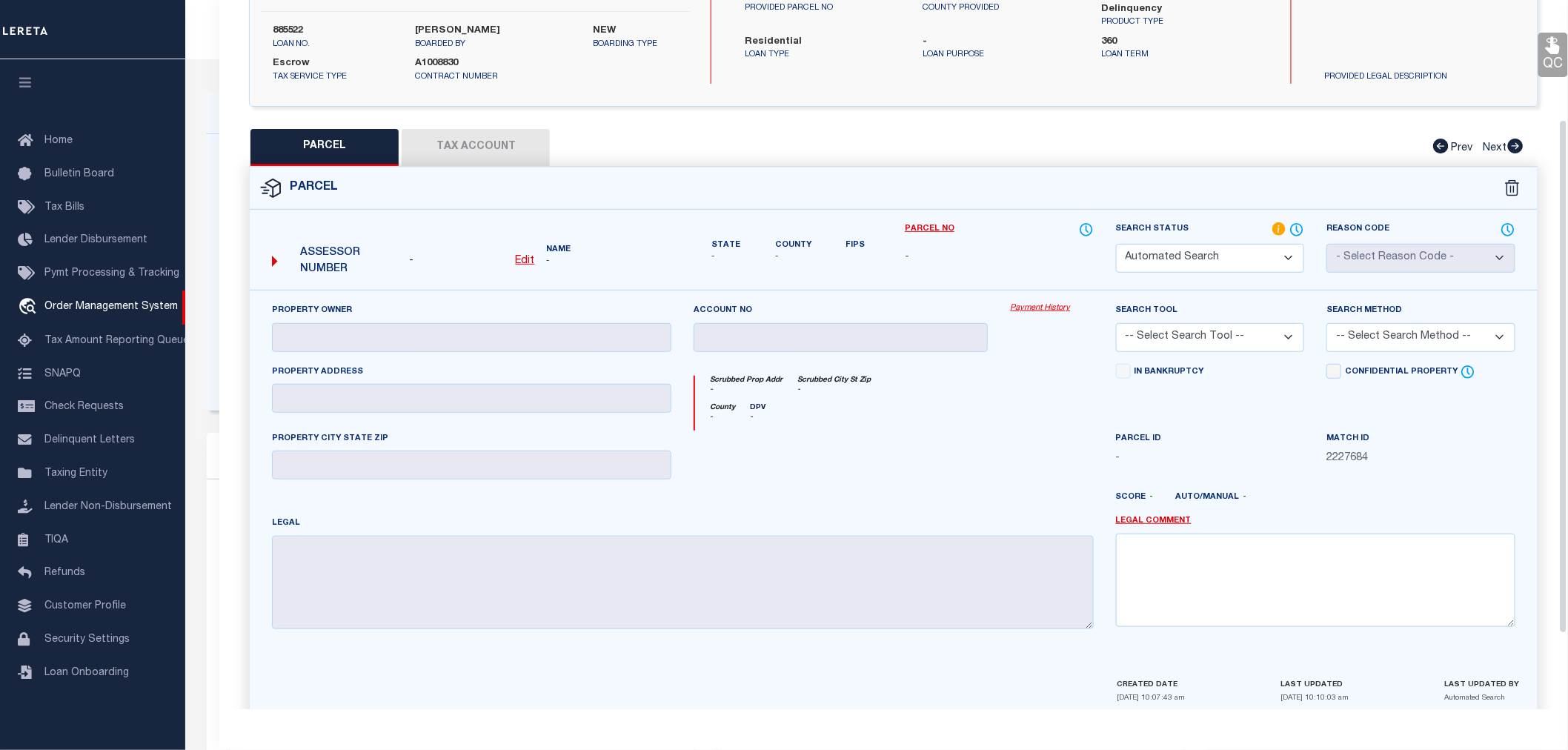
scroll to position [267, 0]
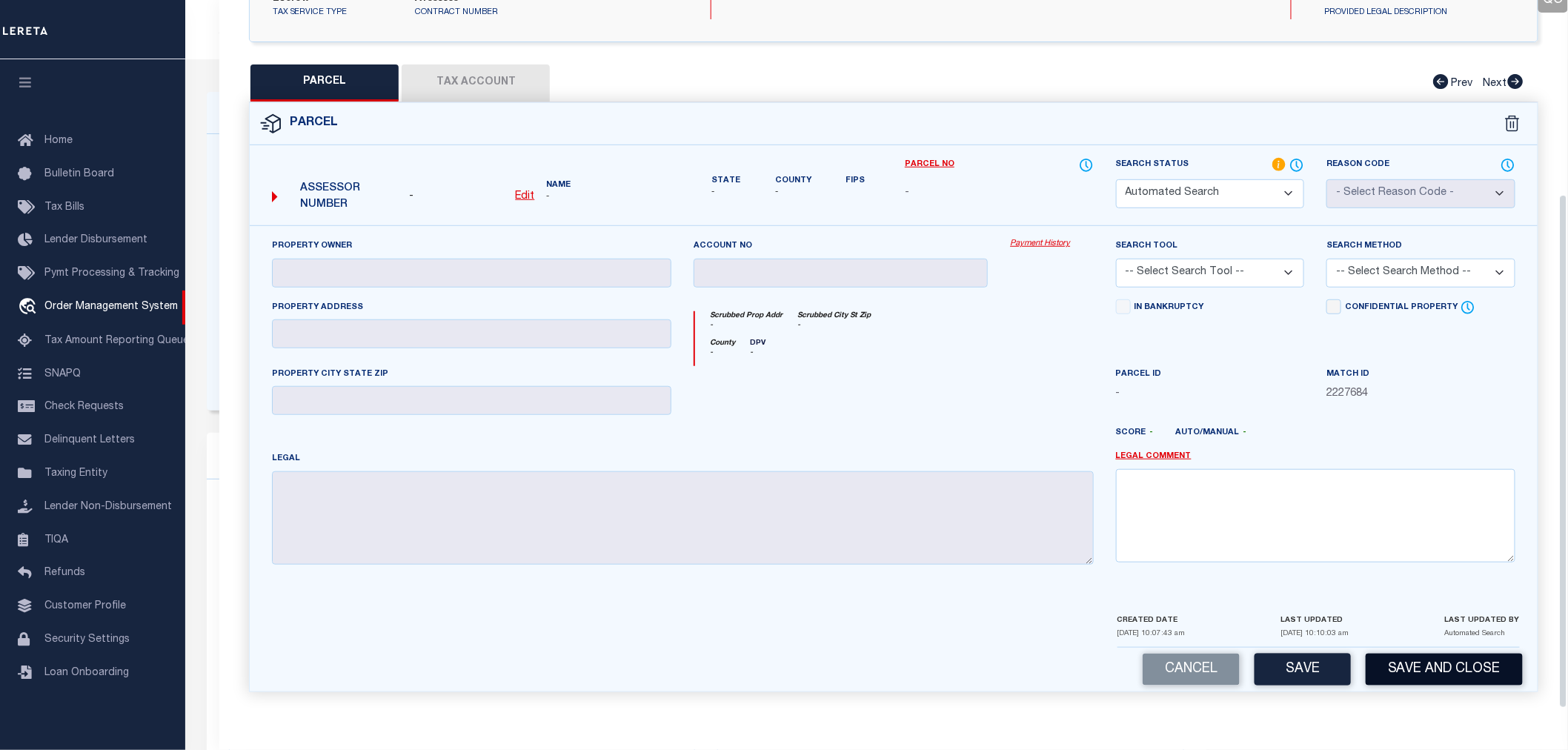
click at [1486, 676] on button "Save and Close" at bounding box center [1444, 670] width 157 height 32
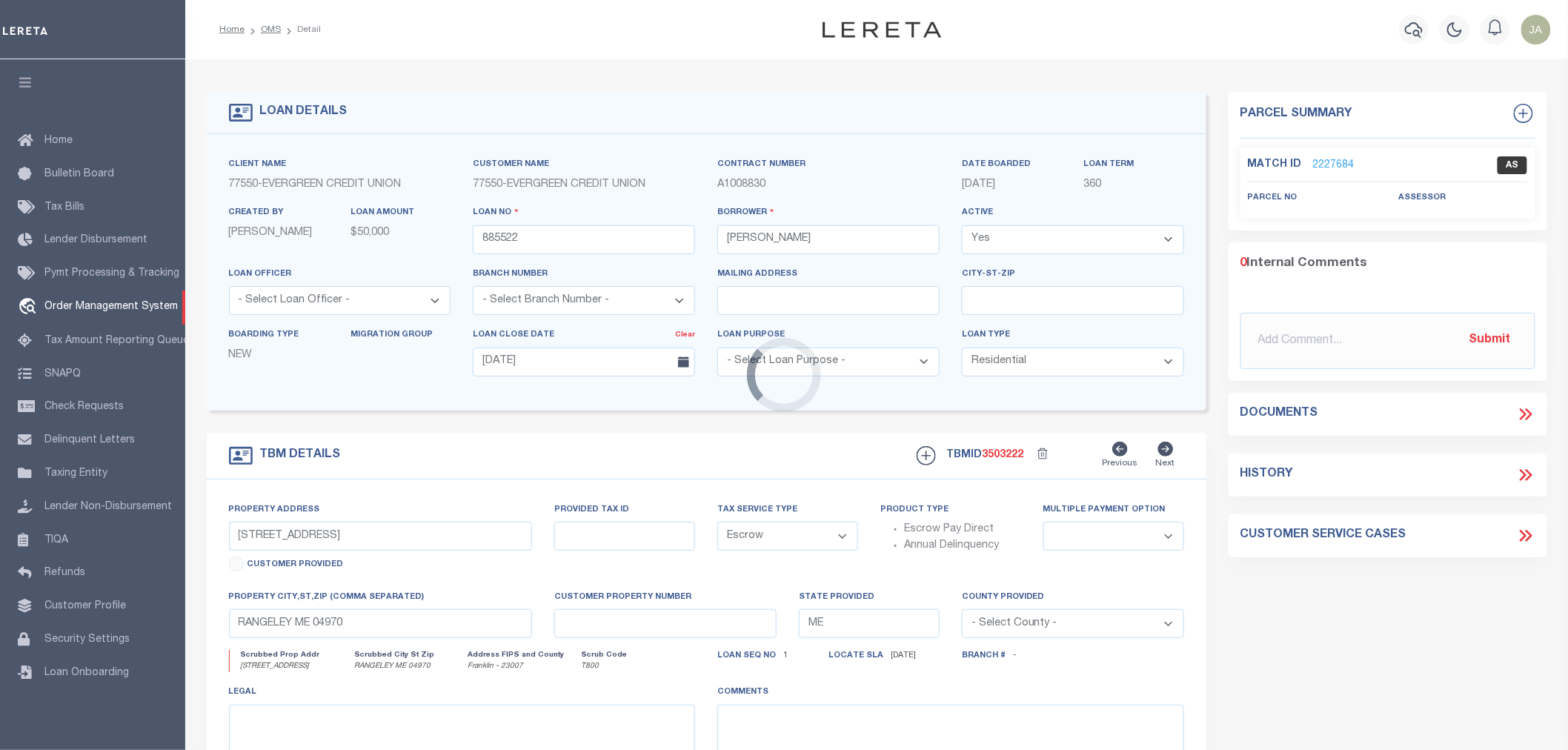
select select
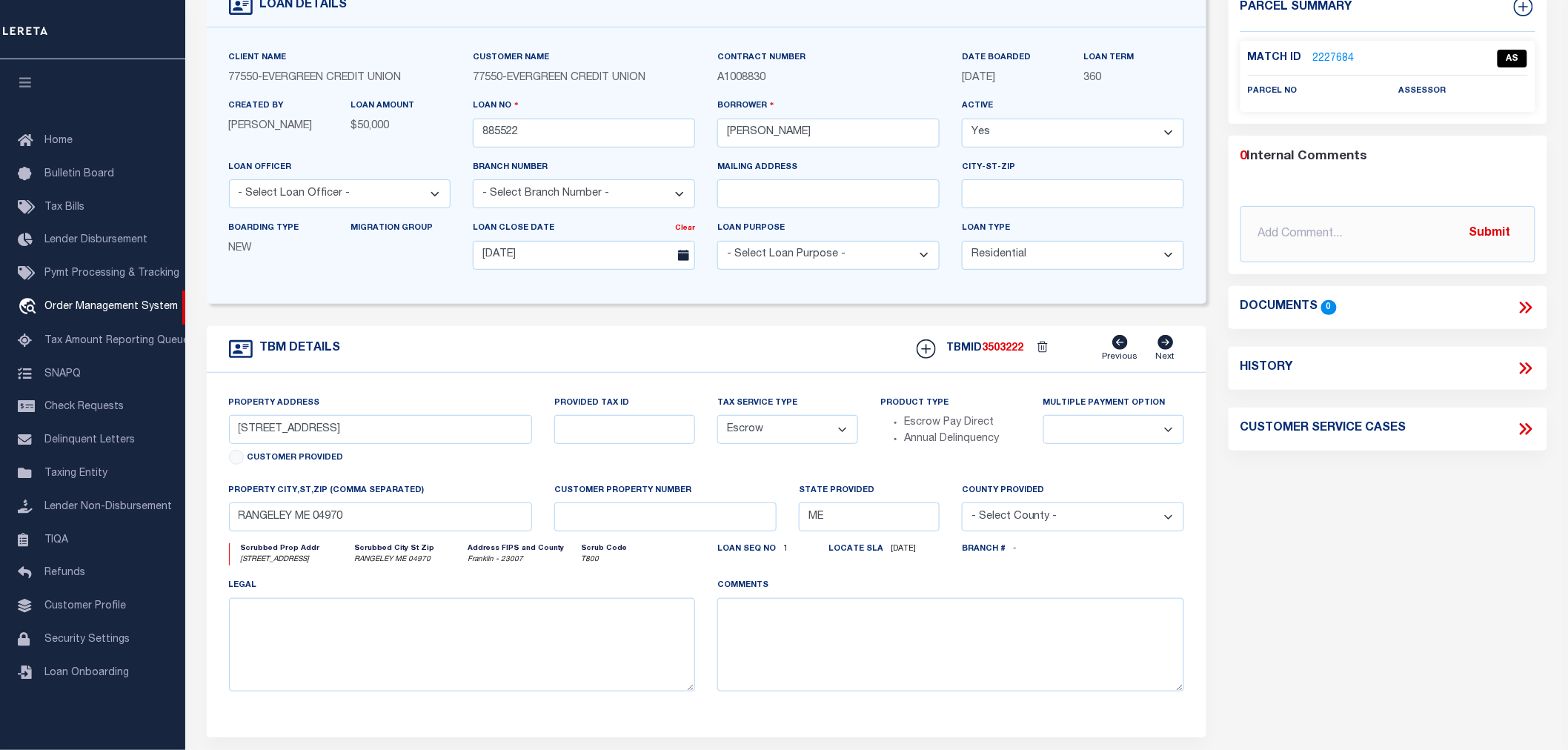
scroll to position [0, 0]
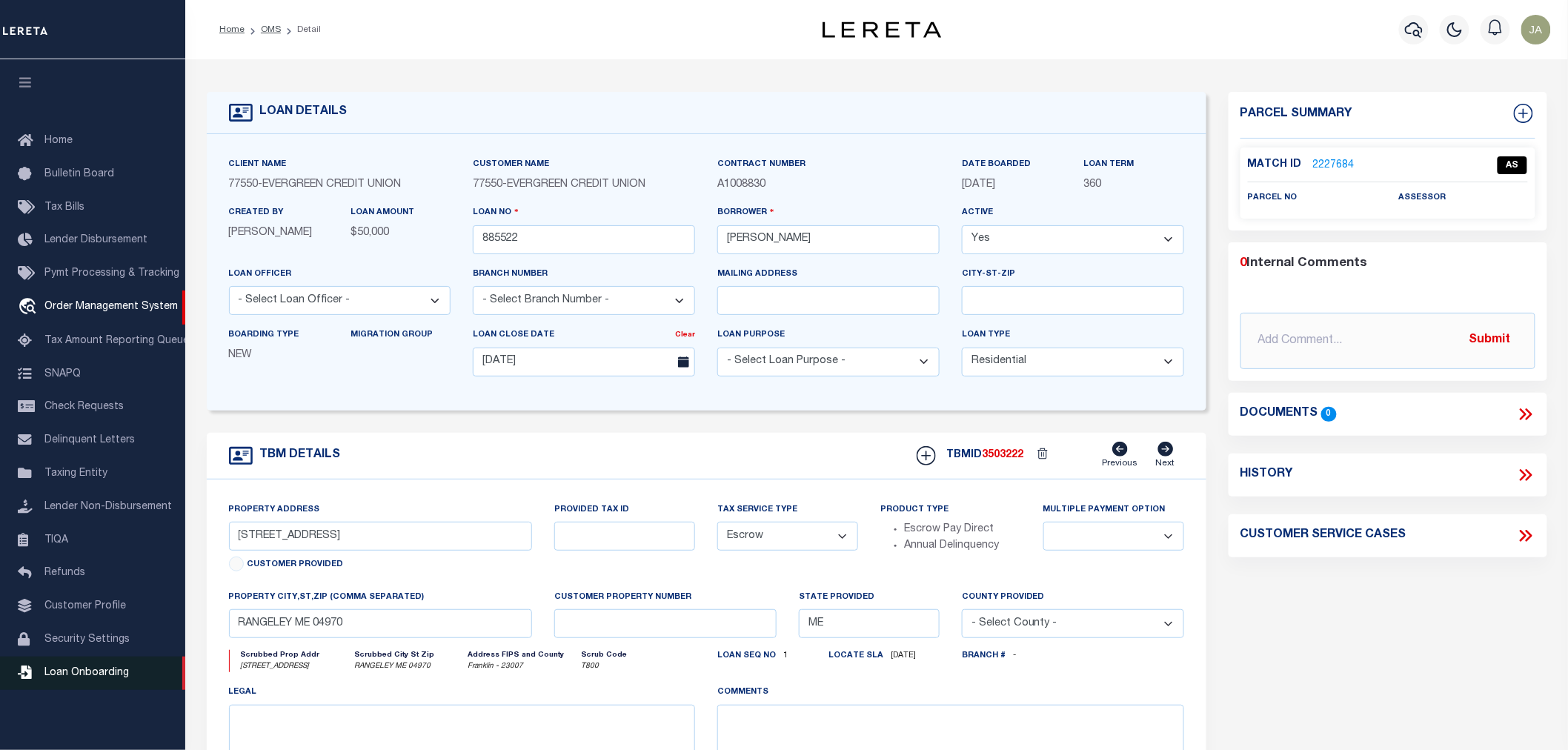
click at [76, 677] on span "Loan Onboarding" at bounding box center [86, 673] width 85 height 10
click at [476, 145] on div "Client Name 77550 - EVERGREEN CREDIT UNION Customer Name 77550 - EVERGREEN CRED…" at bounding box center [706, 272] width 1000 height 276
click at [474, 67] on div "LOAN DETAILS Client Name 77550" at bounding box center [877, 503] width 1383 height 887
click at [263, 28] on link "OMS" at bounding box center [270, 30] width 20 height 9
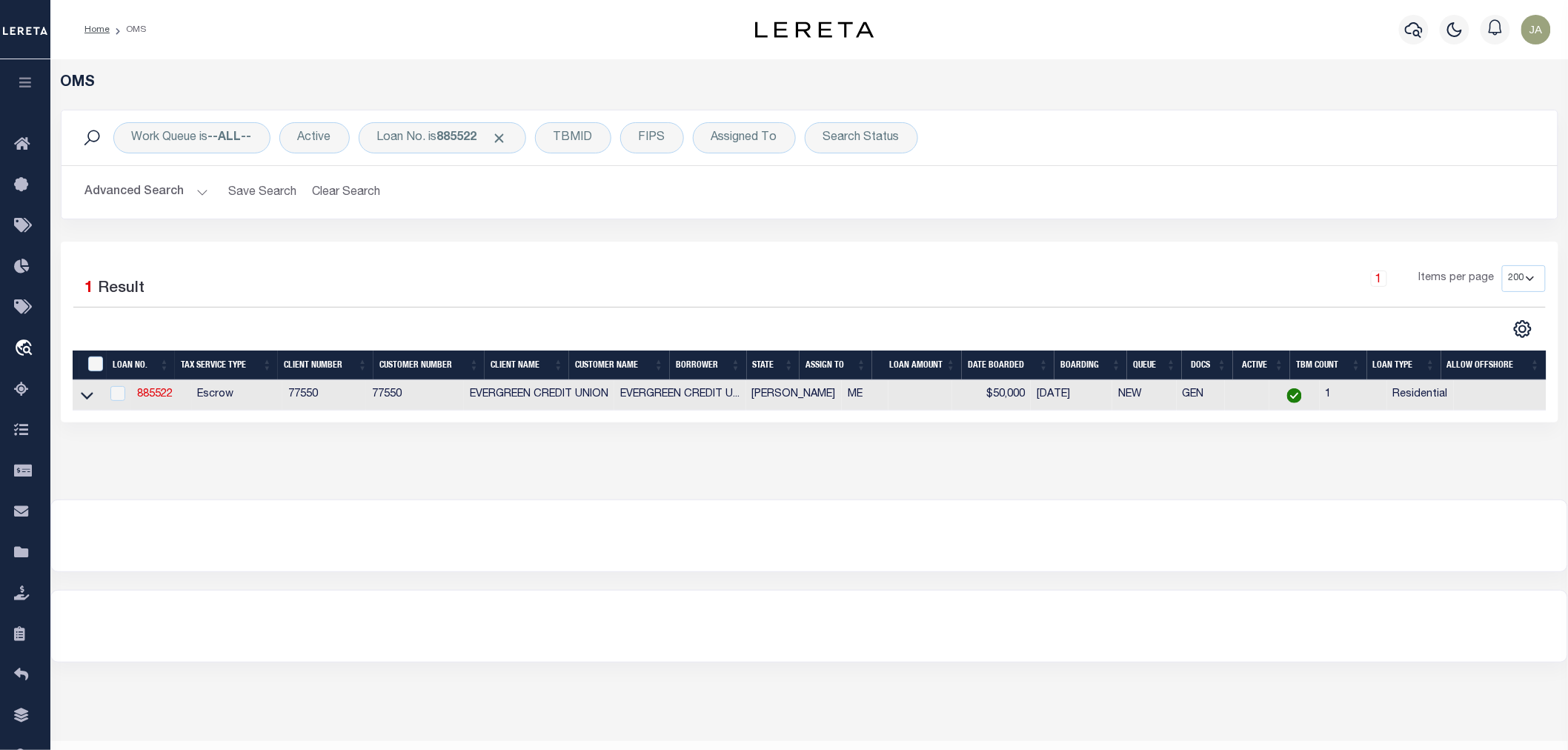
click at [40, 93] on button "button" at bounding box center [25, 84] width 50 height 50
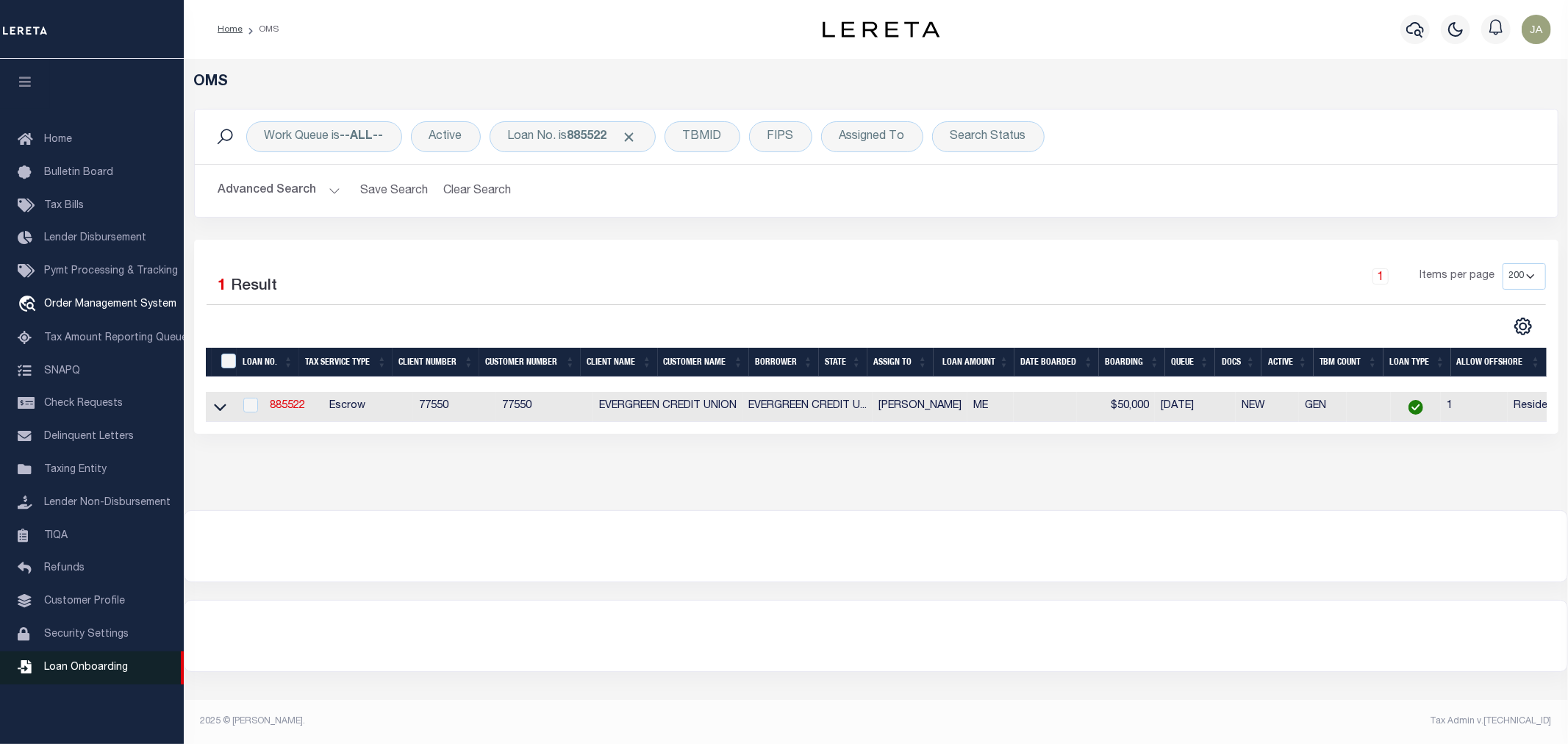
click at [106, 671] on span "Loan Onboarding" at bounding box center [85, 667] width 84 height 10
click at [276, 408] on link "885522" at bounding box center [287, 406] width 35 height 10
